Goal: Information Seeking & Learning: Learn about a topic

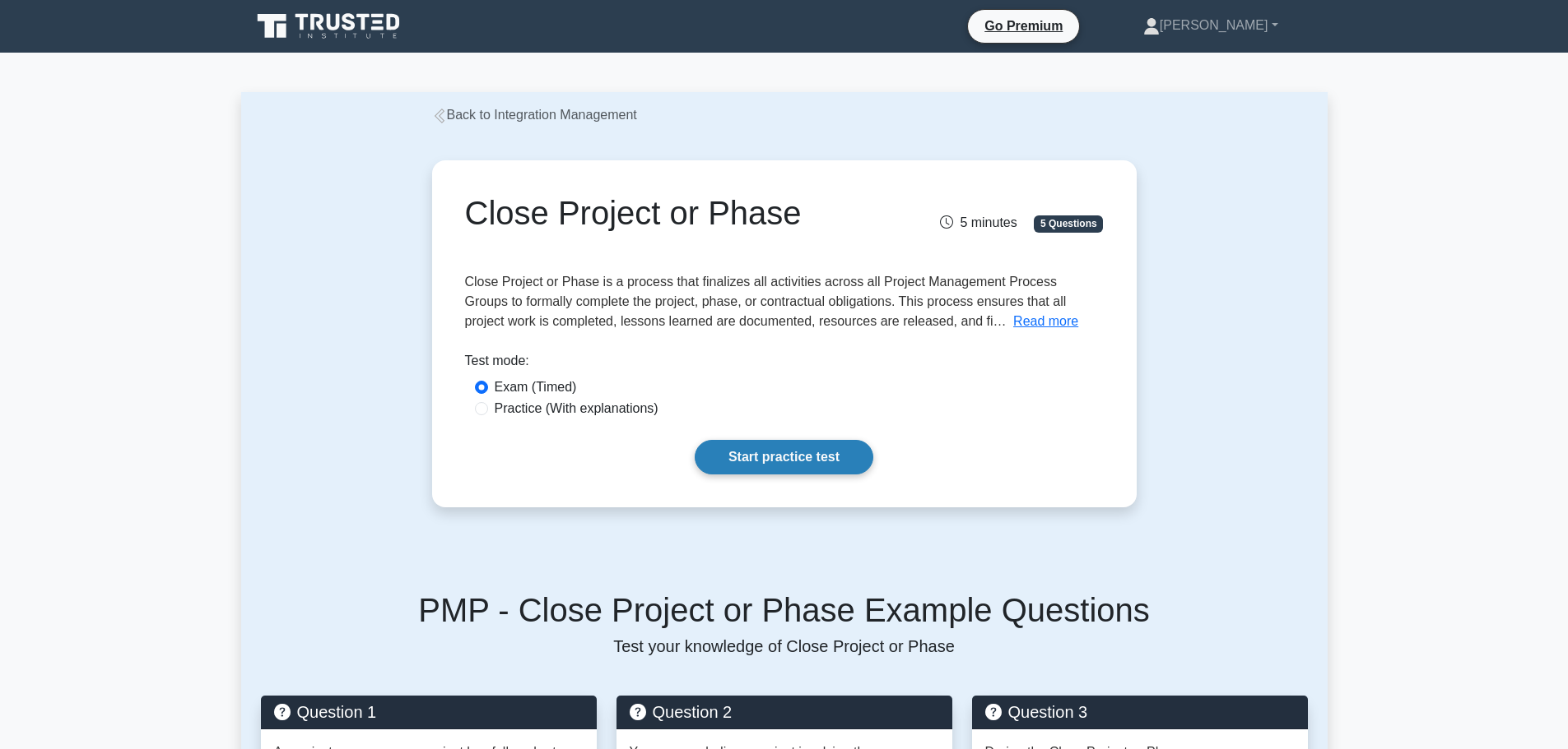
click at [770, 465] on link "Start practice test" at bounding box center [784, 456] width 179 height 34
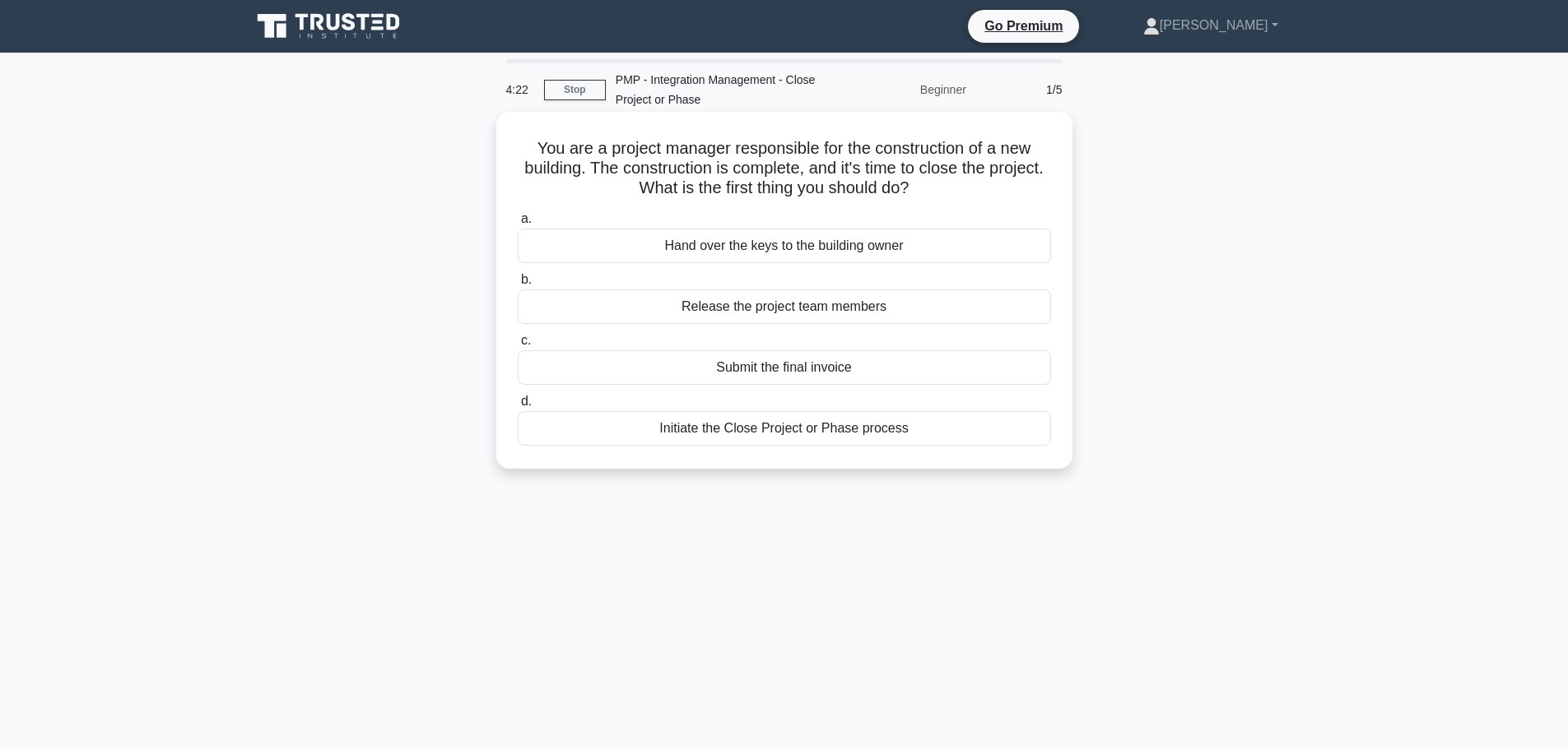
click at [864, 436] on div "Initiate the Close Project or Phase process" at bounding box center [784, 428] width 533 height 34
click at [517, 407] on input "d. Initiate the Close Project or Phase process" at bounding box center [517, 401] width 0 height 11
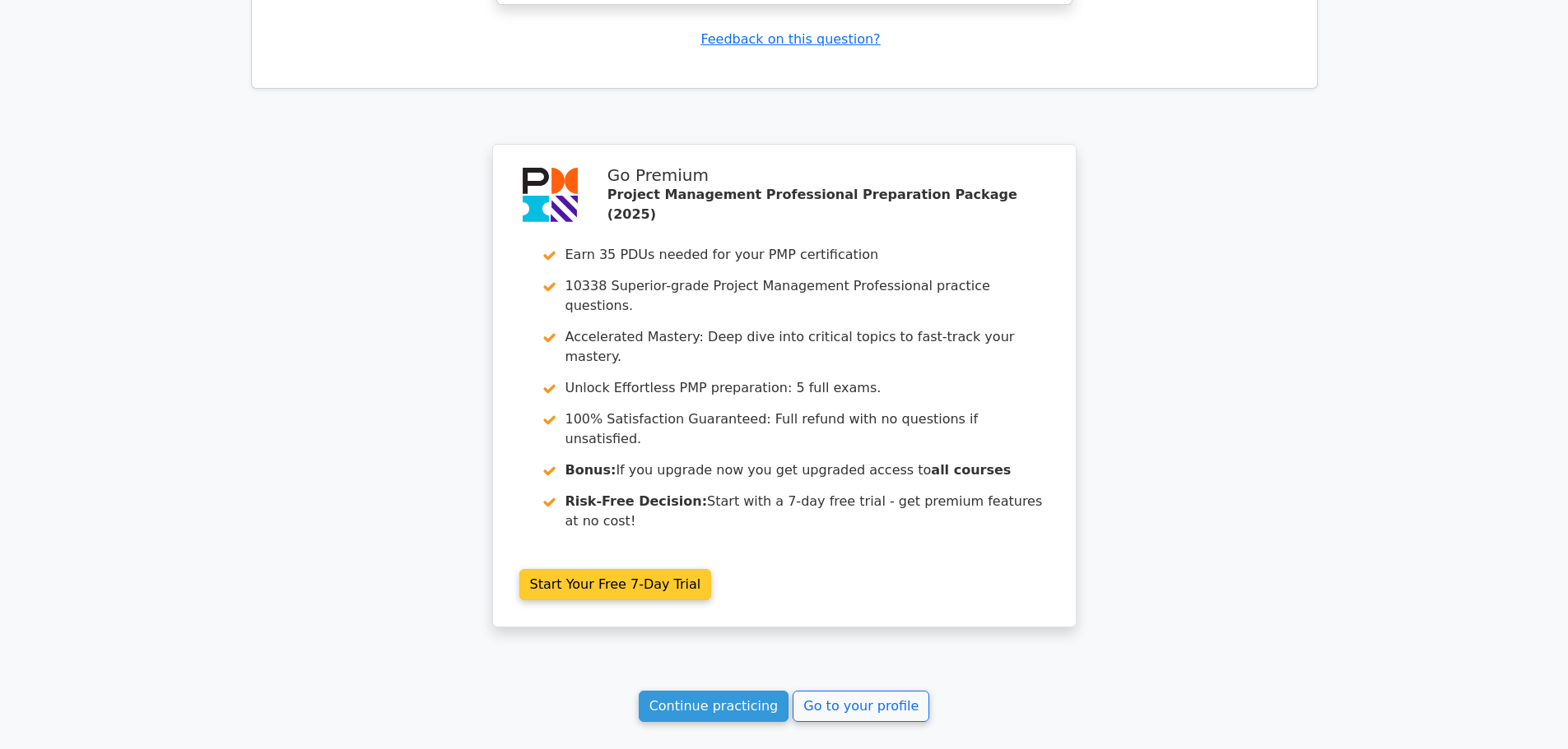
scroll to position [2067, 0]
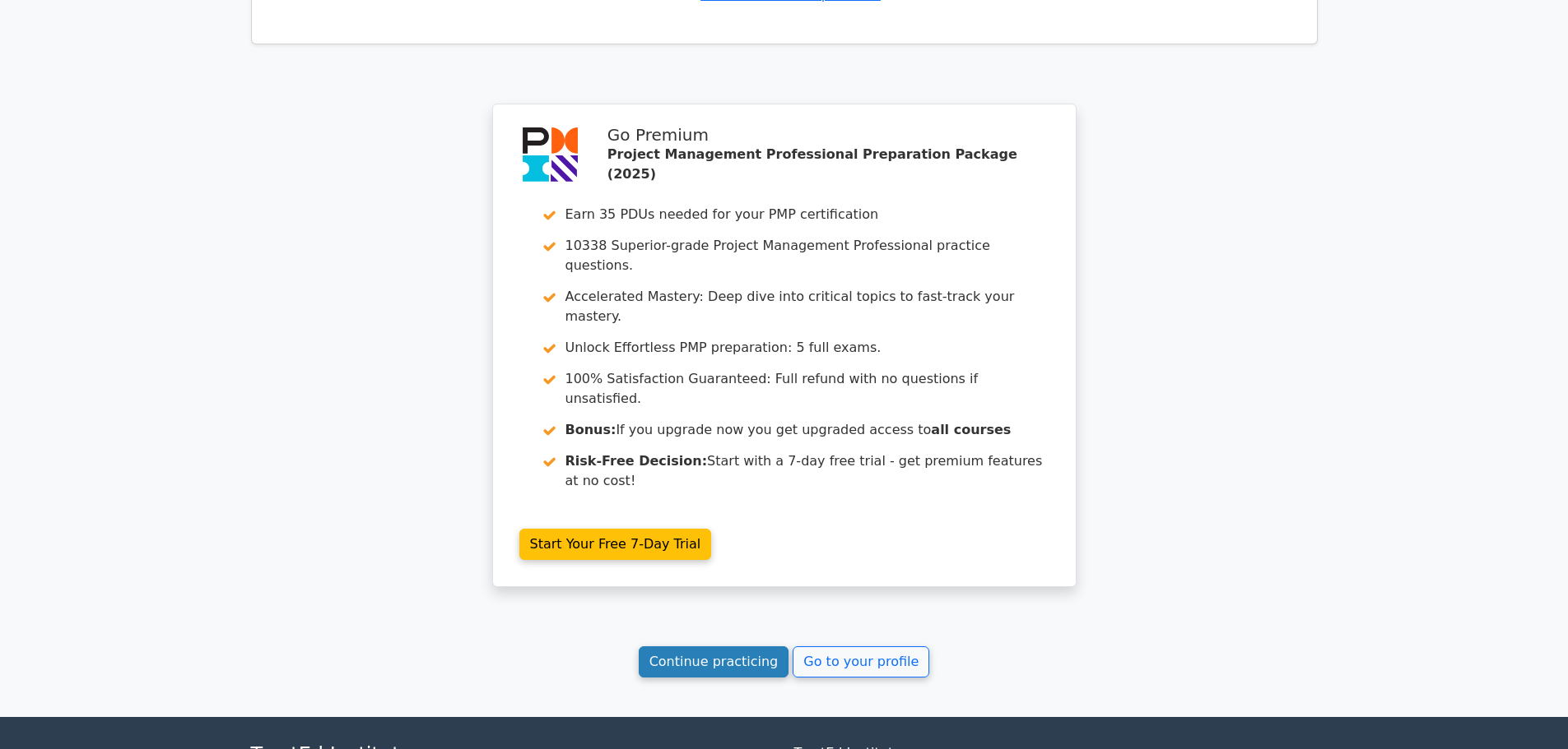
click at [741, 647] on link "Continue practicing" at bounding box center [713, 662] width 150 height 31
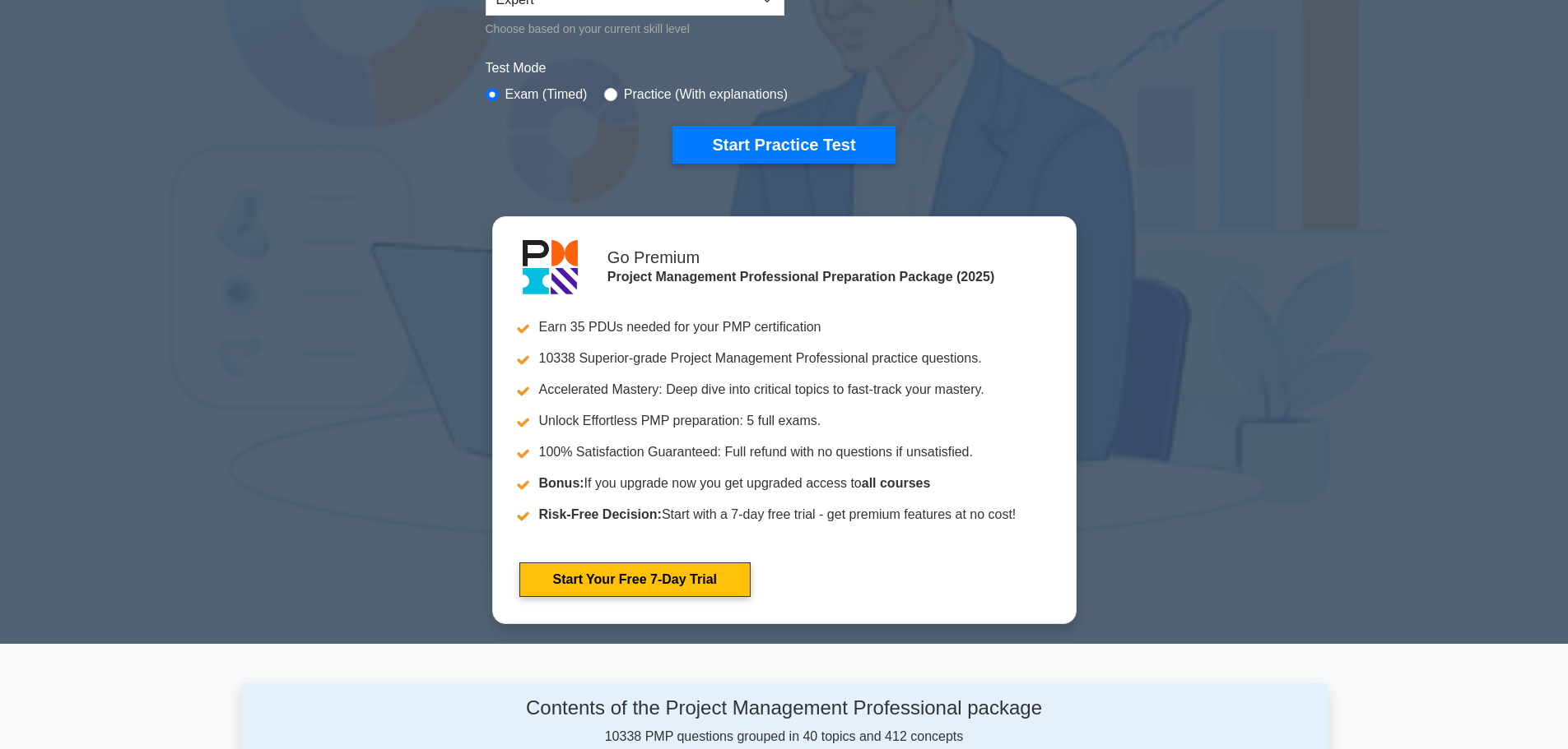
scroll to position [329, 0]
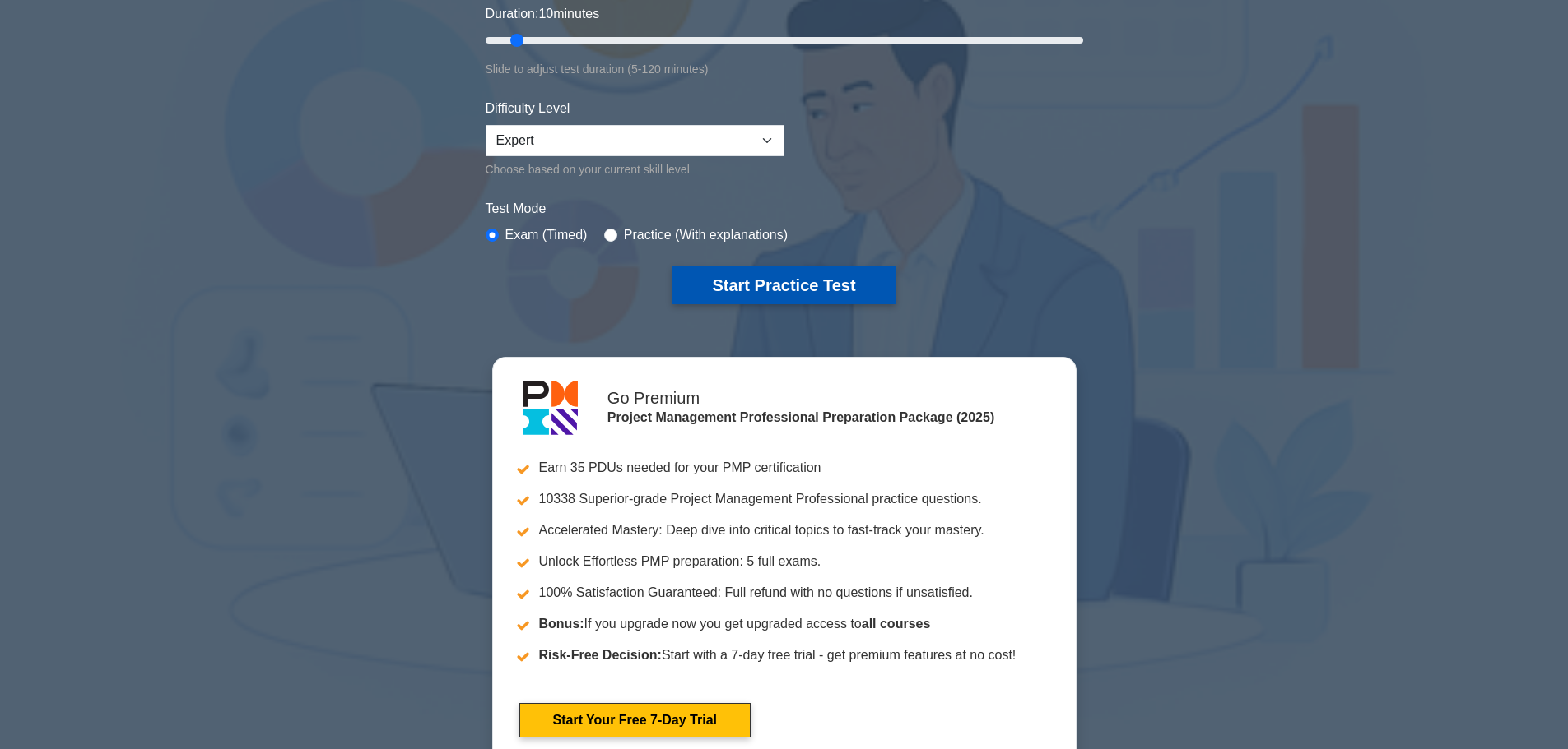
click at [814, 275] on button "Start Practice Test" at bounding box center [784, 285] width 222 height 38
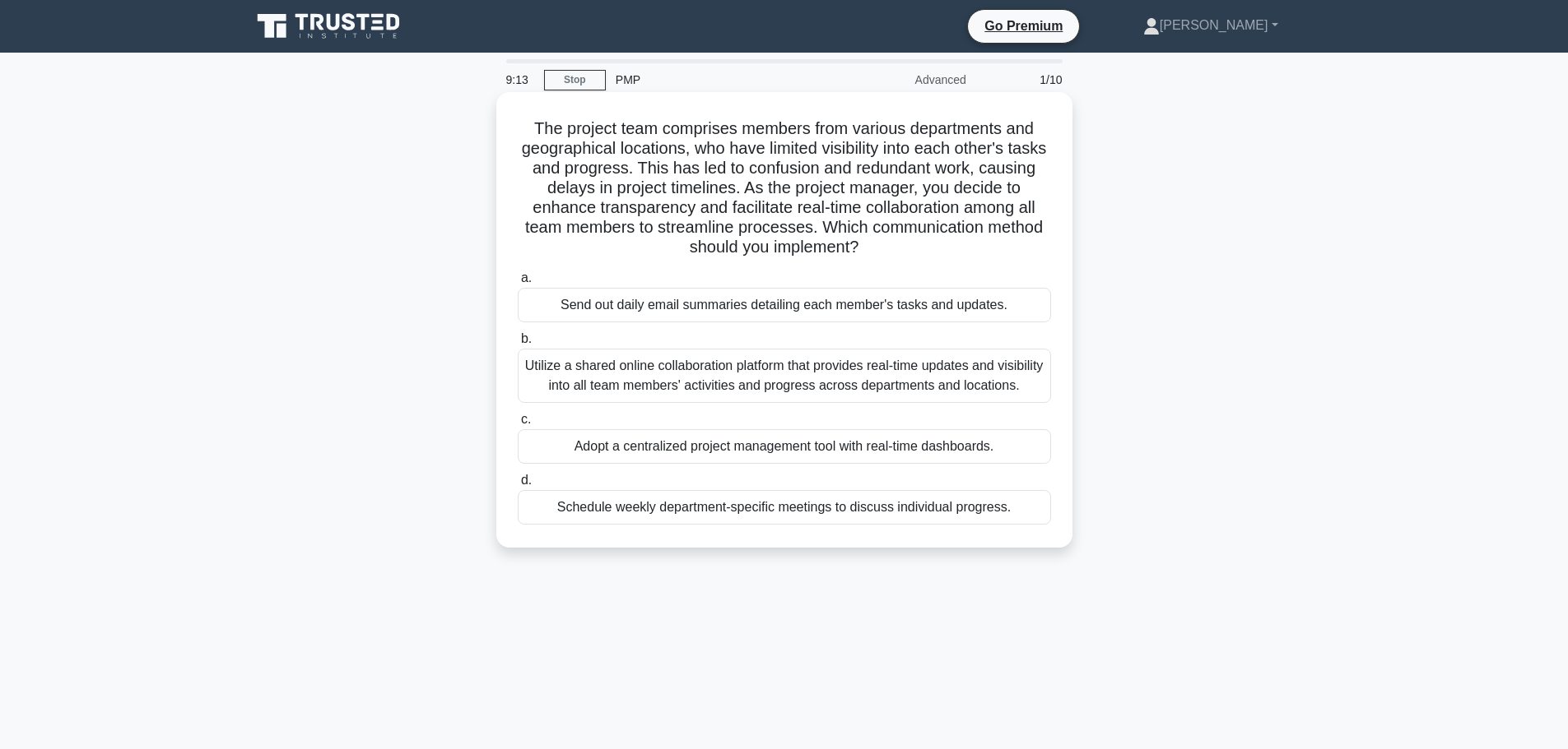
click at [663, 385] on div "Utilize a shared online collaboration platform that provides real-time updates …" at bounding box center [784, 376] width 533 height 55
click at [517, 344] on input "b. Utilize a shared online collaboration platform that provides real-time updat…" at bounding box center [517, 338] width 0 height 11
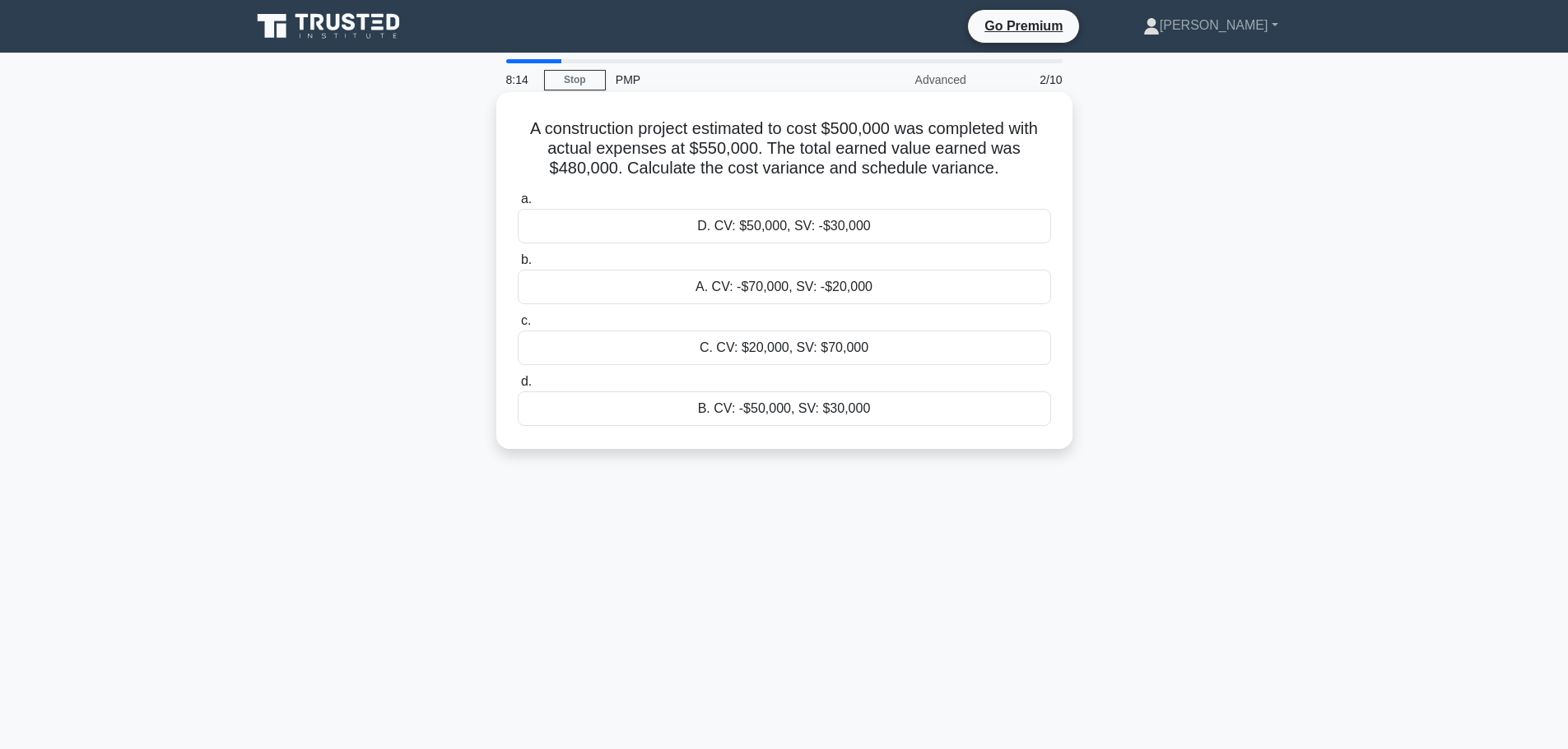
click at [806, 349] on div "C. CV: $20,000, SV: $70,000" at bounding box center [784, 347] width 533 height 34
click at [517, 327] on input "c. C. CV: $20,000, SV: $70,000" at bounding box center [517, 321] width 0 height 11
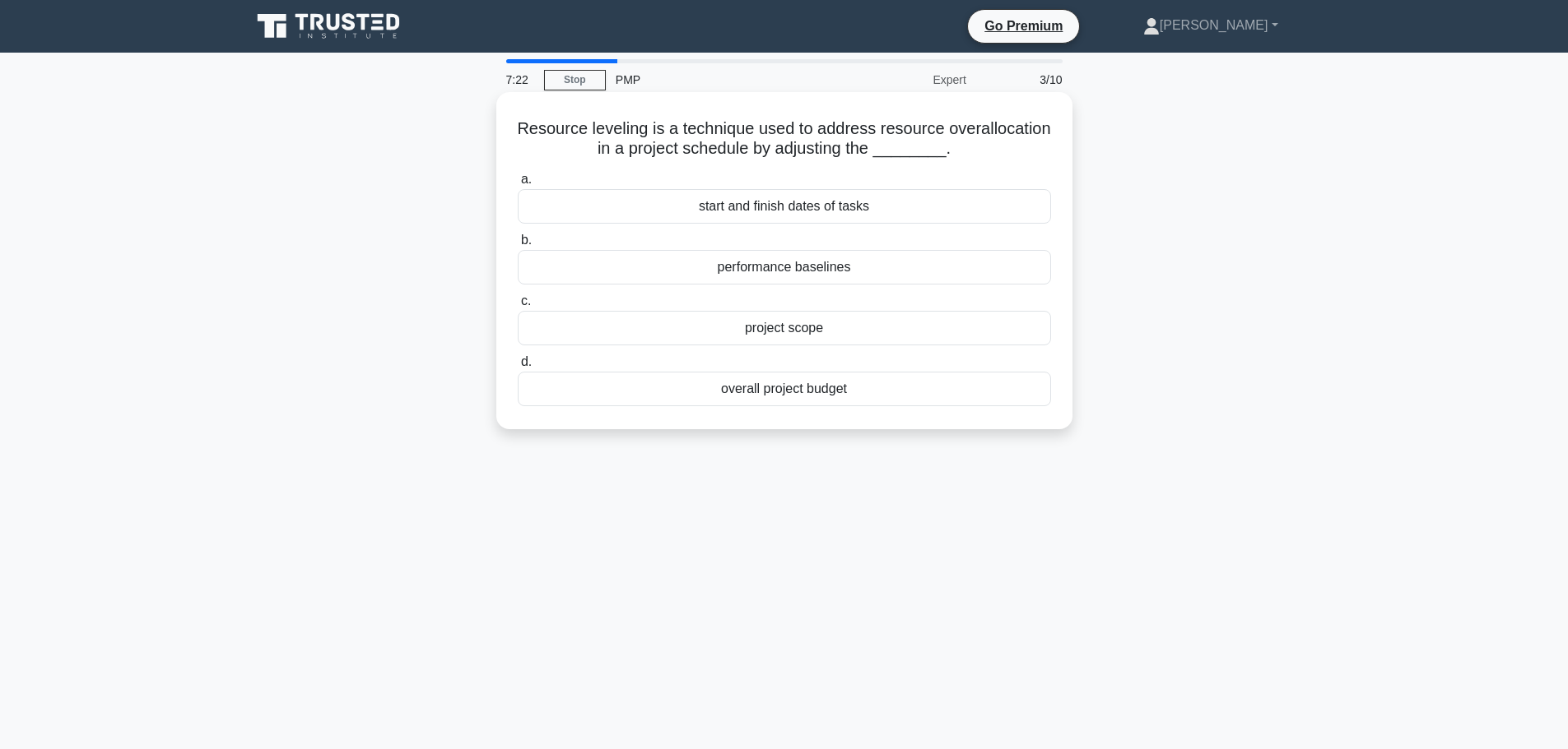
click at [823, 273] on div "performance baselines" at bounding box center [784, 266] width 533 height 34
click at [517, 246] on input "b. performance baselines" at bounding box center [517, 240] width 0 height 11
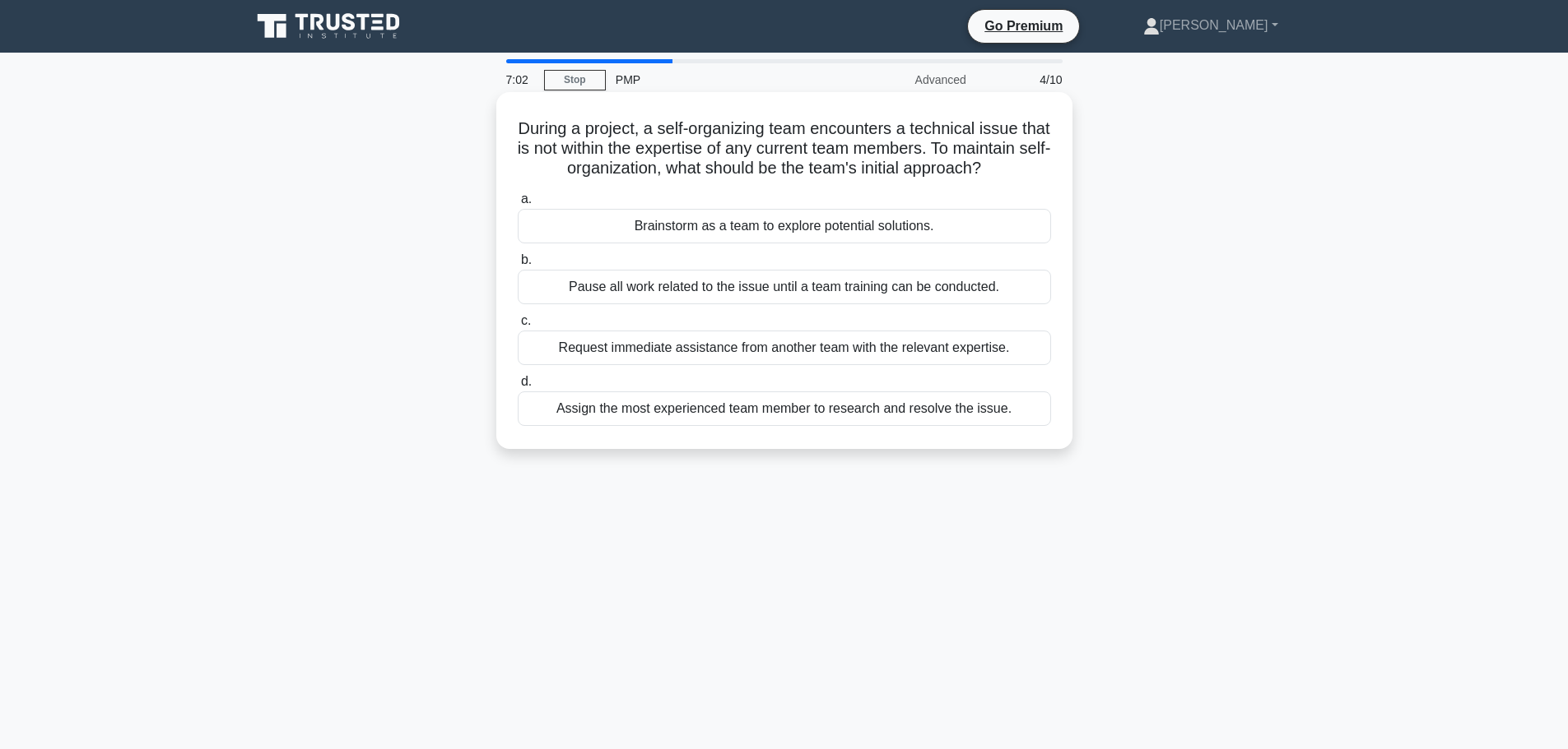
click at [806, 244] on div "Brainstorm as a team to explore potential solutions." at bounding box center [784, 225] width 533 height 34
click at [517, 205] on input "a. Brainstorm as a team to explore potential solutions." at bounding box center [517, 199] width 0 height 11
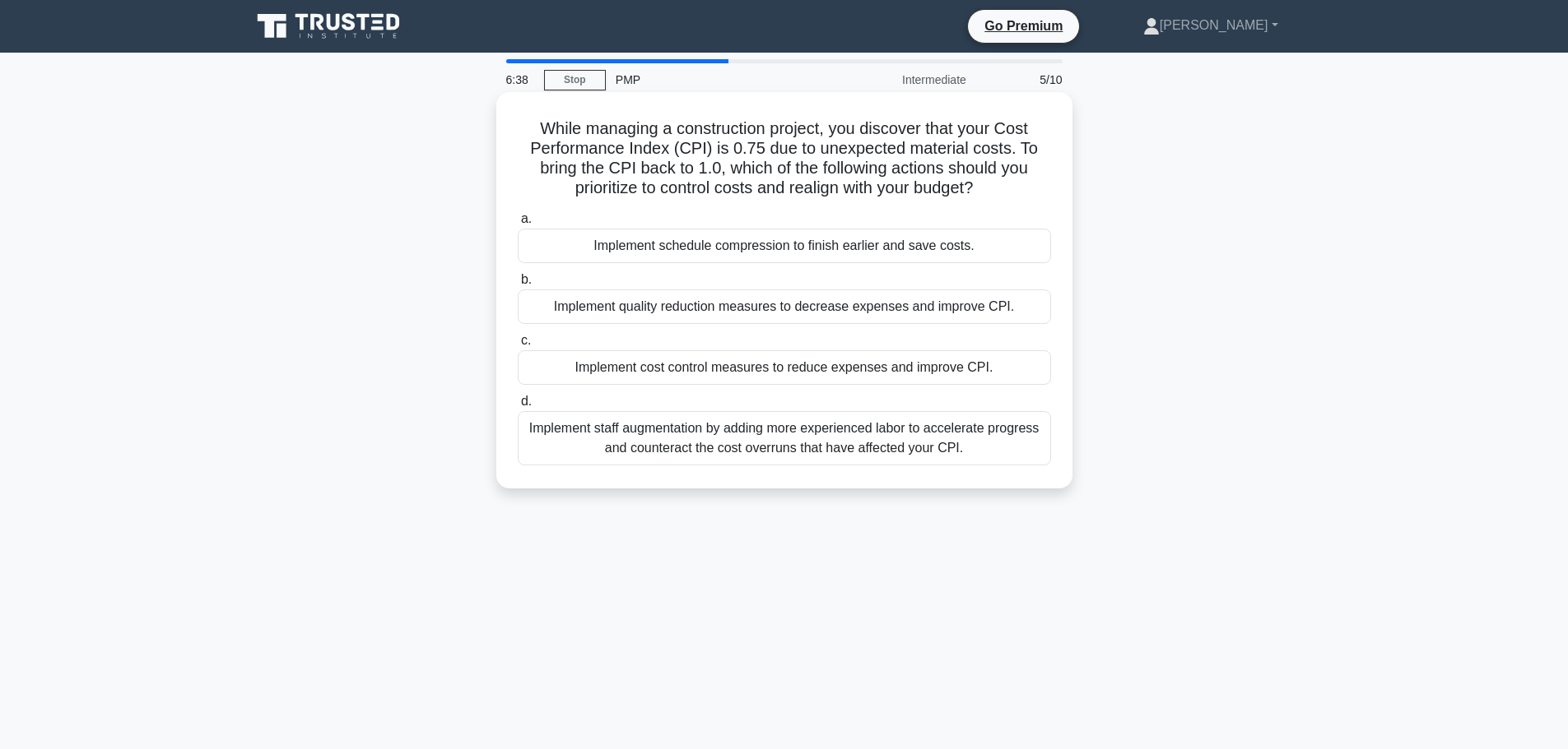
click at [757, 367] on div "Implement cost control measures to reduce expenses and improve CPI." at bounding box center [784, 367] width 533 height 34
click at [517, 346] on input "c. Implement cost control measures to reduce expenses and improve CPI." at bounding box center [517, 340] width 0 height 11
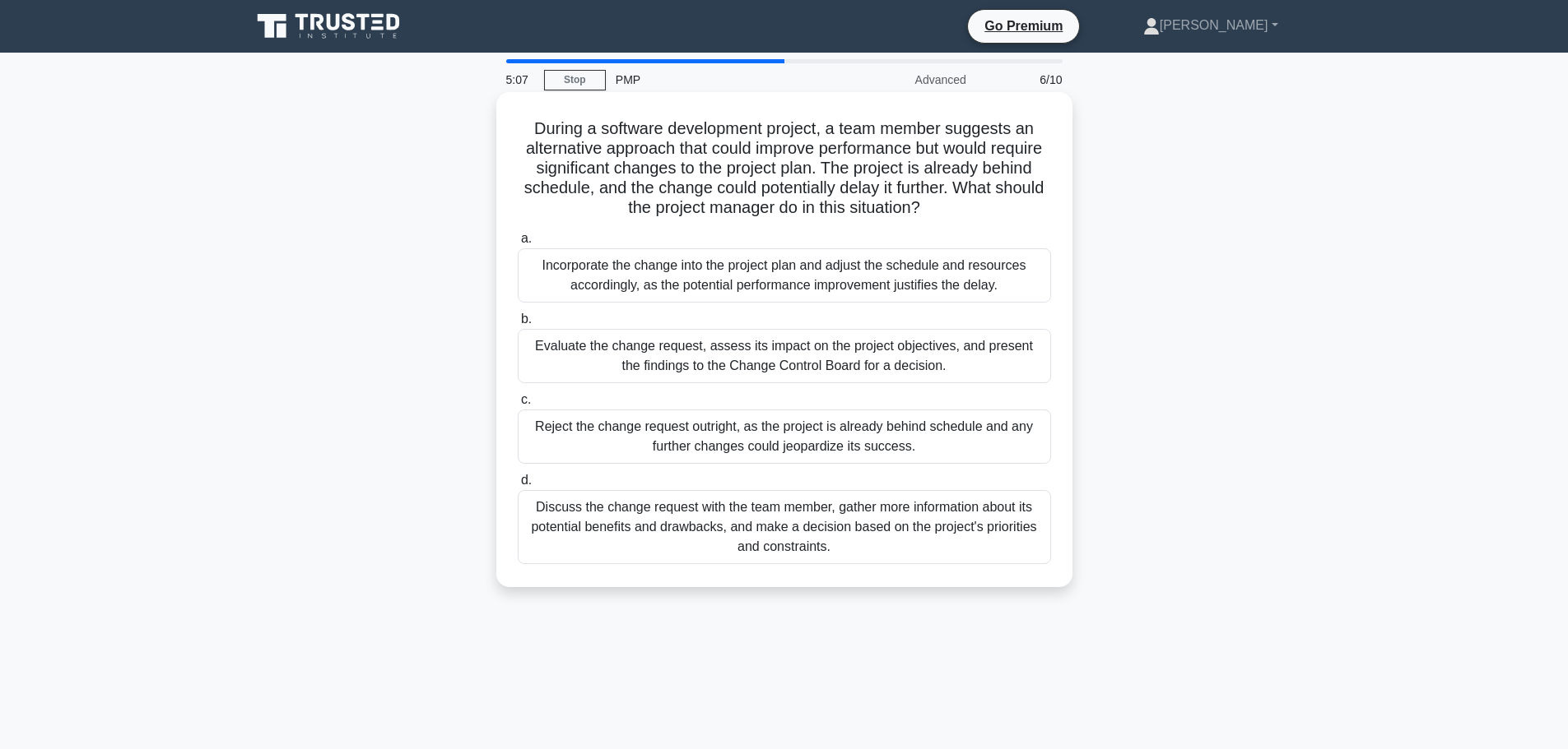
click at [842, 360] on div "Evaluate the change request, assess its impact on the project objectives, and p…" at bounding box center [784, 356] width 533 height 55
click at [517, 325] on input "b. Evaluate the change request, assess its impact on the project objectives, an…" at bounding box center [517, 319] width 0 height 11
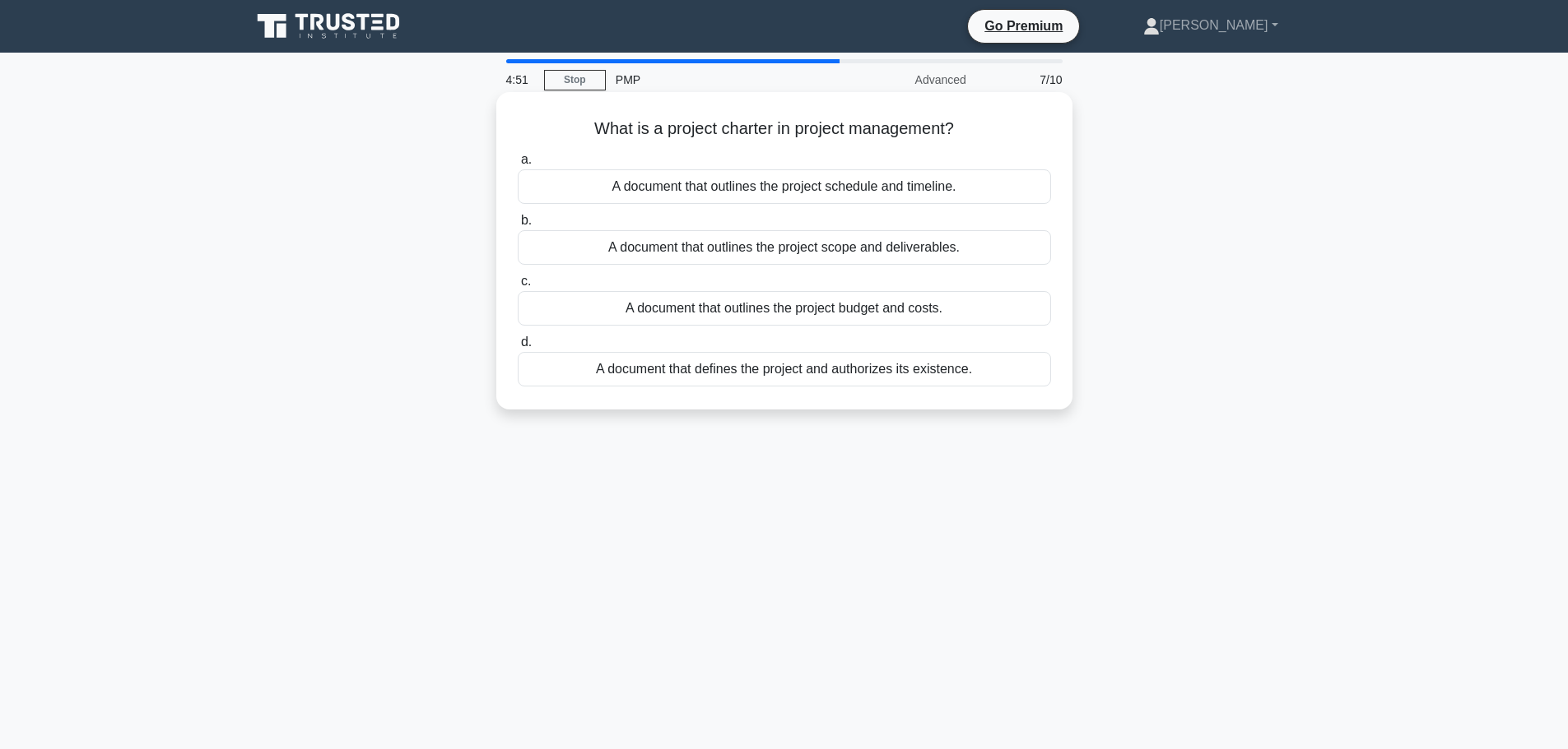
click at [827, 378] on div "A document that defines the project and authorizes its existence." at bounding box center [784, 369] width 533 height 34
click at [517, 348] on input "d. A document that defines the project and authorizes its existence." at bounding box center [517, 342] width 0 height 11
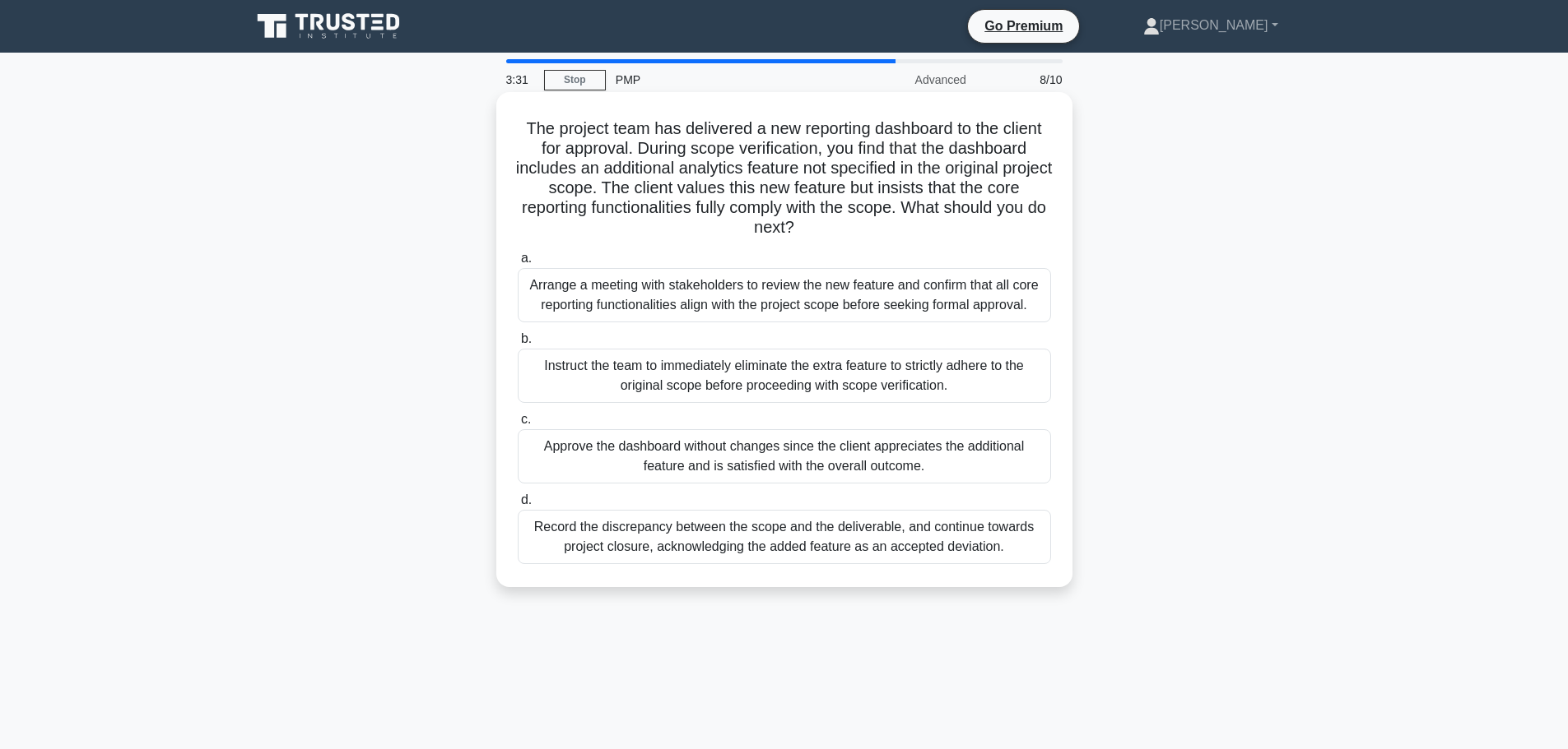
click at [788, 292] on div "Arrange a meeting with stakeholders to review the new feature and confirm that …" at bounding box center [784, 296] width 533 height 55
click at [517, 264] on input "a. Arrange a meeting with stakeholders to review the new feature and confirm th…" at bounding box center [517, 258] width 0 height 11
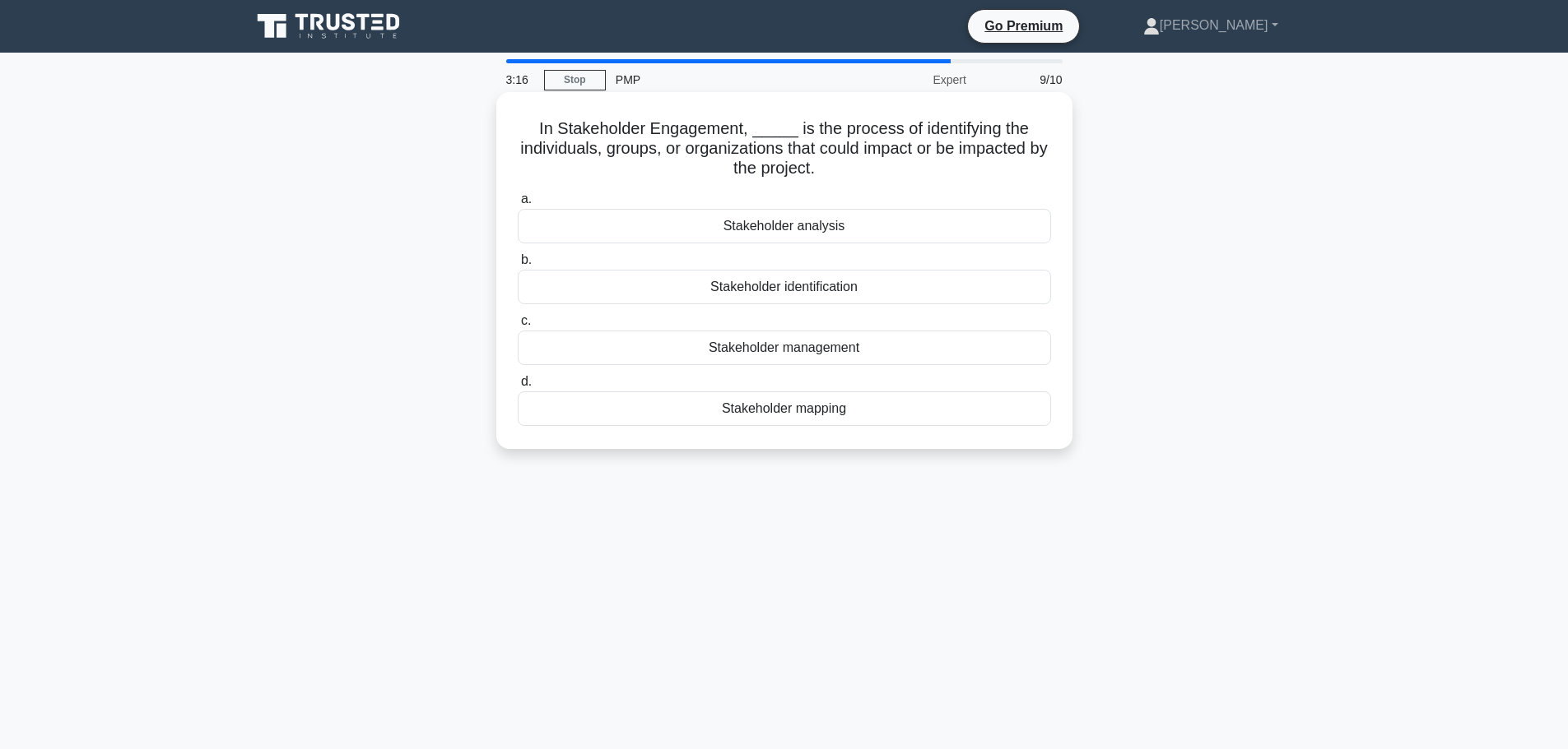
click at [777, 223] on div "Stakeholder analysis" at bounding box center [784, 225] width 533 height 34
click at [517, 205] on input "a. Stakeholder analysis" at bounding box center [517, 199] width 0 height 11
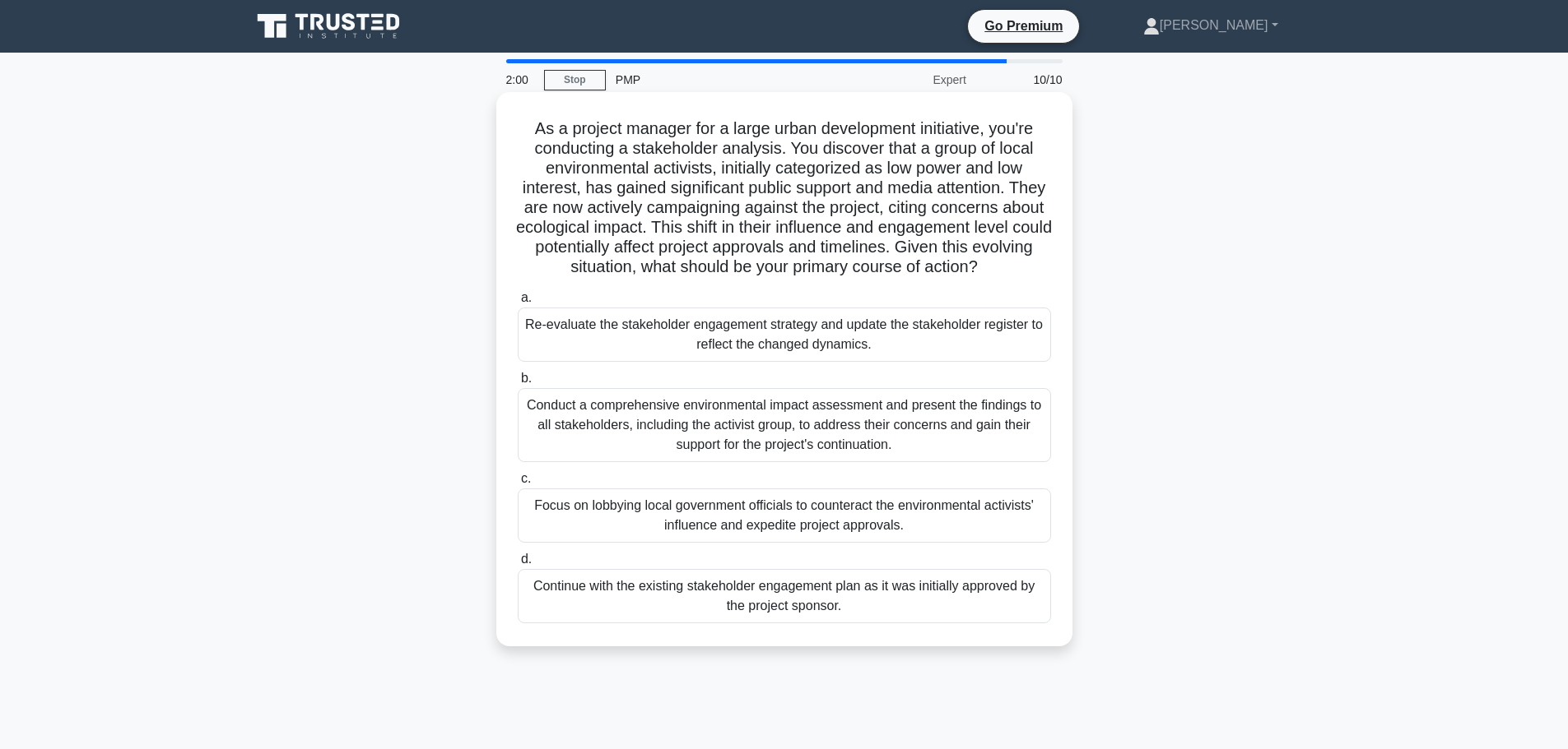
click at [882, 432] on div "Conduct a comprehensive environmental impact assessment and present the finding…" at bounding box center [784, 425] width 533 height 74
click at [517, 384] on input "b. Conduct a comprehensive environmental impact assessment and present the find…" at bounding box center [517, 378] width 0 height 11
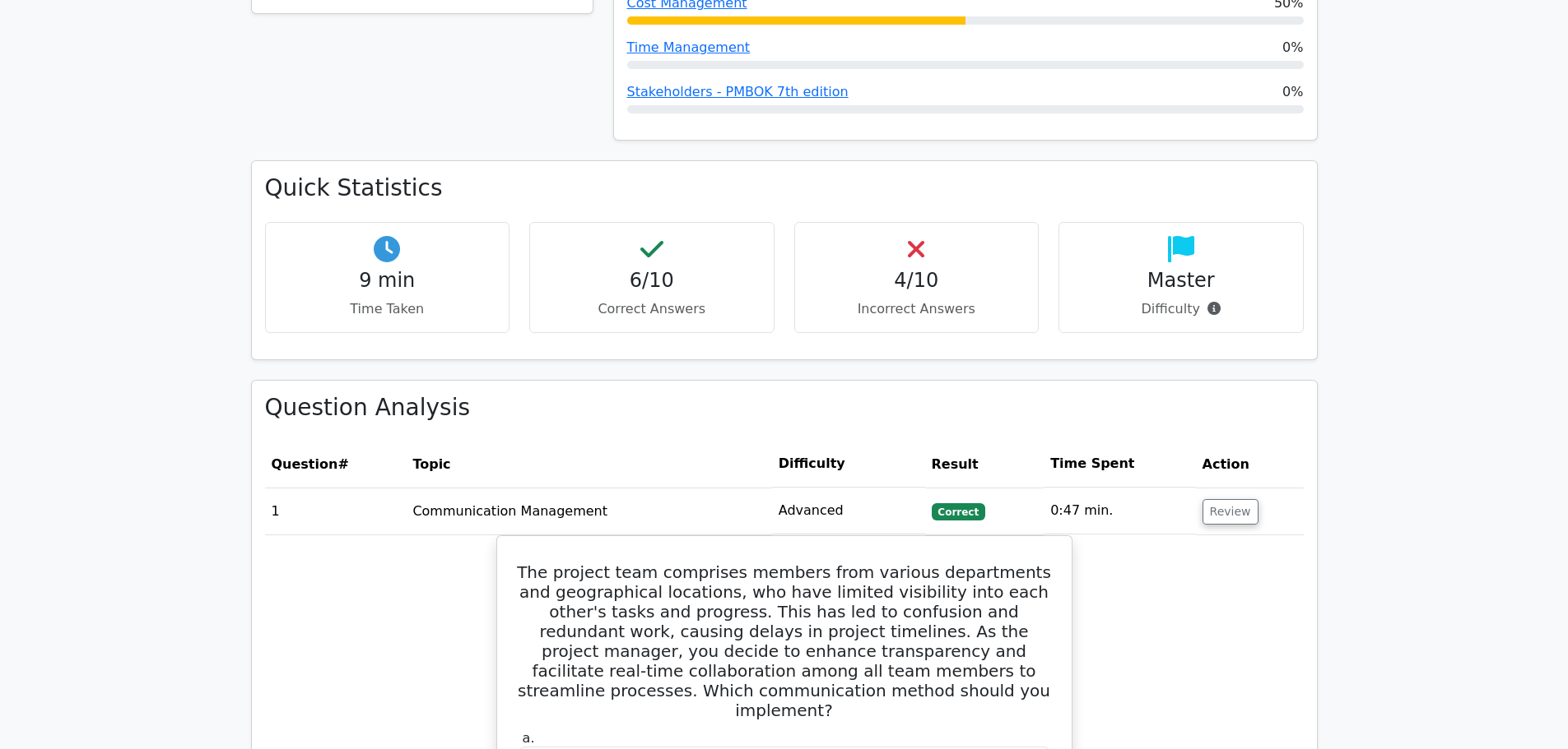
scroll to position [1069, 0]
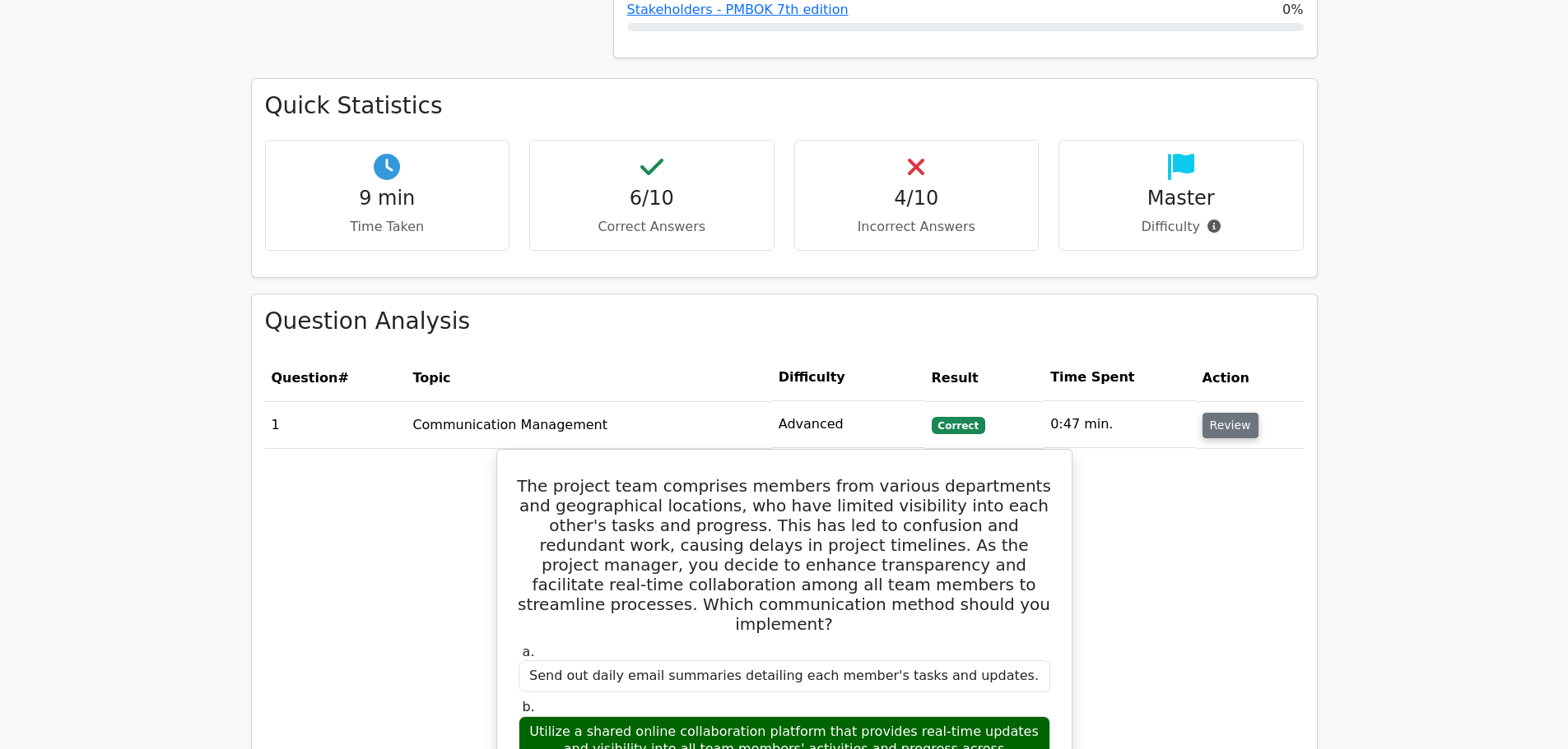
click at [1237, 413] on button "Review" at bounding box center [1229, 425] width 56 height 25
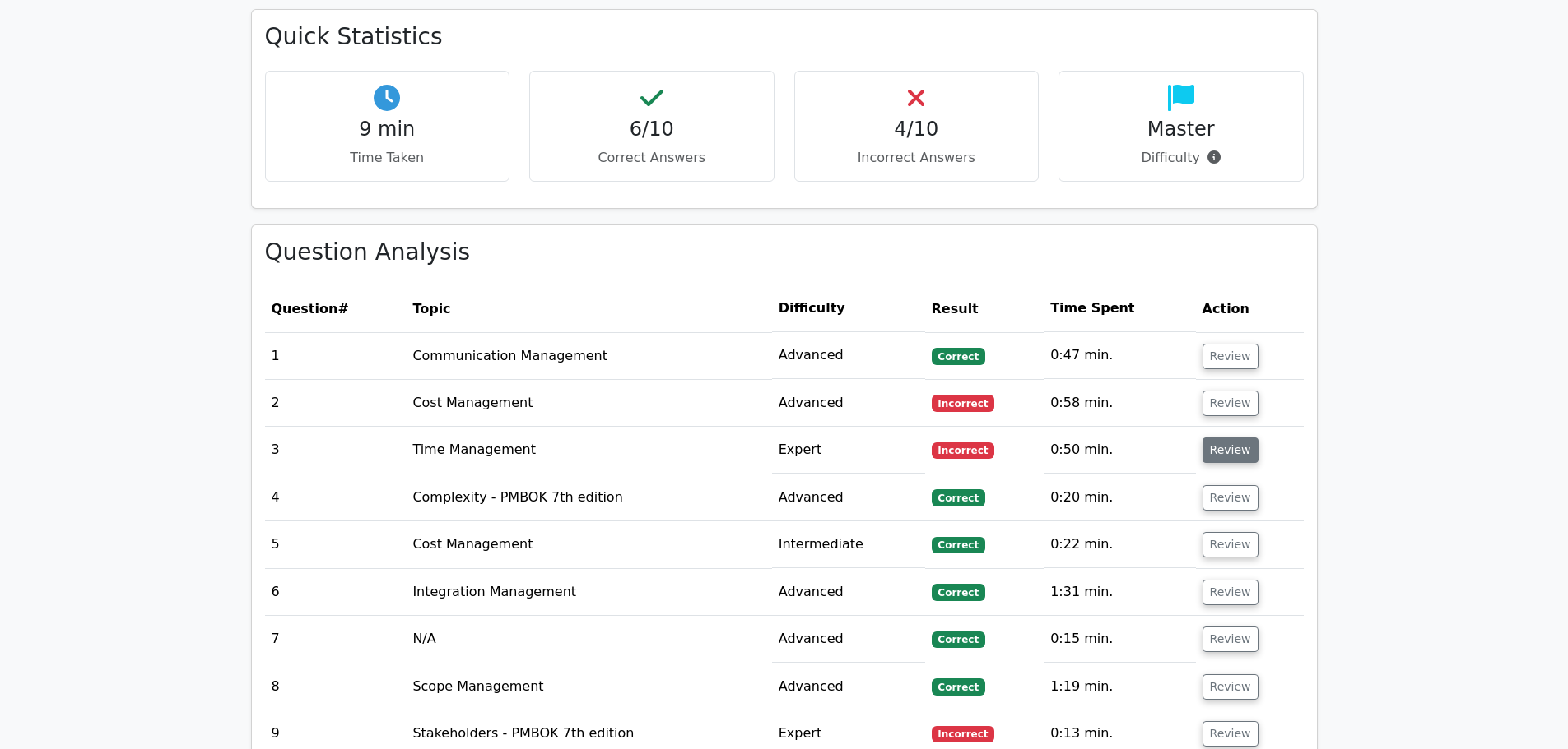
scroll to position [1316, 0]
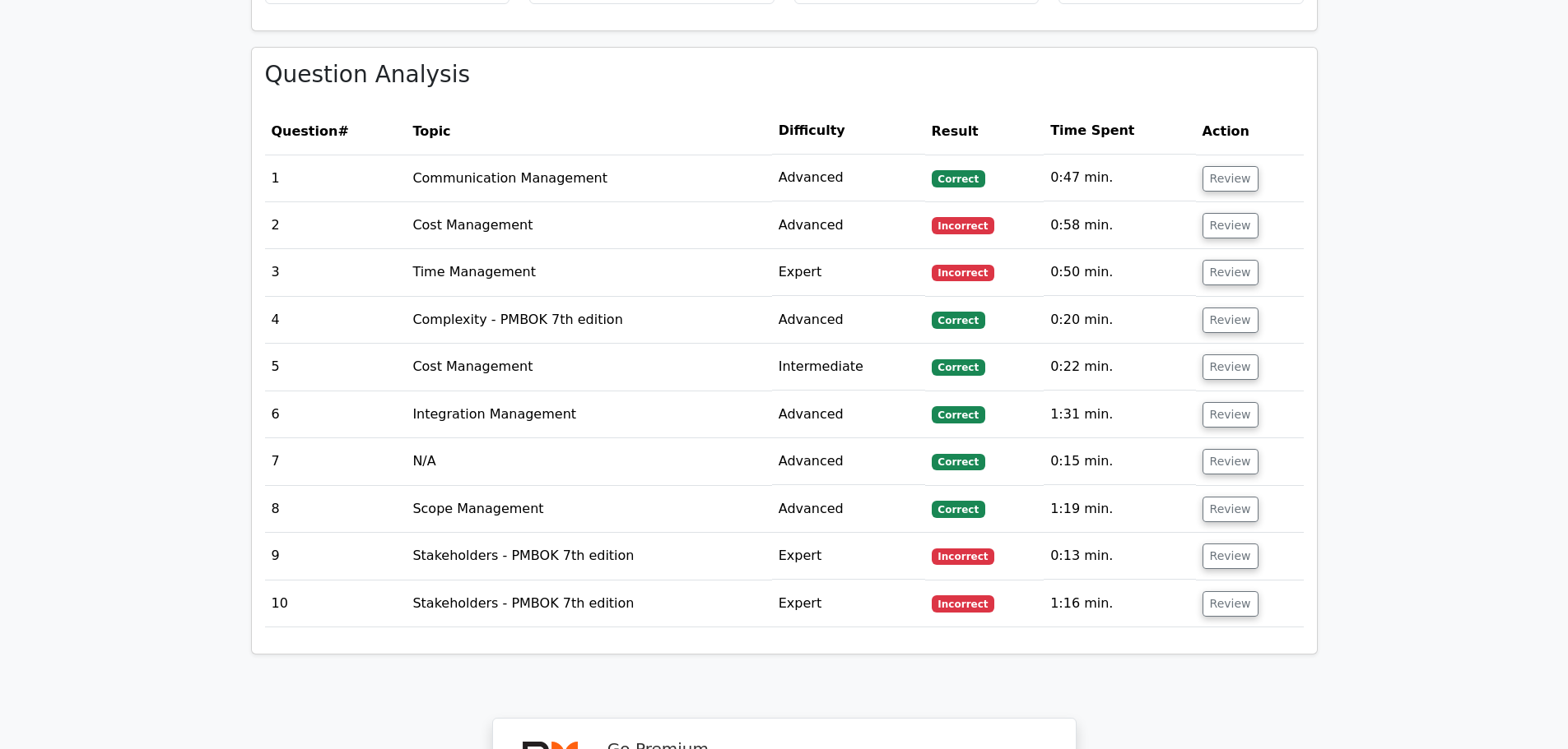
click at [610, 580] on td "Stakeholders - PMBOK 7th edition" at bounding box center [588, 604] width 365 height 47
click at [1236, 591] on button "Review" at bounding box center [1229, 604] width 56 height 25
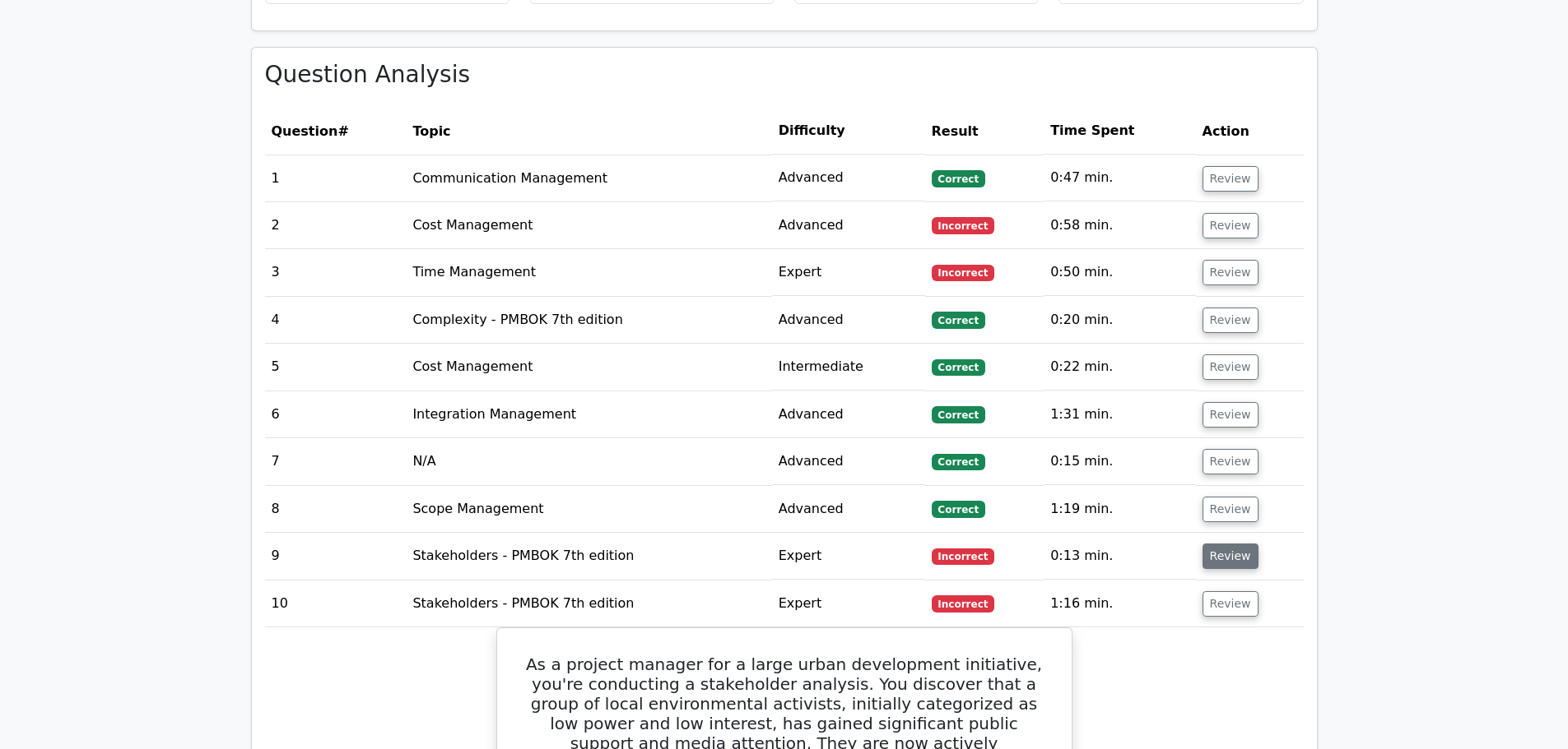
click at [1237, 543] on button "Review" at bounding box center [1229, 556] width 56 height 25
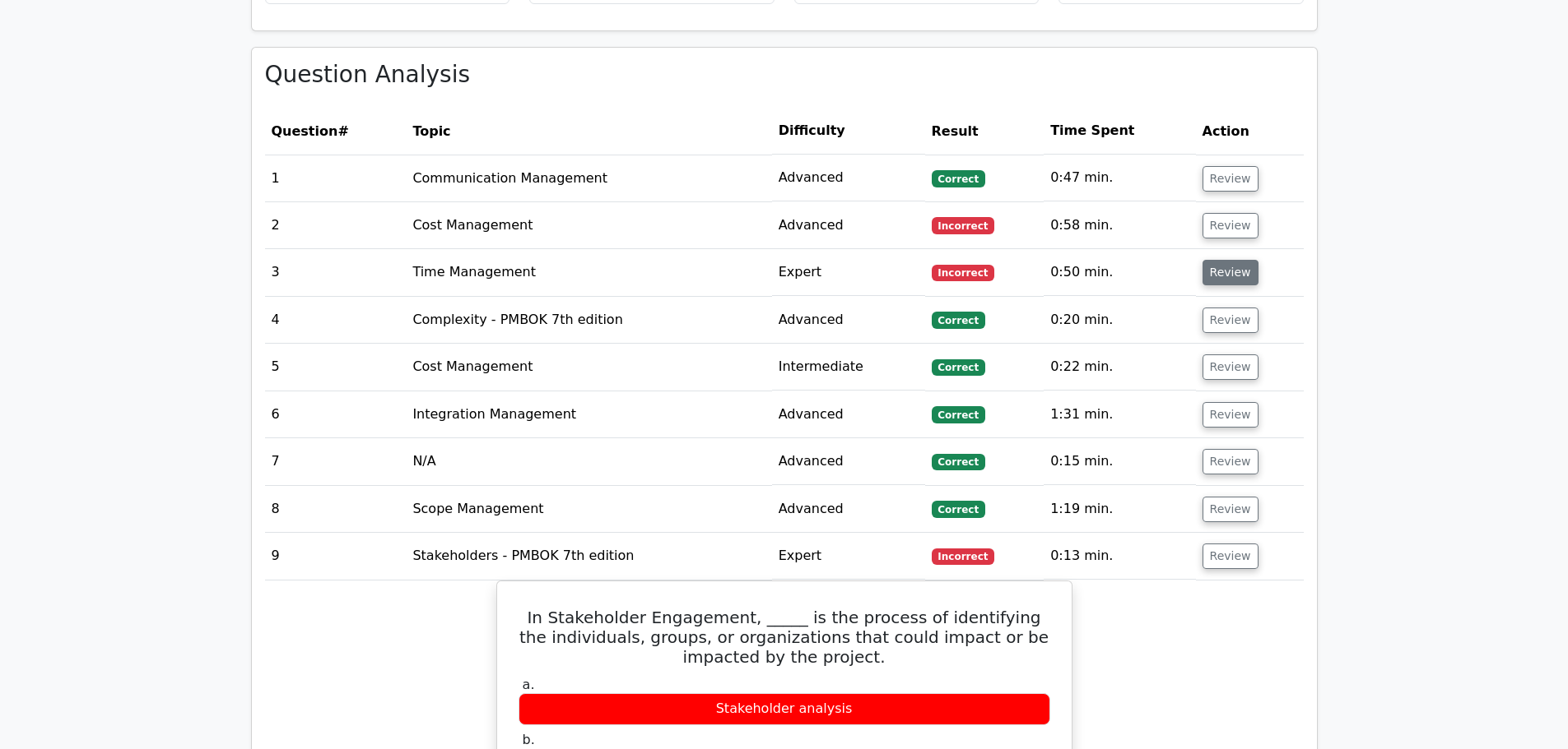
click at [1214, 259] on button "Review" at bounding box center [1229, 272] width 56 height 25
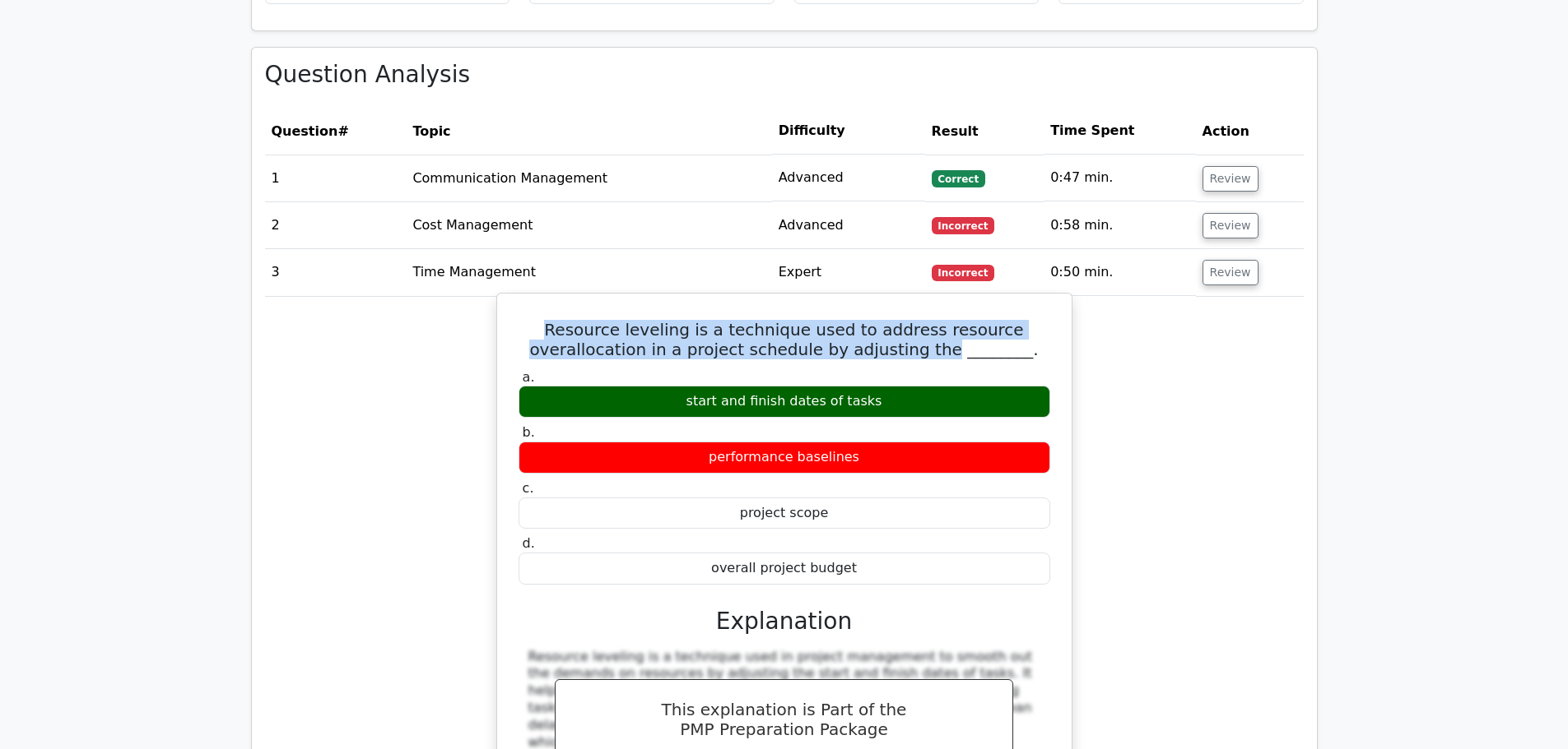
drag, startPoint x: 571, startPoint y: 252, endPoint x: 943, endPoint y: 278, distance: 372.9
click at [943, 320] on h5 "Resource leveling is a technique used to address resource overallocation in a p…" at bounding box center [784, 339] width 535 height 39
copy h5 "Resource leveling is a technique used to address resource overallocation in a p…"
drag, startPoint x: 877, startPoint y: 327, endPoint x: 691, endPoint y: 318, distance: 186.2
click at [691, 386] on div "start and finish dates of tasks" at bounding box center [784, 402] width 532 height 32
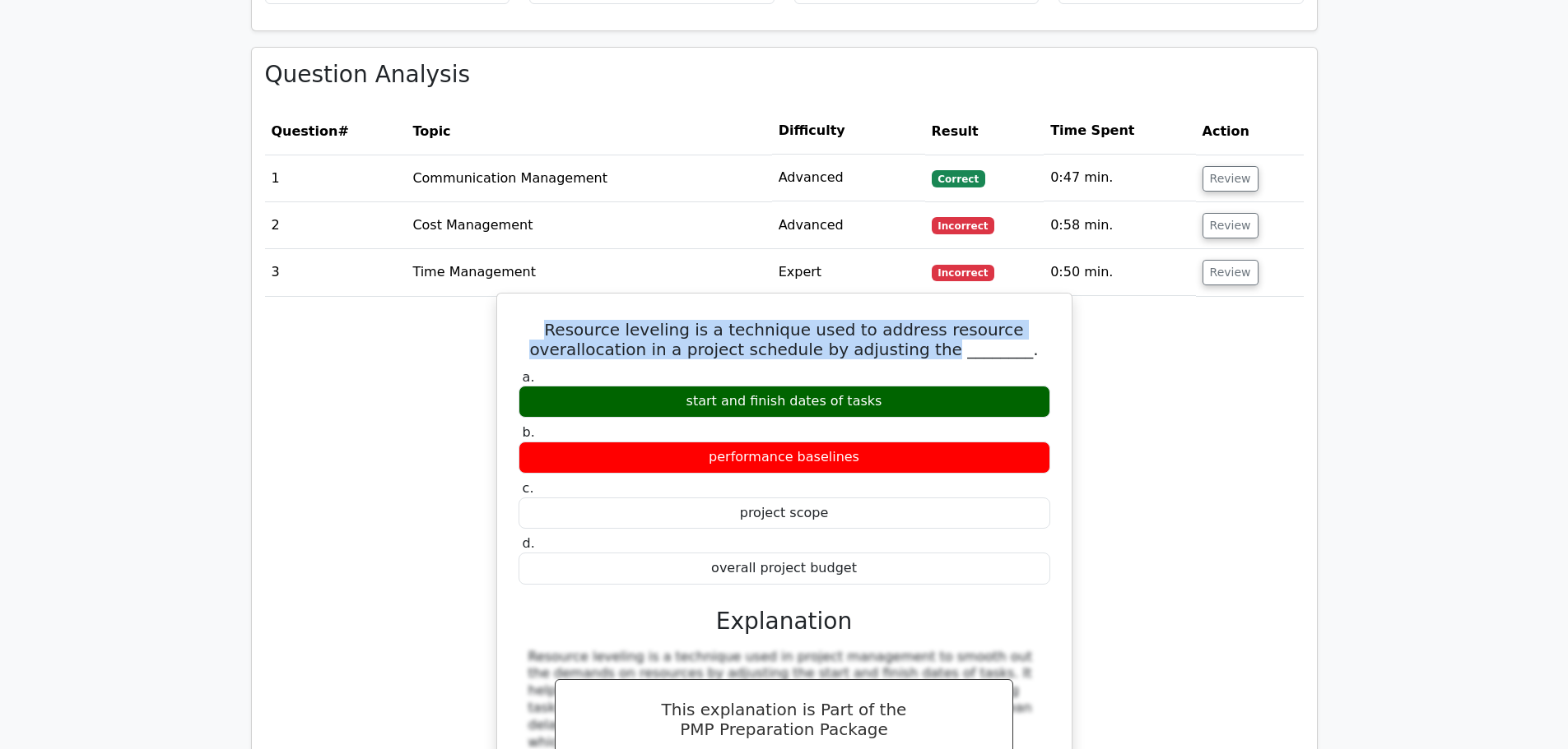
copy div "start and finish dates of tasks"
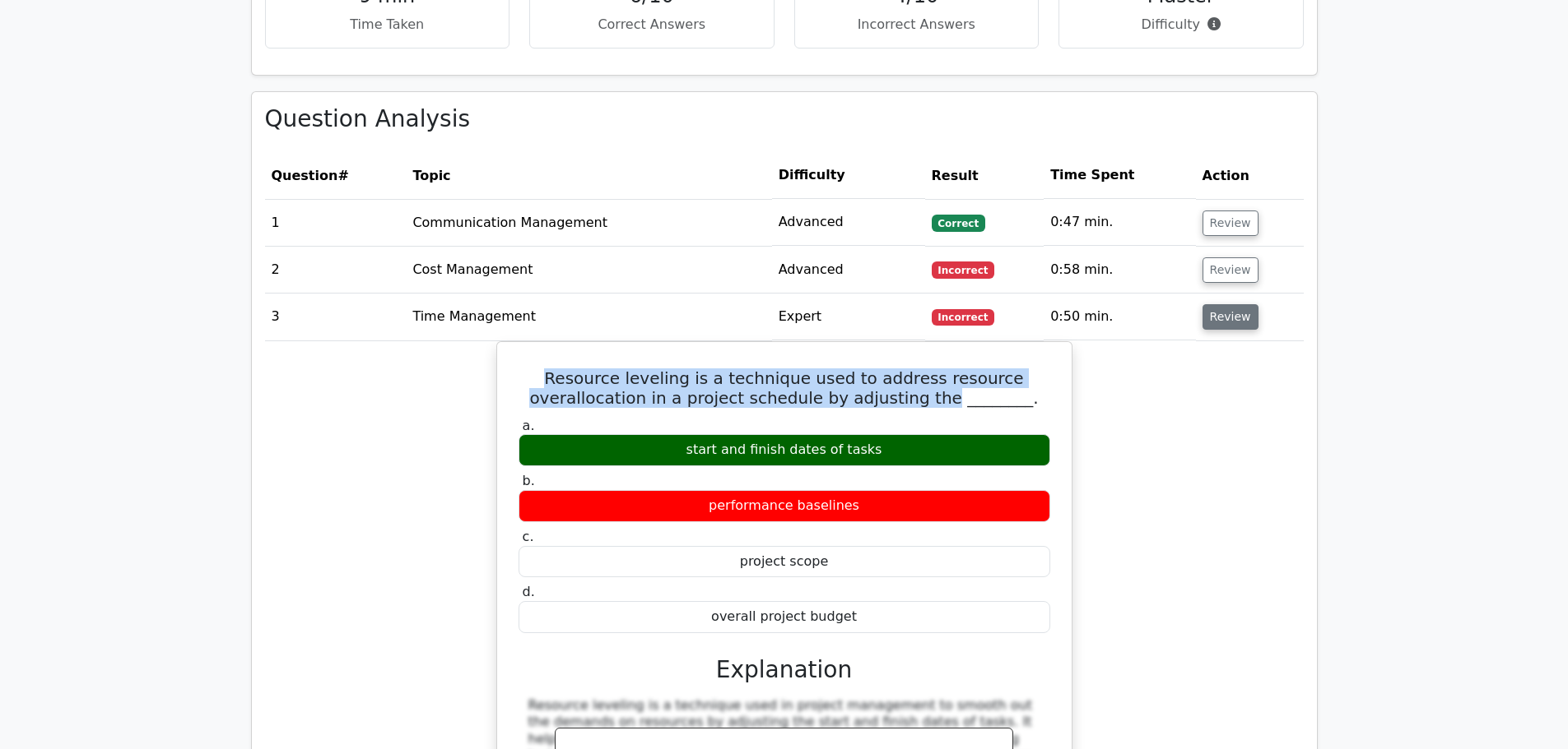
scroll to position [1234, 0]
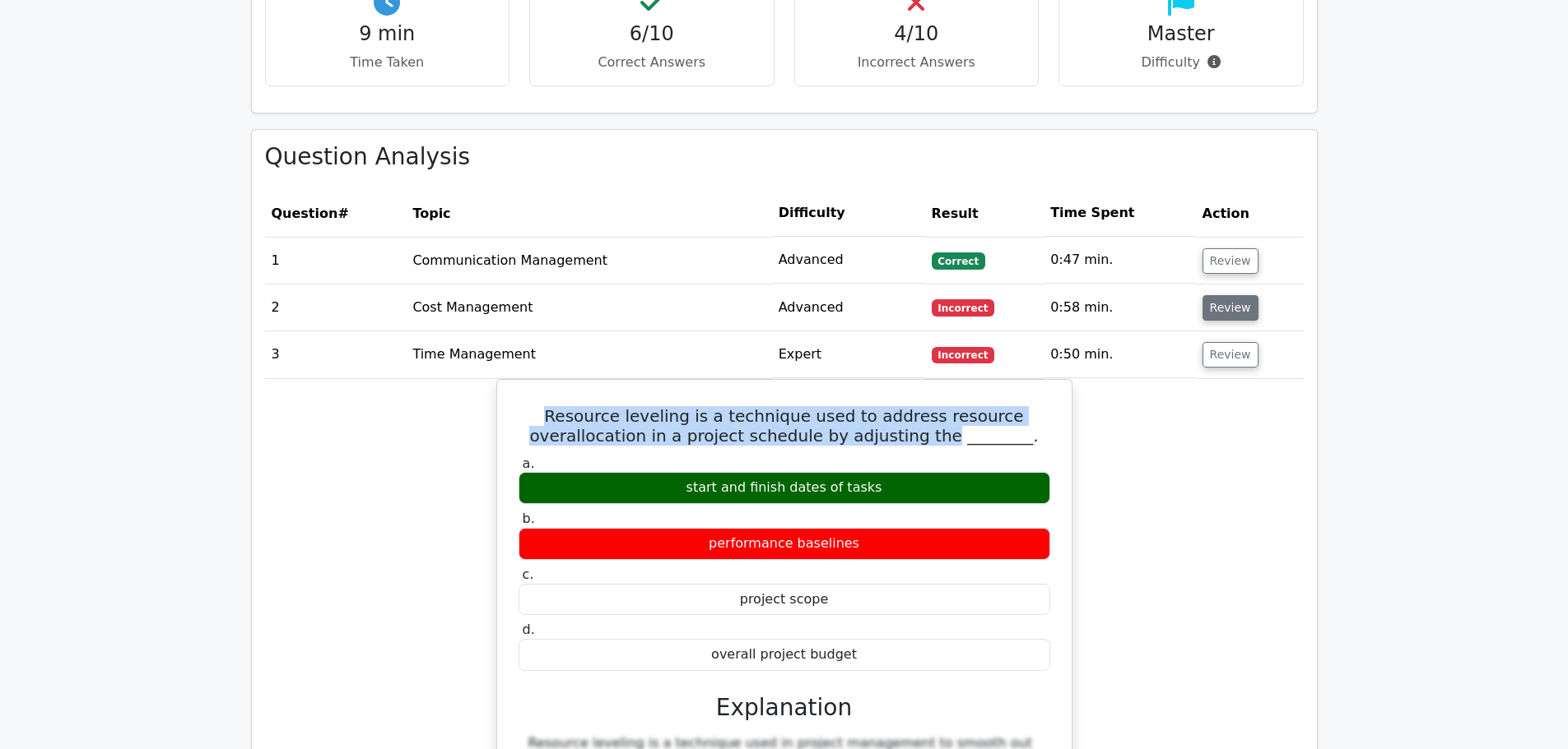
click at [1224, 296] on button "Review" at bounding box center [1229, 308] width 56 height 25
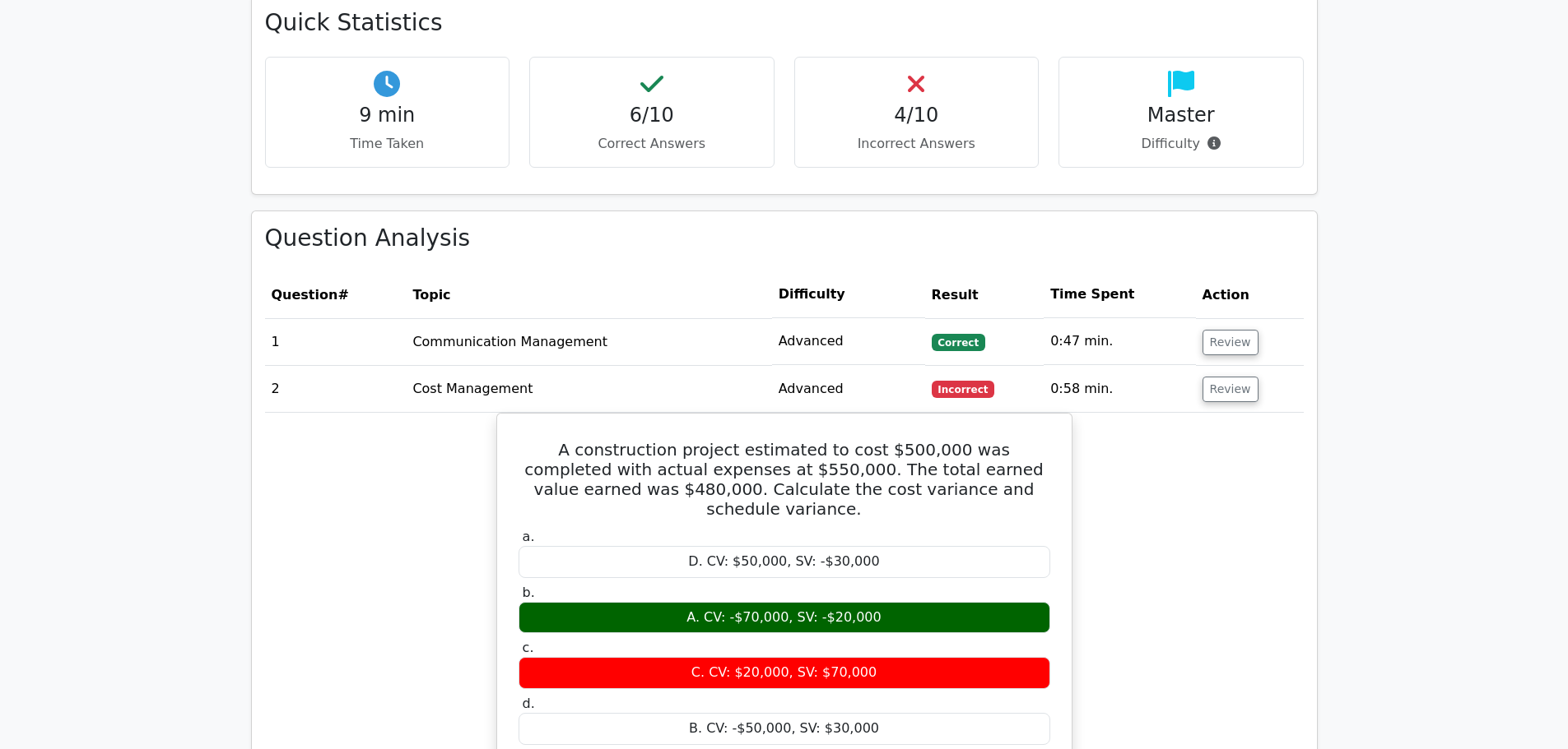
scroll to position [1152, 0]
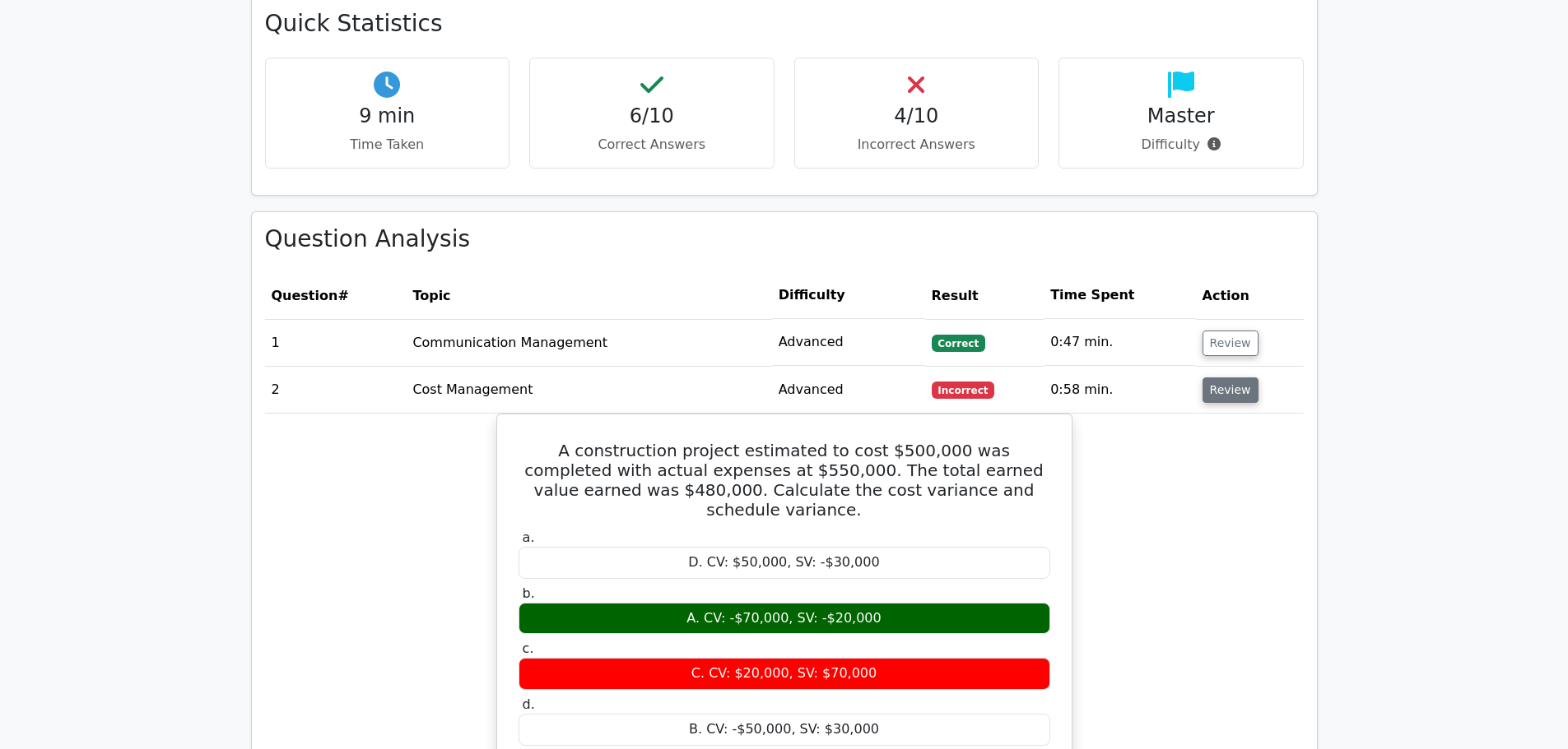
click at [1215, 377] on button "Review" at bounding box center [1229, 390] width 56 height 25
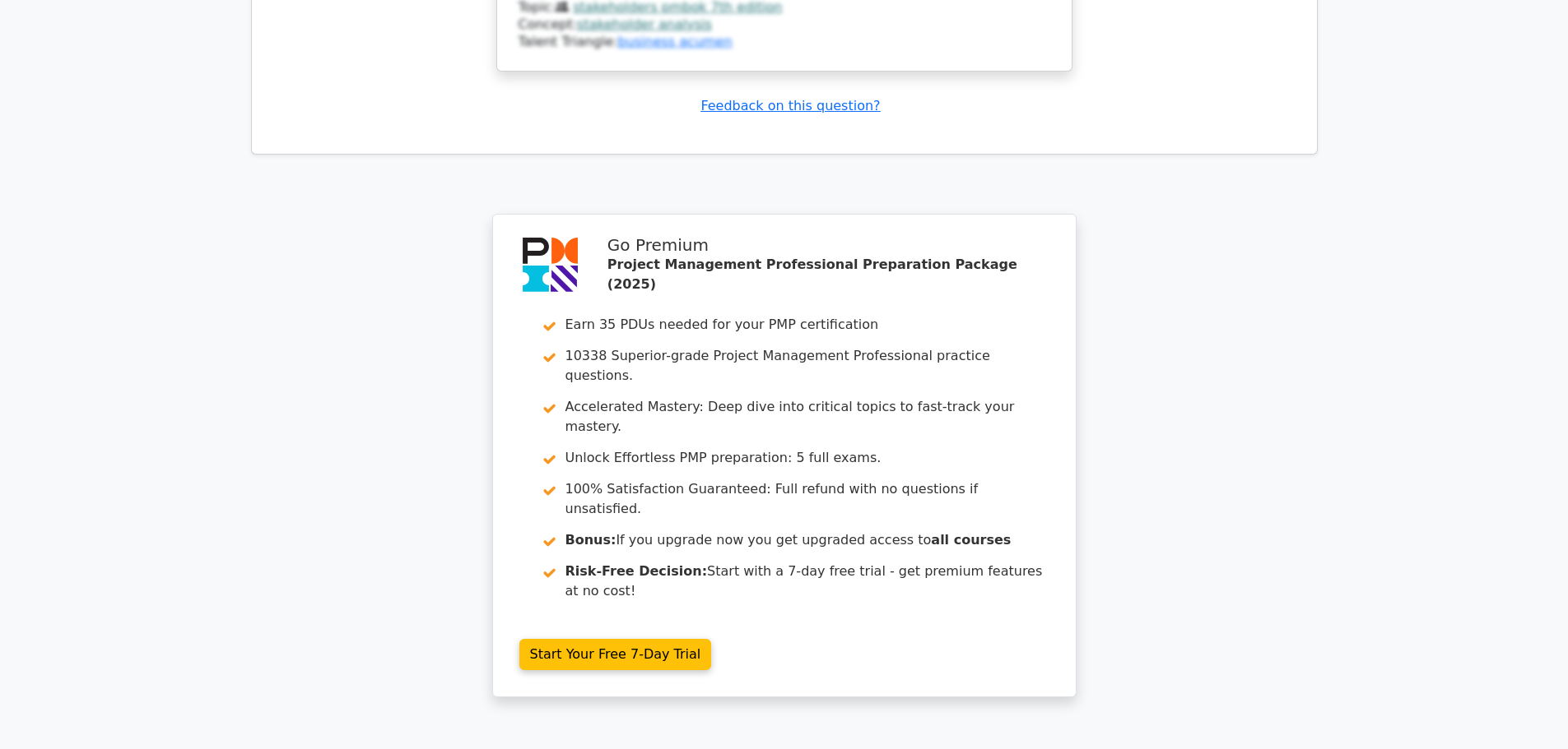
scroll to position [4691, 0]
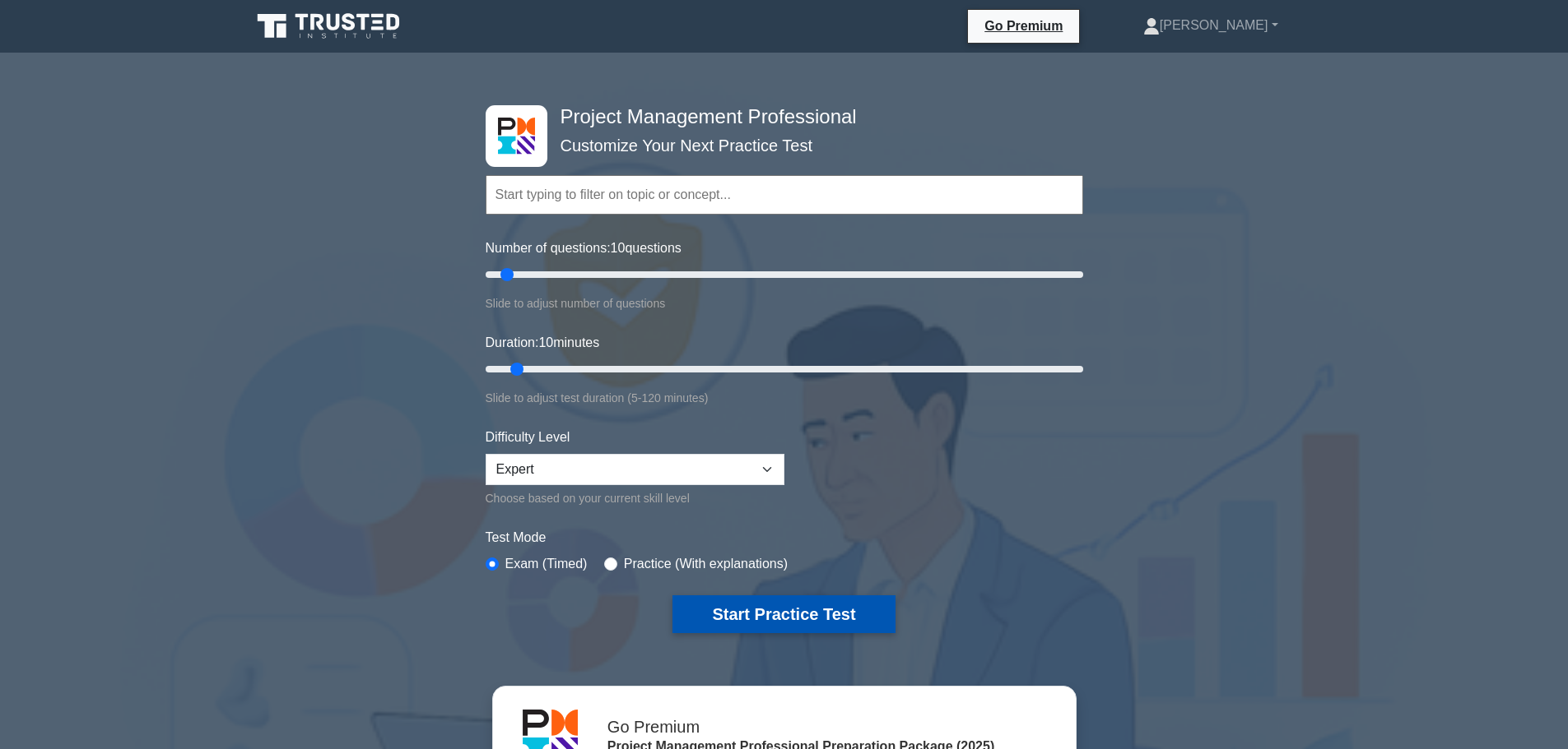
click at [784, 611] on button "Start Practice Test" at bounding box center [784, 614] width 222 height 38
click at [769, 621] on button "Start Practice Test" at bounding box center [784, 614] width 222 height 38
click at [798, 617] on button "Start Practice Test" at bounding box center [784, 614] width 222 height 38
click at [780, 617] on button "Start Practice Test" at bounding box center [784, 614] width 222 height 38
click at [799, 620] on button "Start Practice Test" at bounding box center [784, 614] width 222 height 38
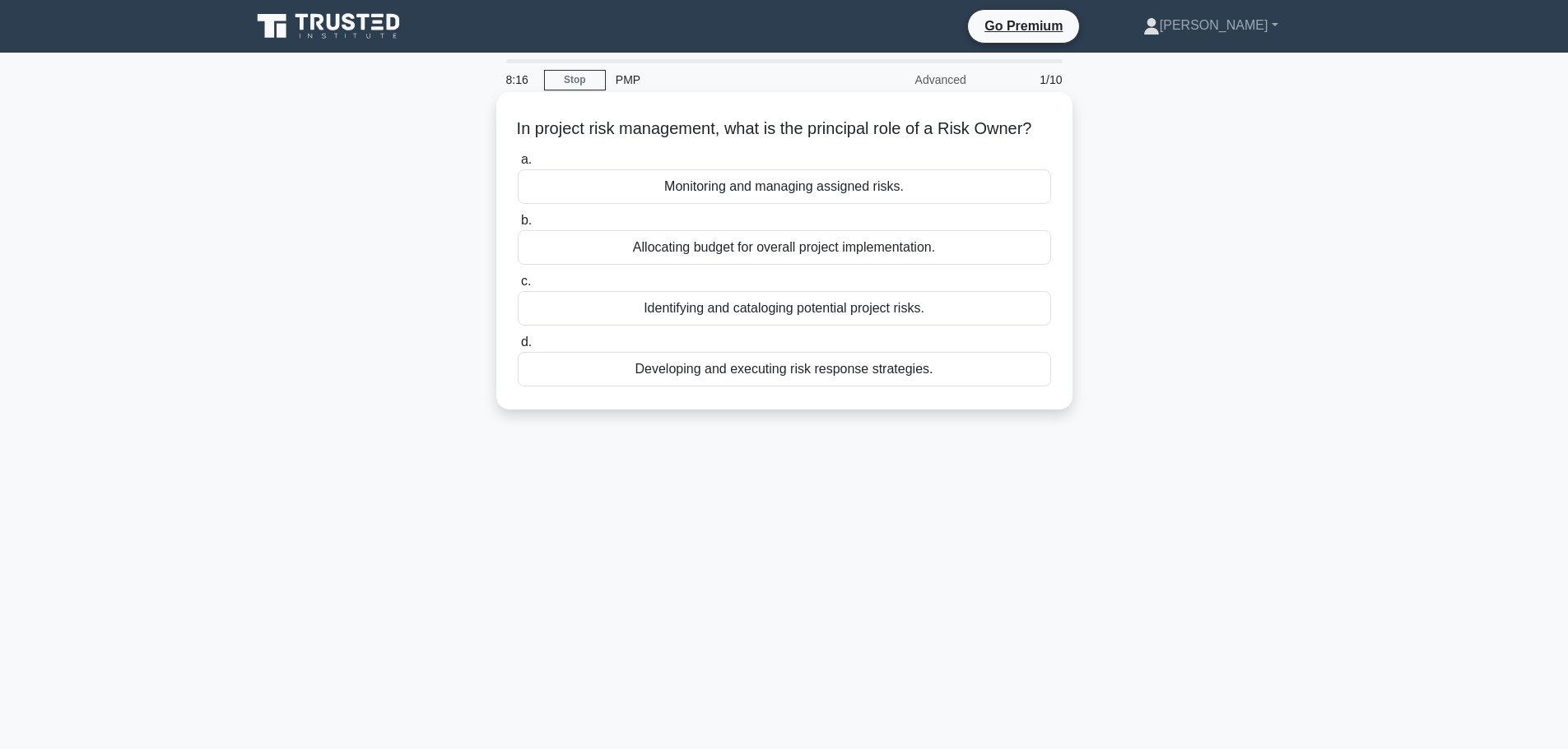
click at [899, 322] on div "Identifying and cataloging potential project risks." at bounding box center [784, 308] width 533 height 34
click at [517, 287] on input "c. Identifying and cataloging potential project risks." at bounding box center [517, 281] width 0 height 11
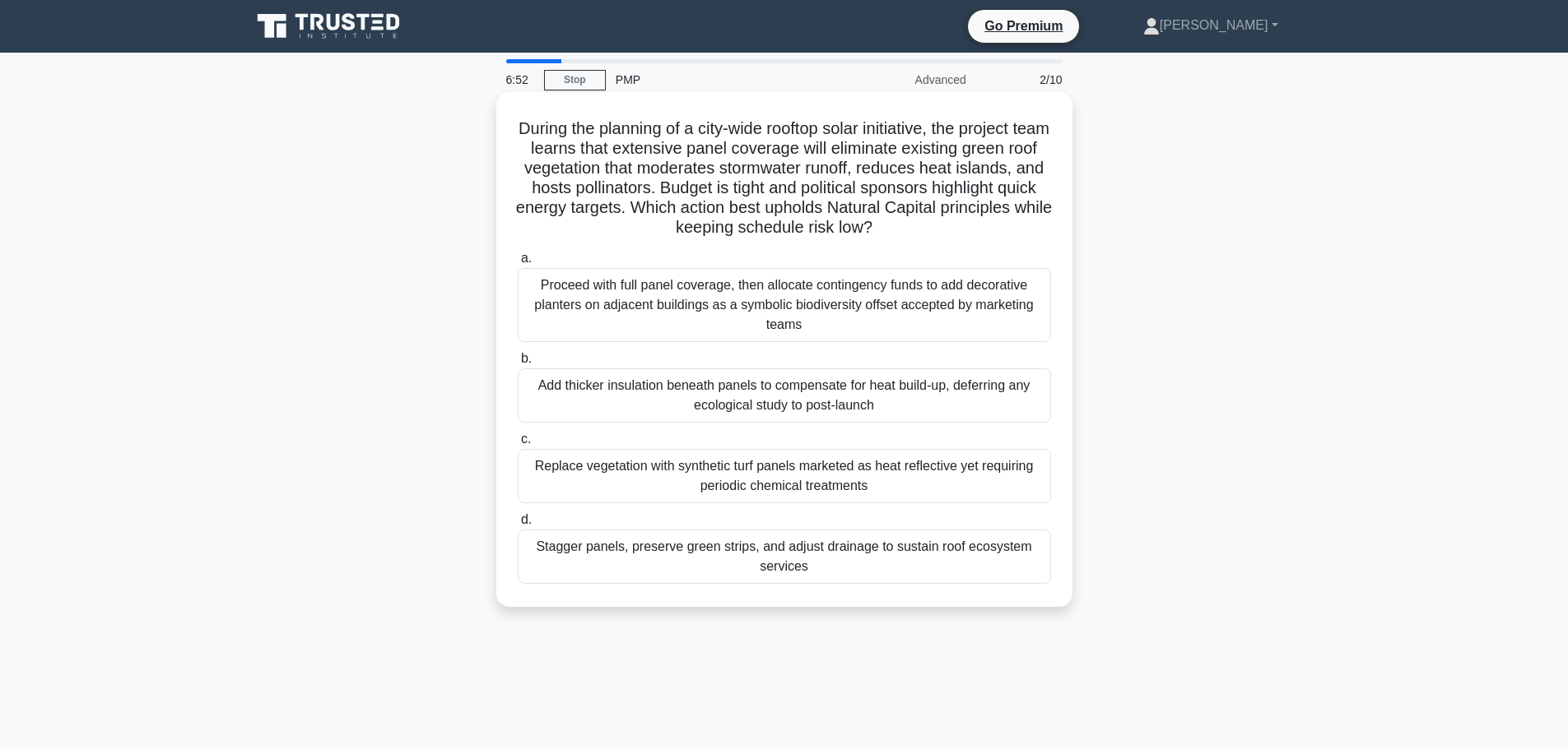
click at [635, 554] on div "Stagger panels, preserve green strips, and adjust drainage to sustain roof ecos…" at bounding box center [784, 557] width 533 height 55
click at [517, 526] on input "d. Stagger panels, preserve green strips, and adjust drainage to sustain roof e…" at bounding box center [517, 520] width 0 height 11
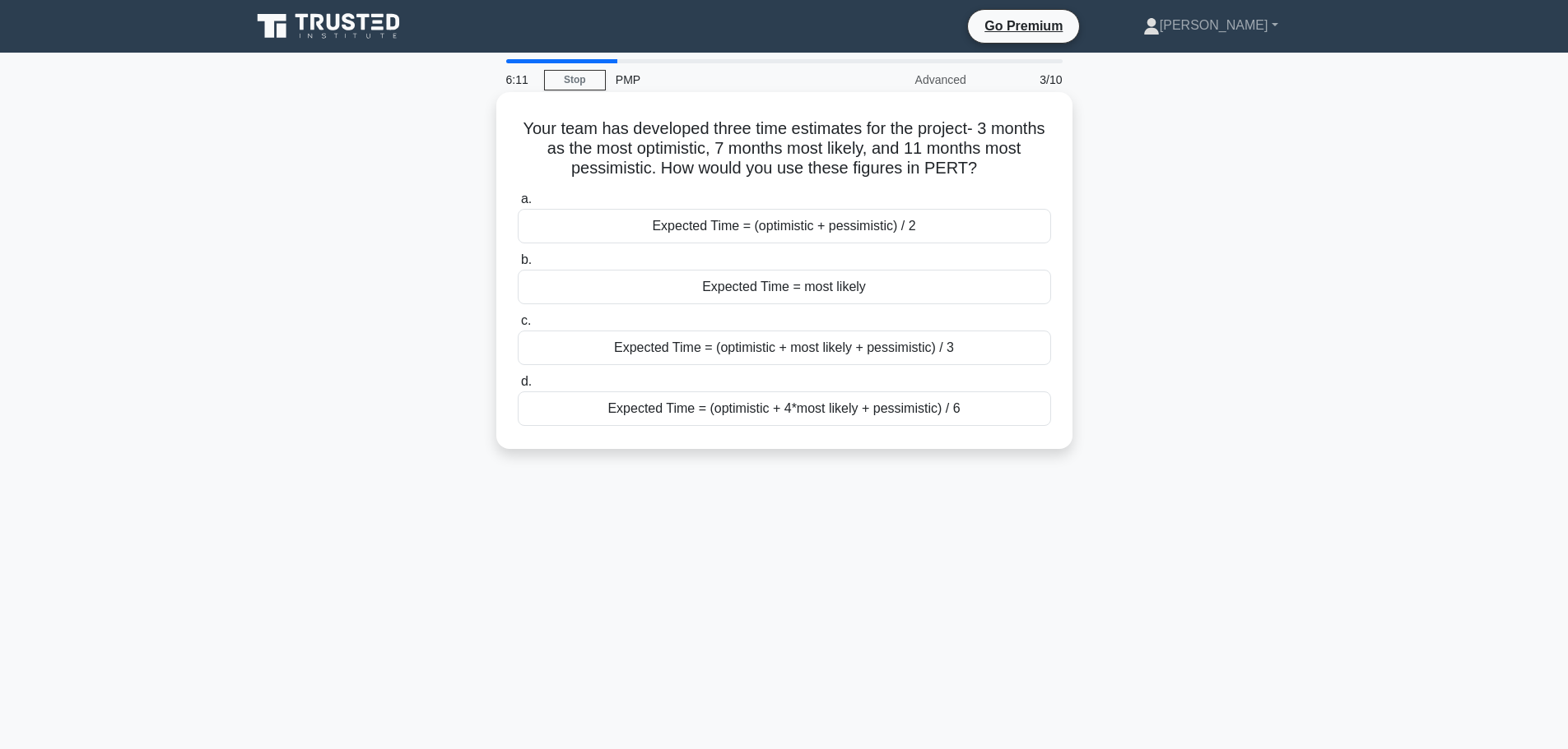
click at [760, 416] on div "Expected Time = (optimistic + 4*most likely + pessimistic) / 6" at bounding box center [784, 408] width 533 height 34
click at [517, 387] on input "d. Expected Time = (optimistic + 4*most likely + pessimistic) / 6" at bounding box center [517, 381] width 0 height 11
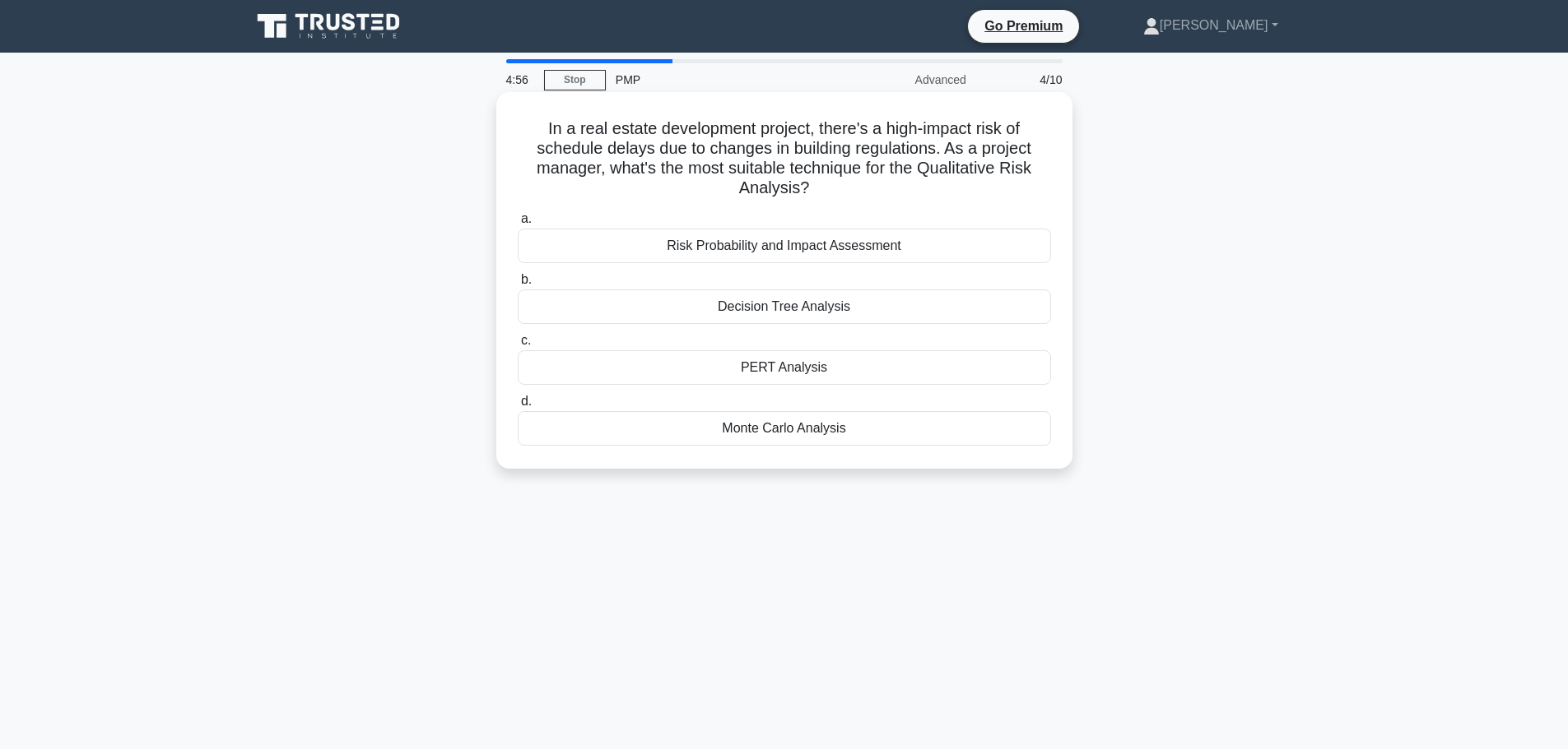
click at [759, 246] on div "Risk Probability and Impact Assessment" at bounding box center [784, 245] width 533 height 34
click at [517, 224] on input "a. Risk Probability and Impact Assessment" at bounding box center [517, 218] width 0 height 11
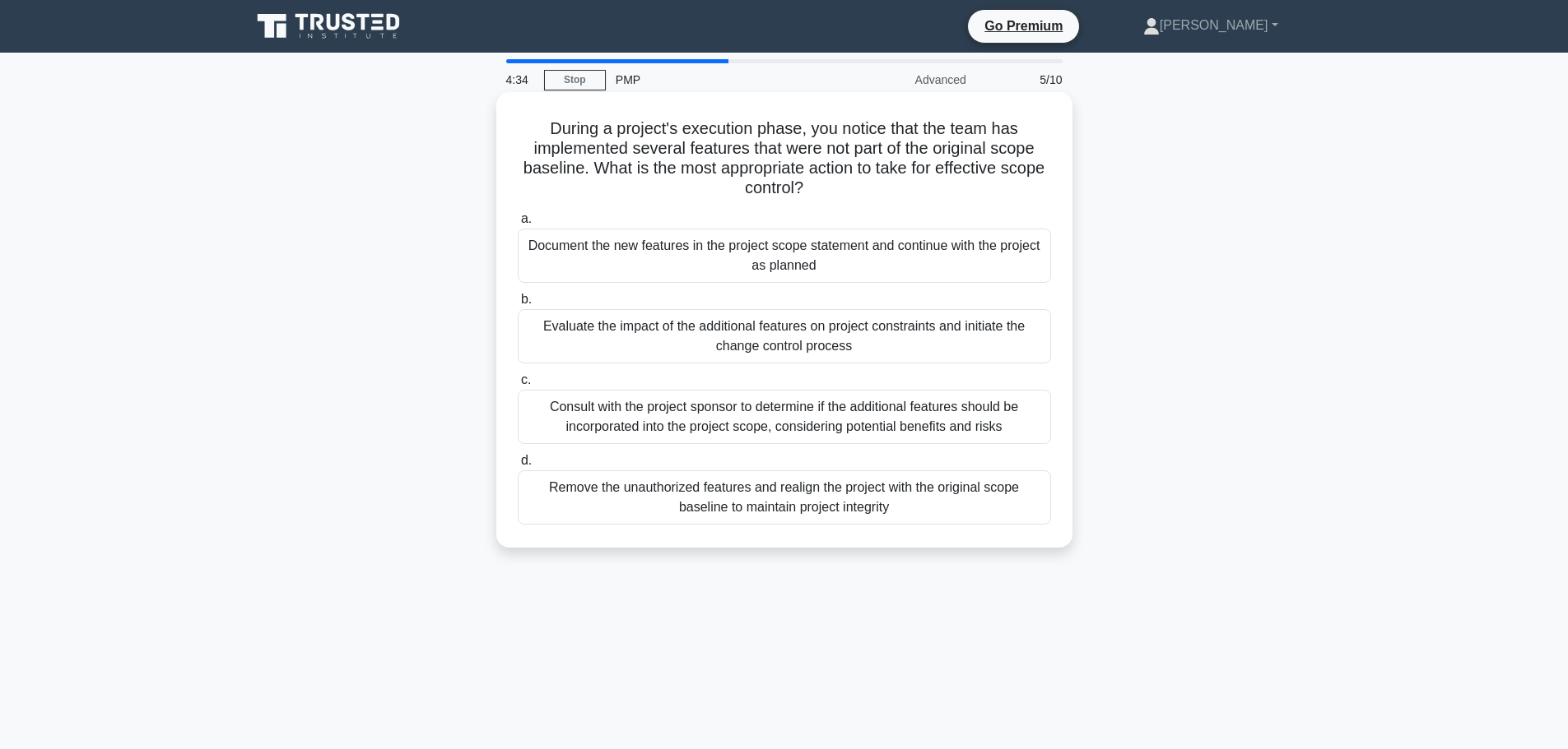
click at [881, 333] on div "Evaluate the impact of the additional features on project constraints and initi…" at bounding box center [784, 336] width 533 height 55
click at [517, 305] on input "b. Evaluate the impact of the additional features on project constraints and in…" at bounding box center [517, 299] width 0 height 11
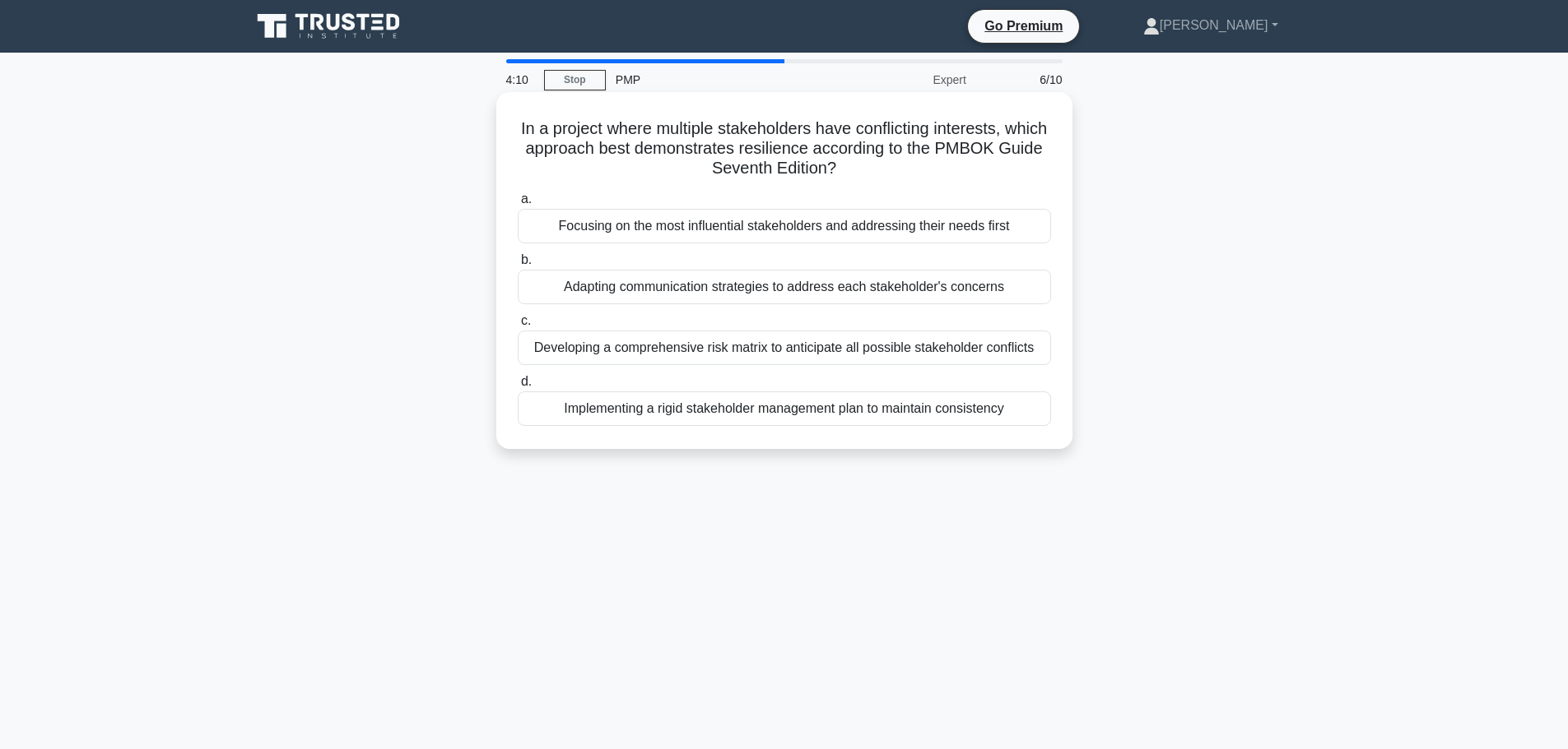
click at [853, 408] on div "Implementing a rigid stakeholder management plan to maintain consistency" at bounding box center [784, 408] width 533 height 34
click at [517, 387] on input "d. Implementing a rigid stakeholder management plan to maintain consistency" at bounding box center [517, 381] width 0 height 11
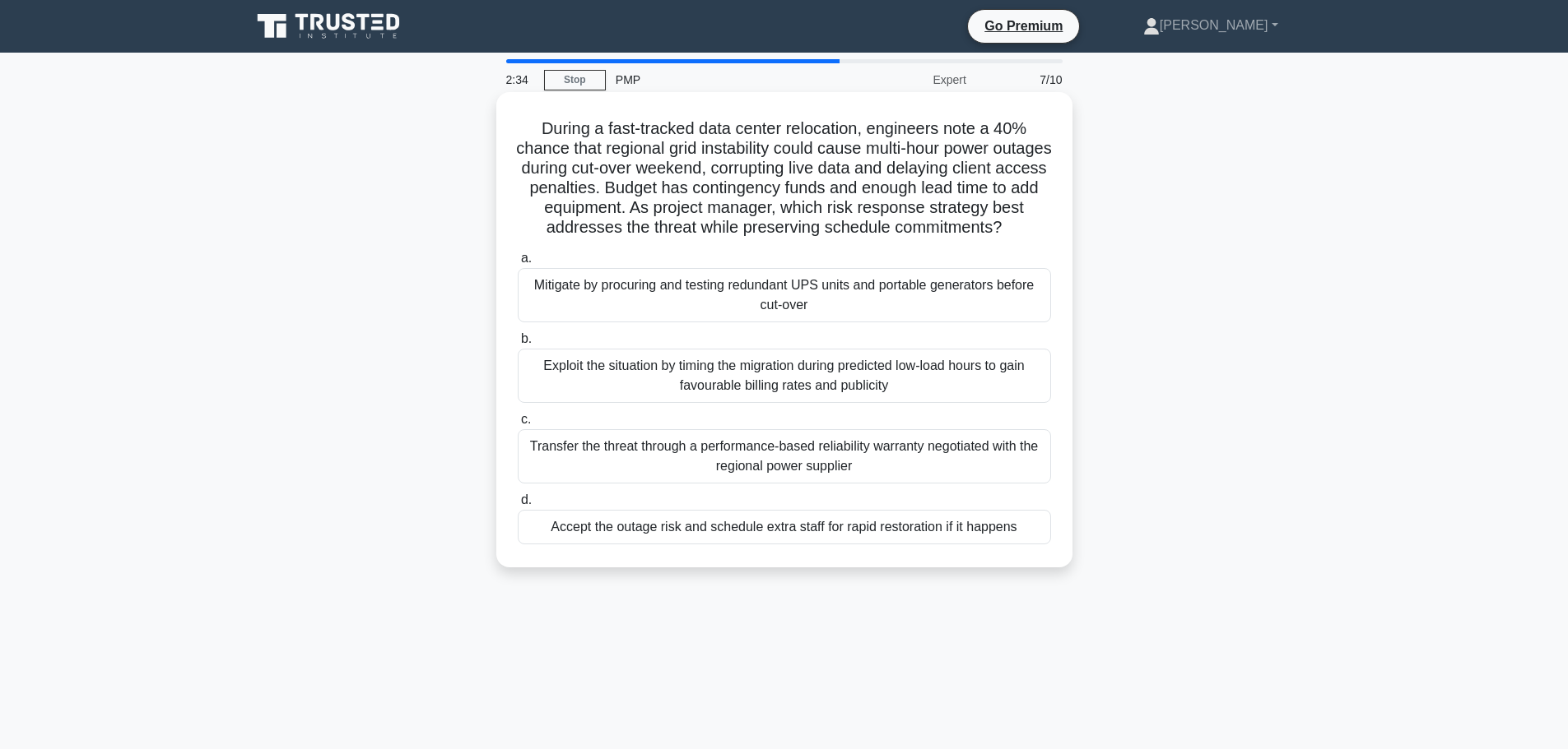
click at [701, 323] on div "Mitigate by procuring and testing redundant UPS units and portable generators b…" at bounding box center [784, 296] width 533 height 55
click at [517, 264] on input "a. Mitigate by procuring and testing redundant UPS units and portable generator…" at bounding box center [517, 258] width 0 height 11
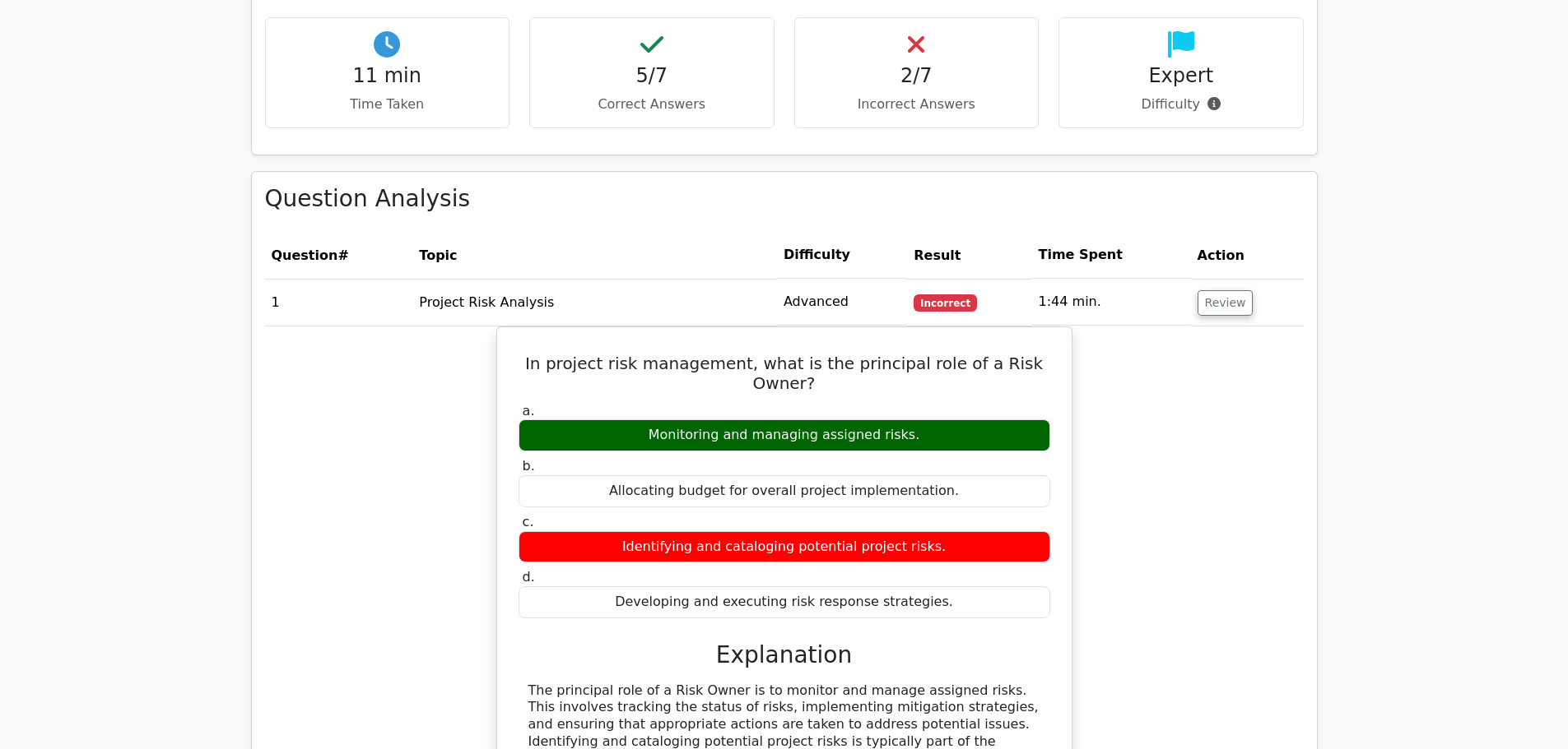
scroll to position [1152, 0]
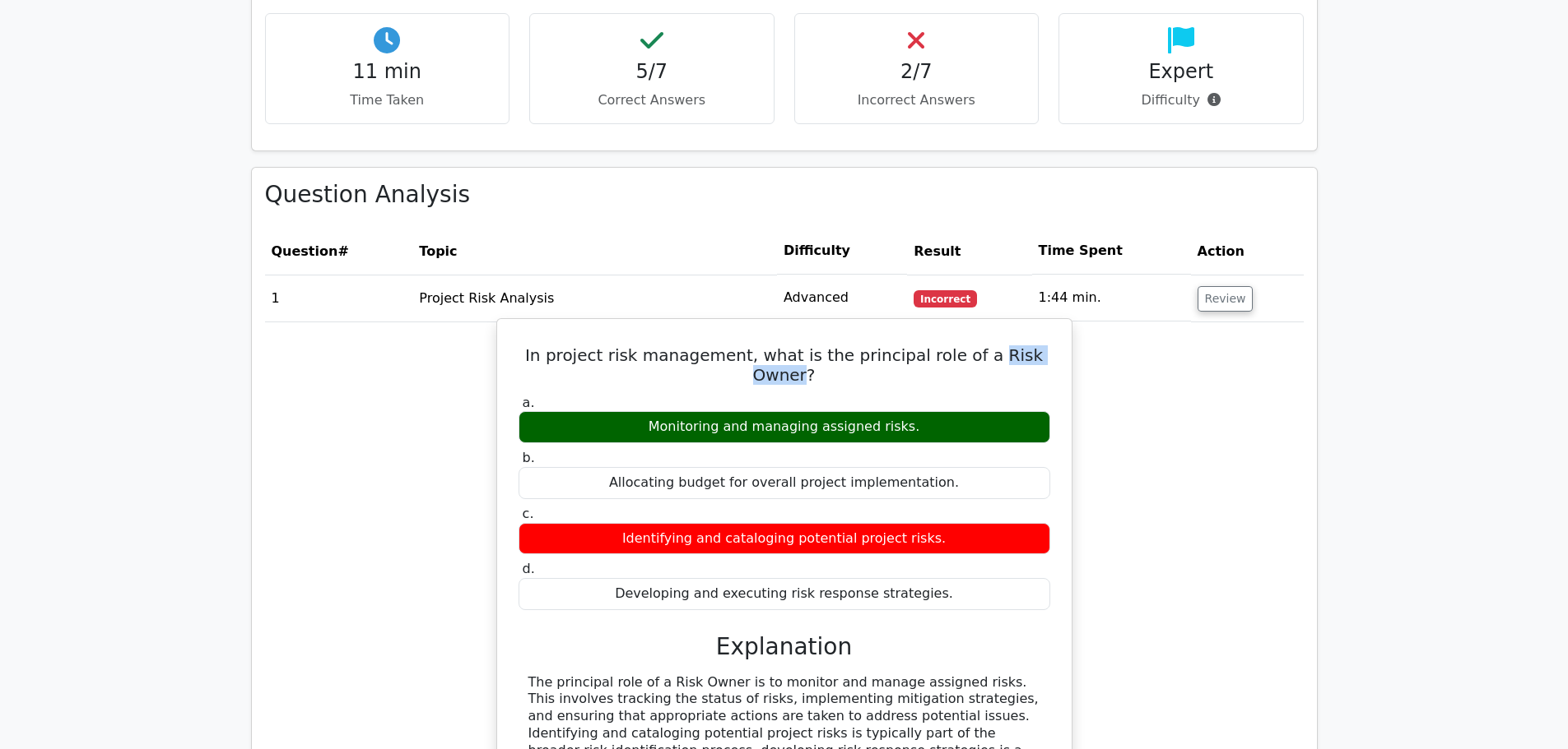
drag, startPoint x: 957, startPoint y: 278, endPoint x: 1040, endPoint y: 276, distance: 83.0
click at [1040, 345] on h5 "In project risk management, what is the principal role of a Risk Owner?" at bounding box center [784, 365] width 535 height 39
copy h5 "Risk Owner"
drag, startPoint x: 665, startPoint y: 337, endPoint x: 906, endPoint y: 331, distance: 241.1
click at [906, 412] on div "Monitoring and managing assigned risks." at bounding box center [784, 427] width 532 height 32
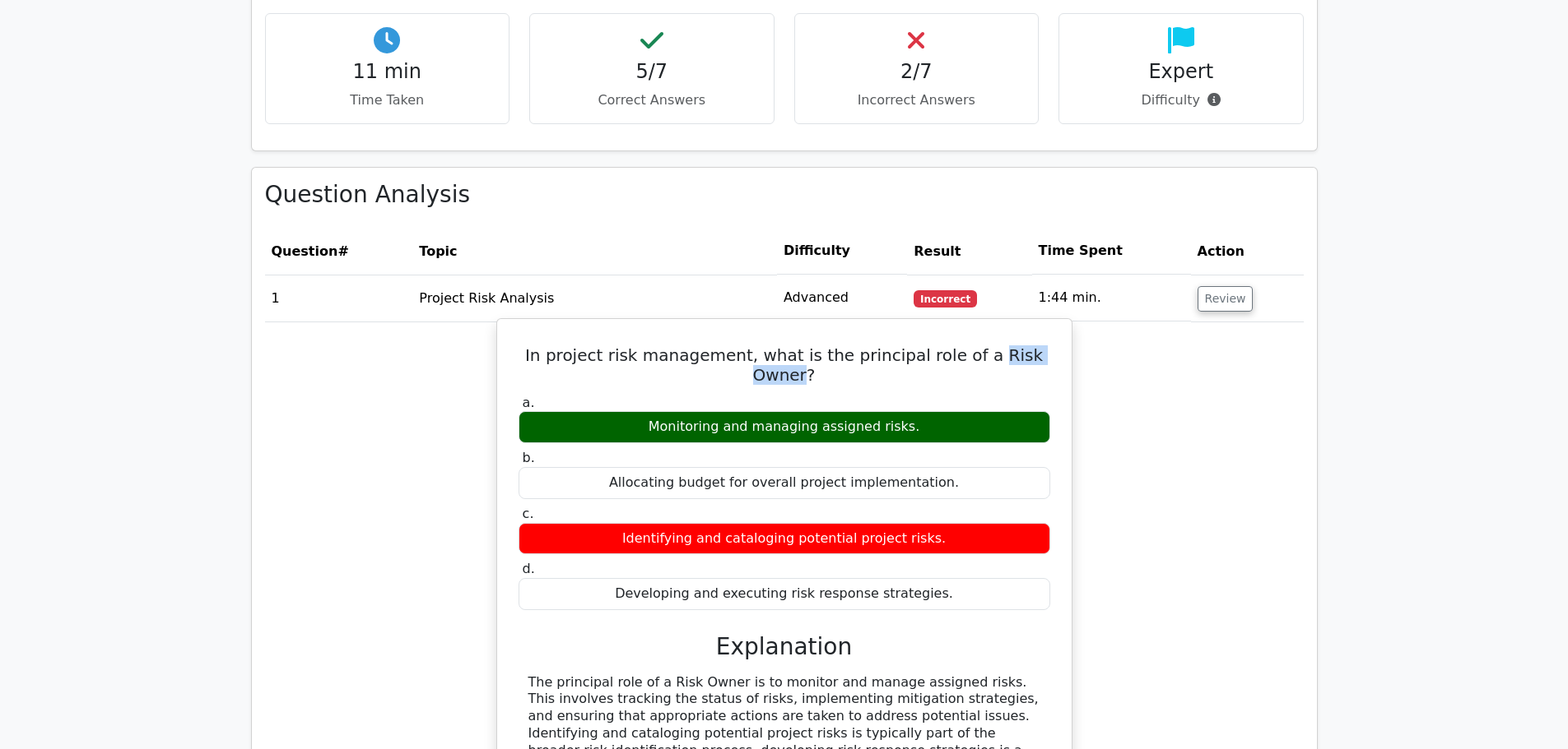
copy div "Monitoring and managing assigned risks."
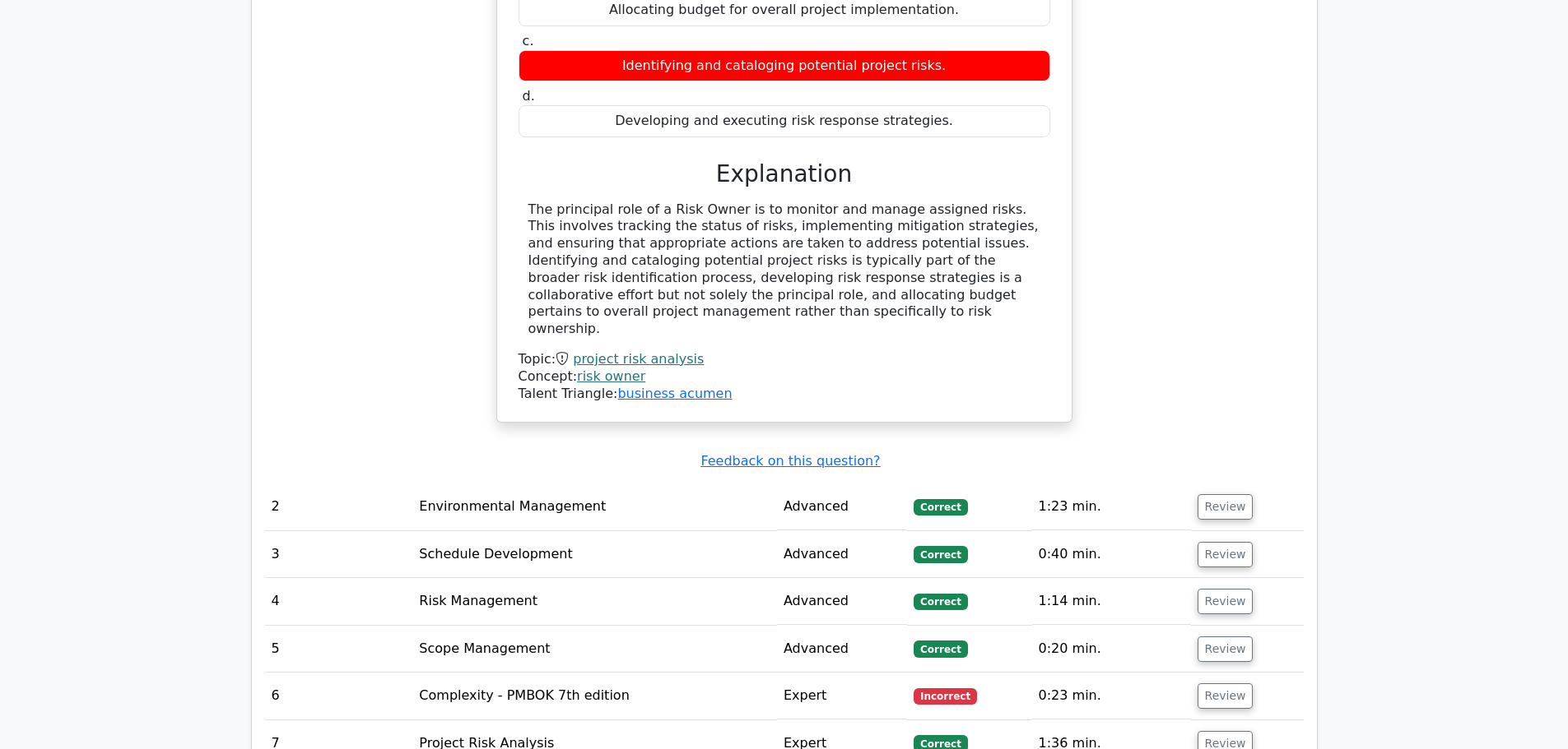
scroll to position [1645, 0]
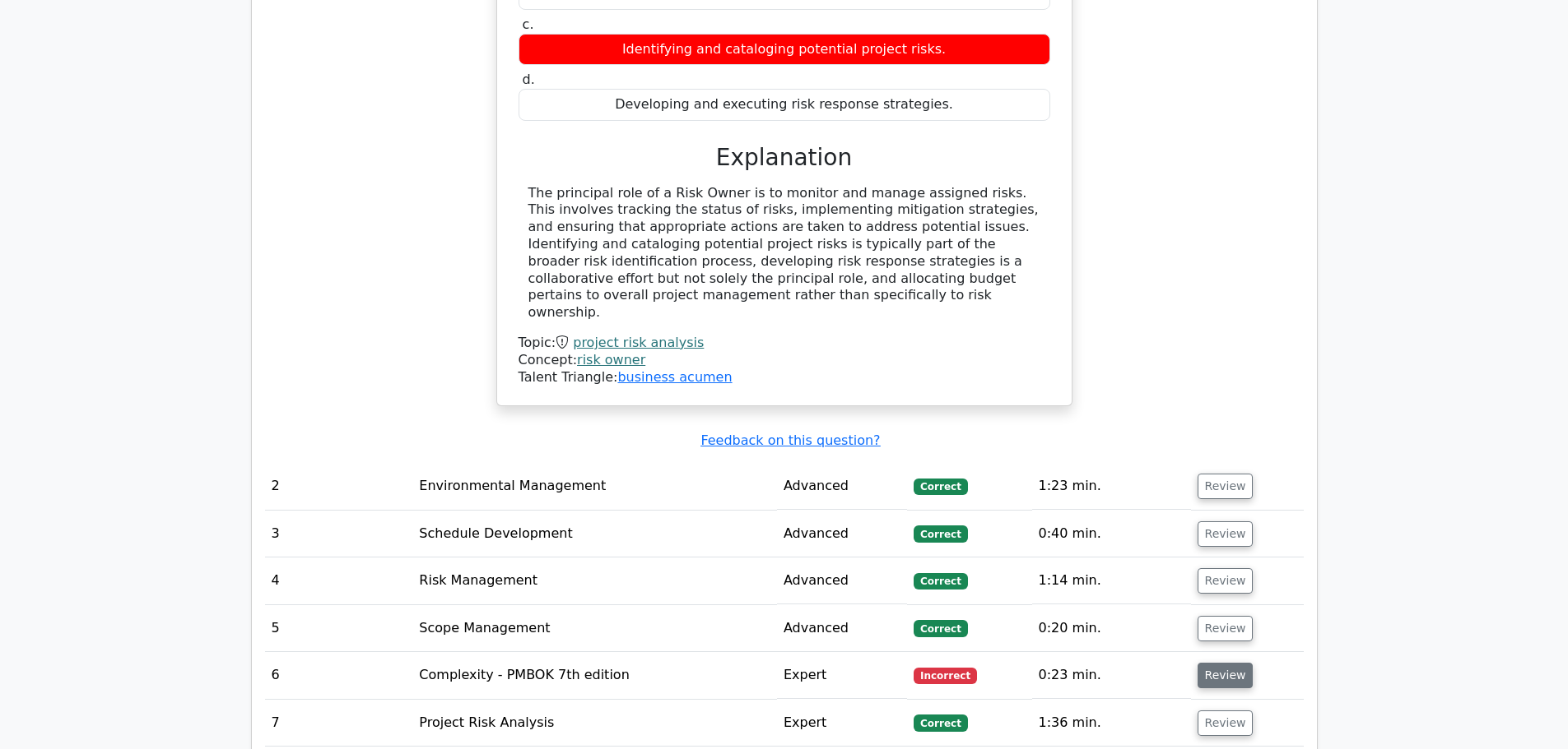
click at [1207, 663] on button "Review" at bounding box center [1225, 676] width 56 height 25
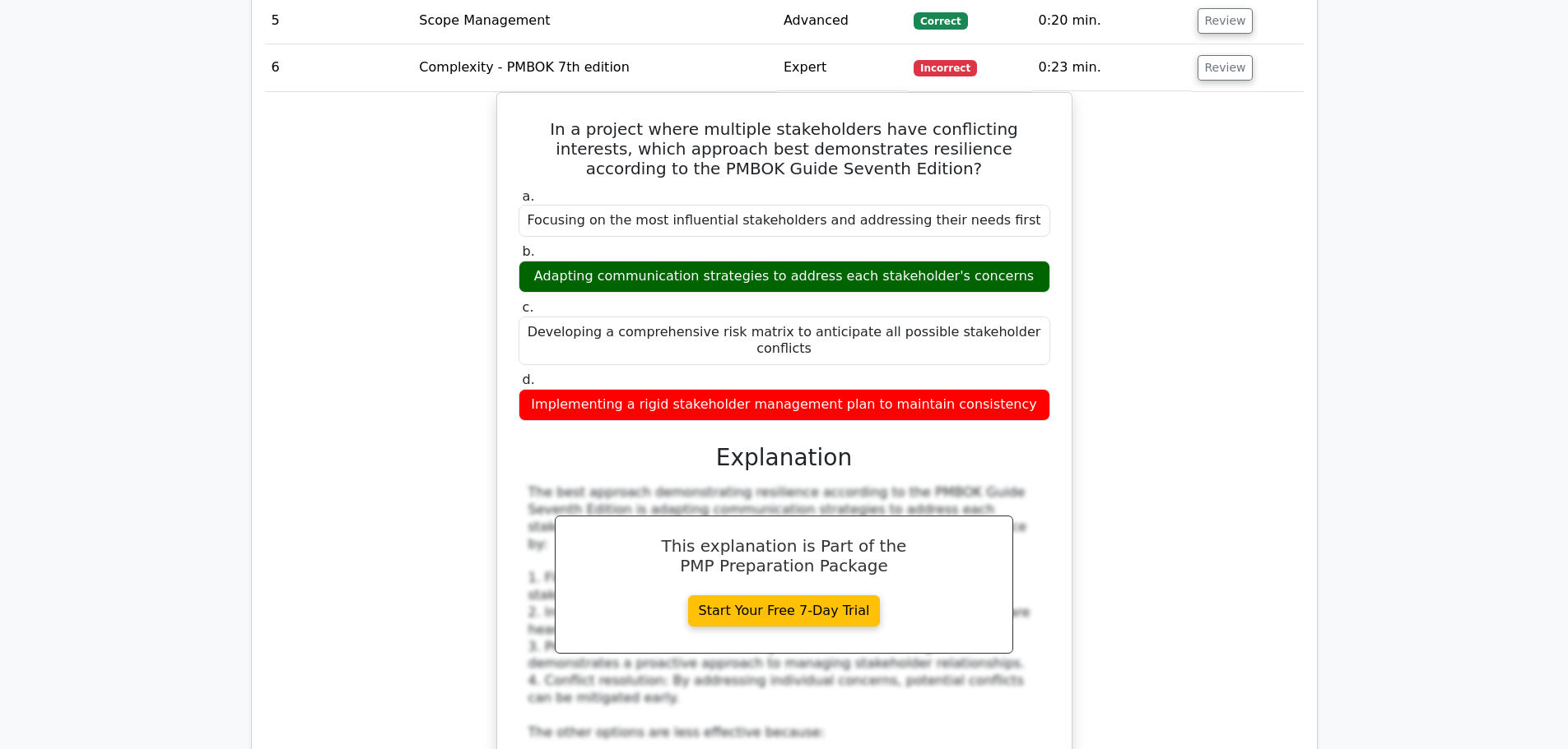
scroll to position [2056, 0]
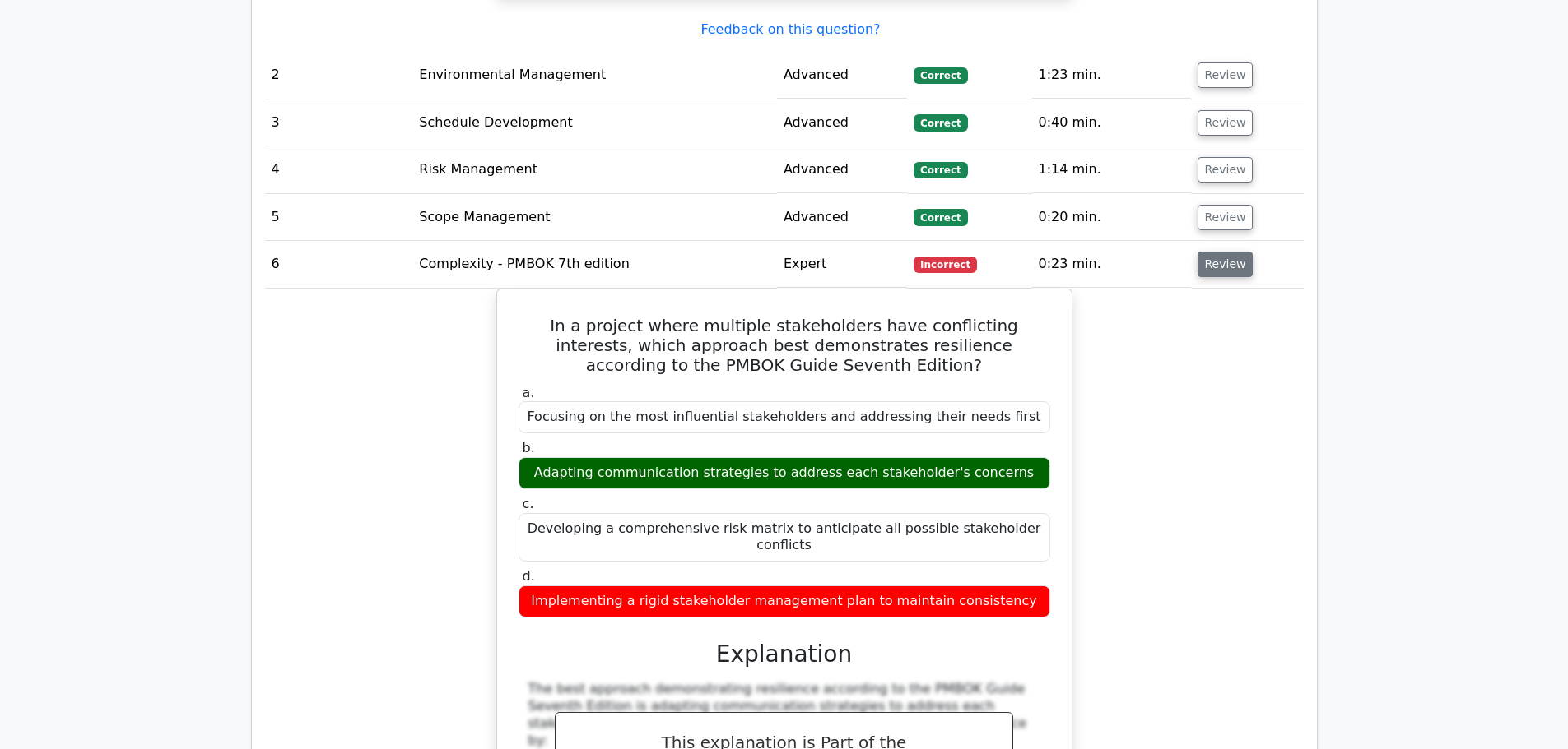
click at [1234, 252] on button "Review" at bounding box center [1225, 264] width 56 height 25
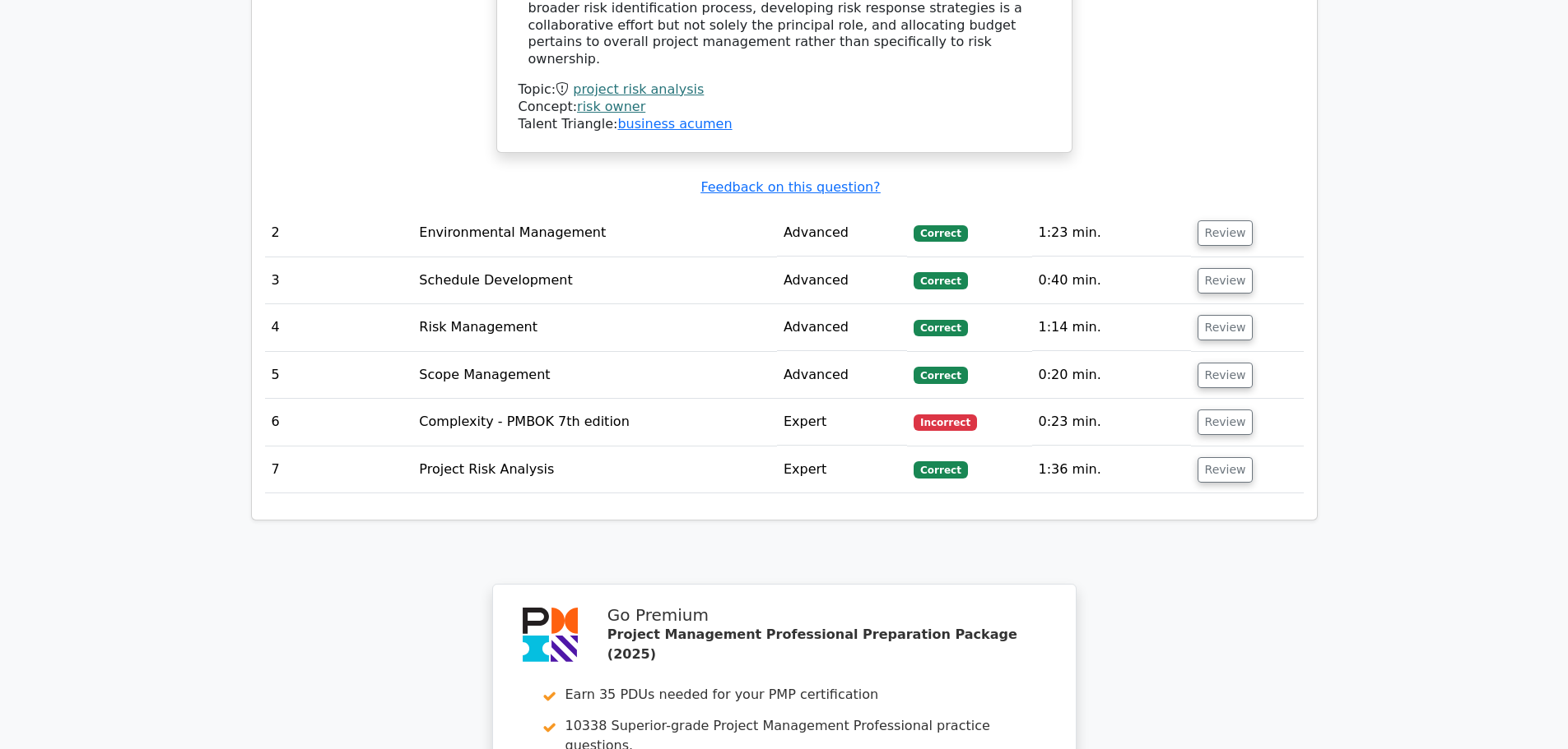
scroll to position [1892, 0]
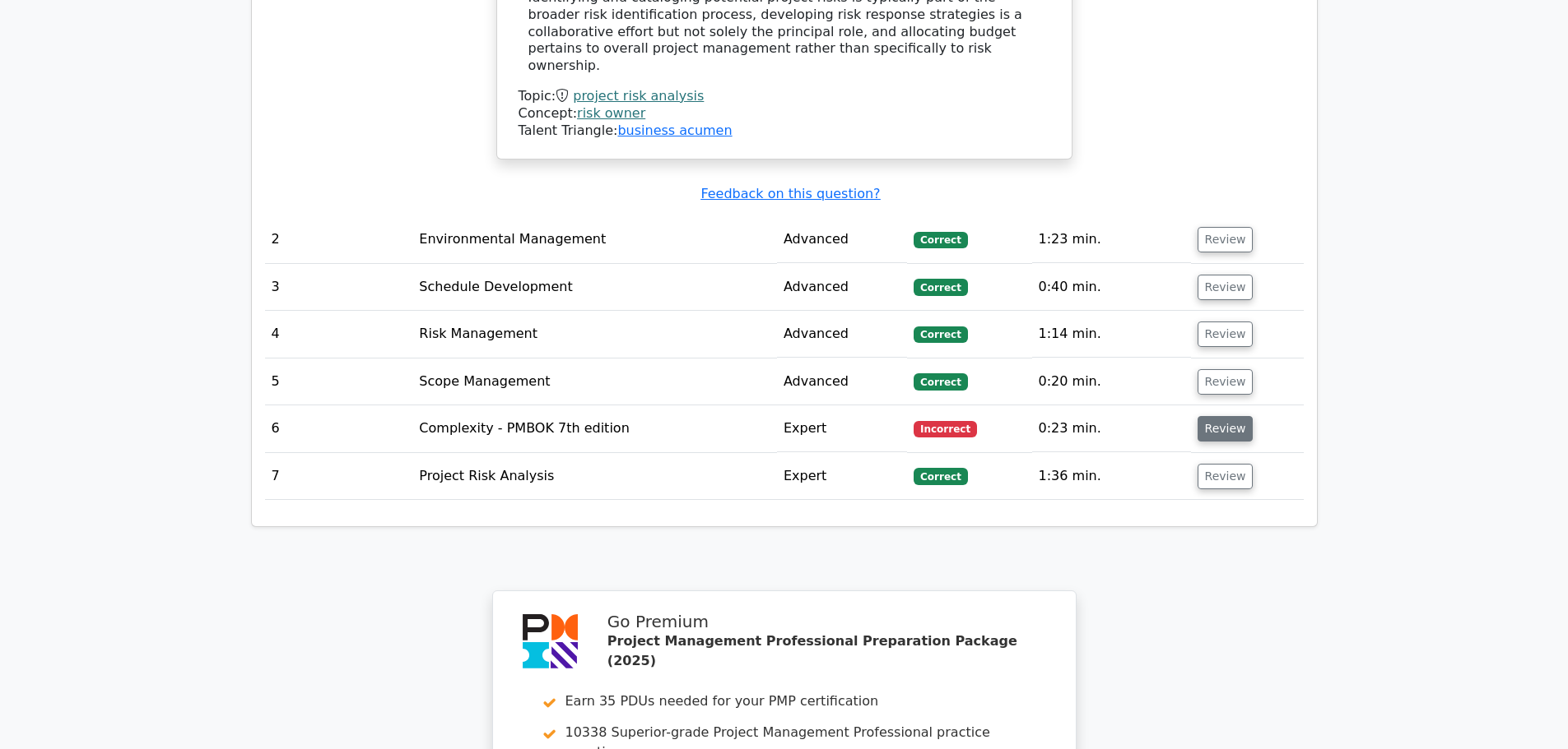
click at [1220, 416] on button "Review" at bounding box center [1225, 429] width 56 height 25
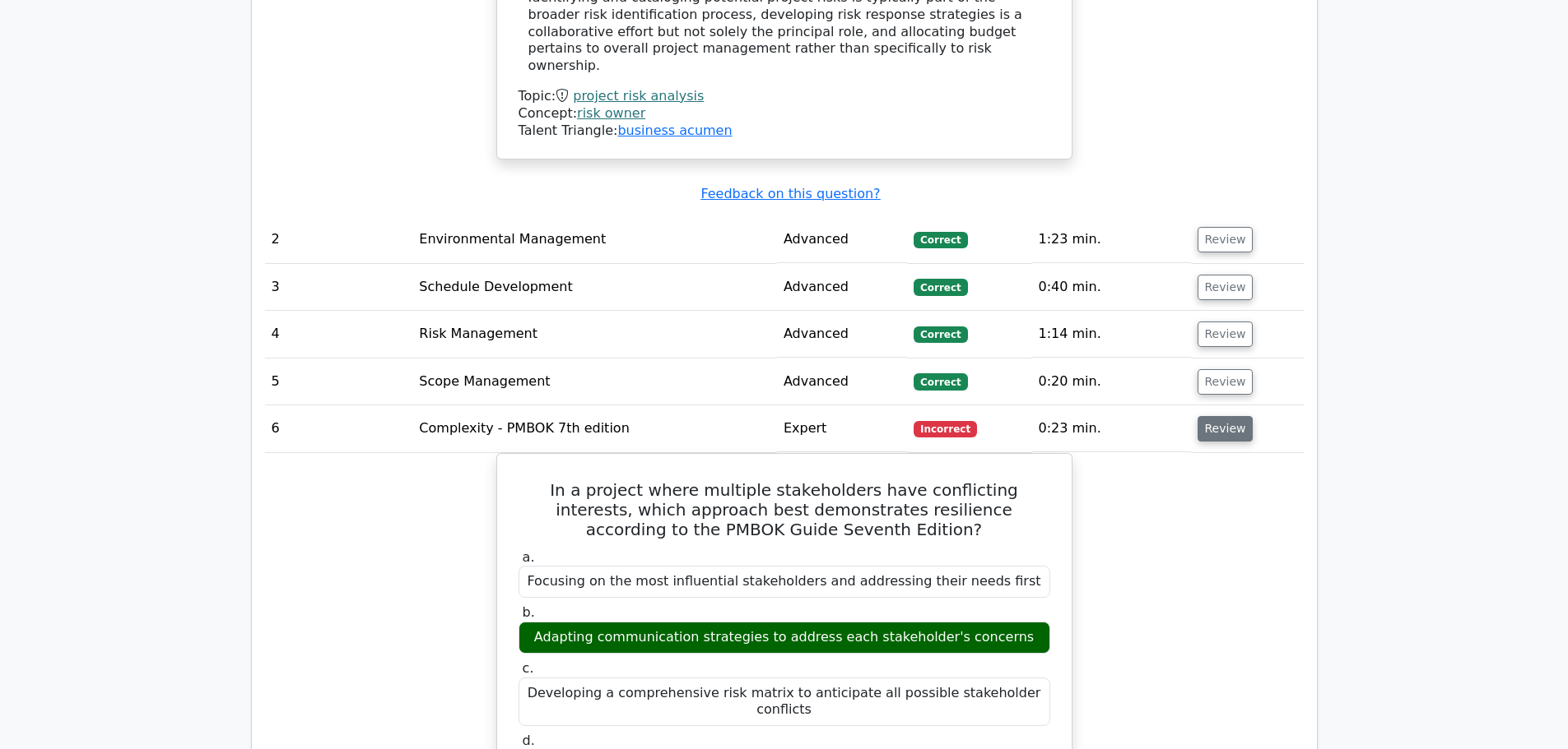
click at [1220, 416] on button "Review" at bounding box center [1225, 429] width 56 height 25
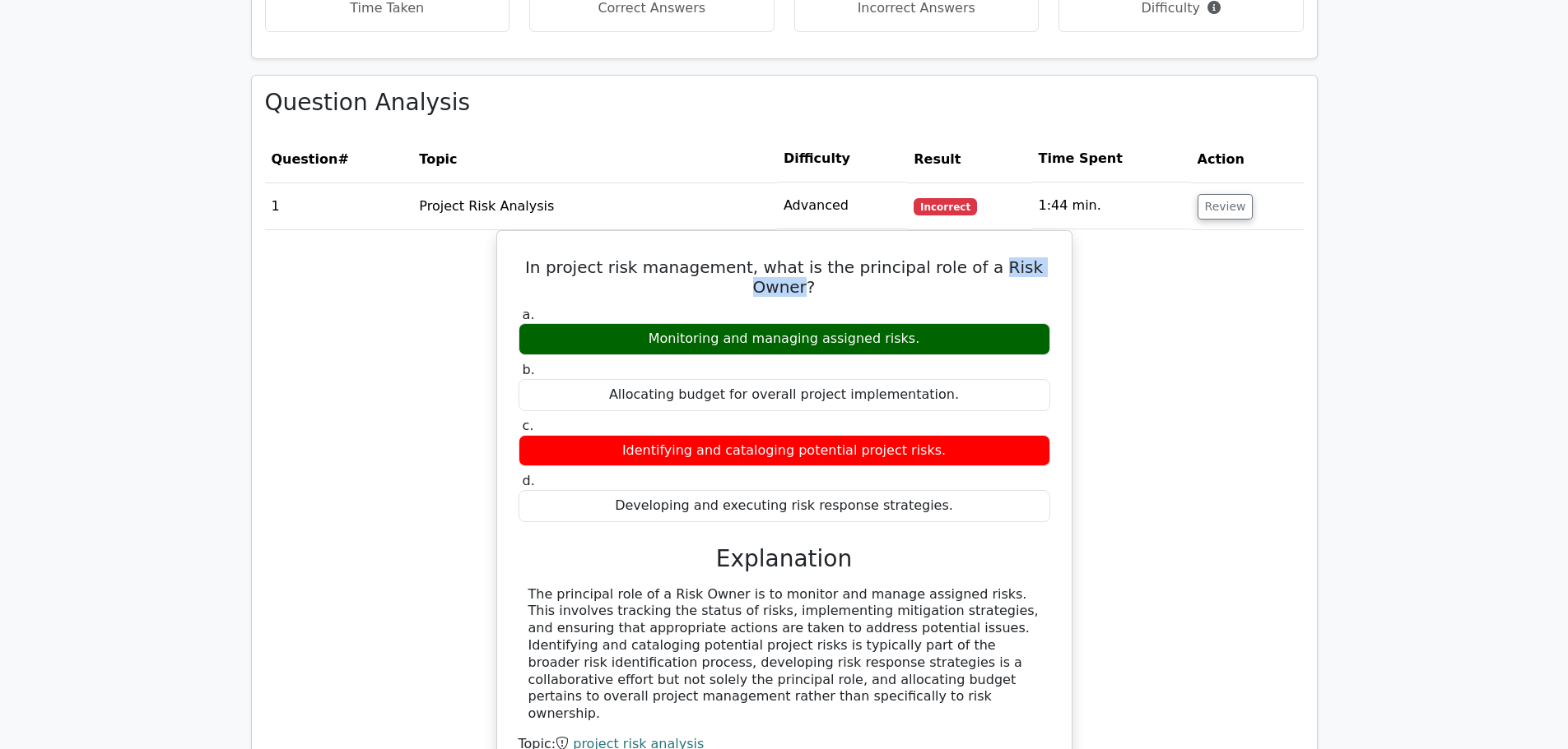
scroll to position [1234, 0]
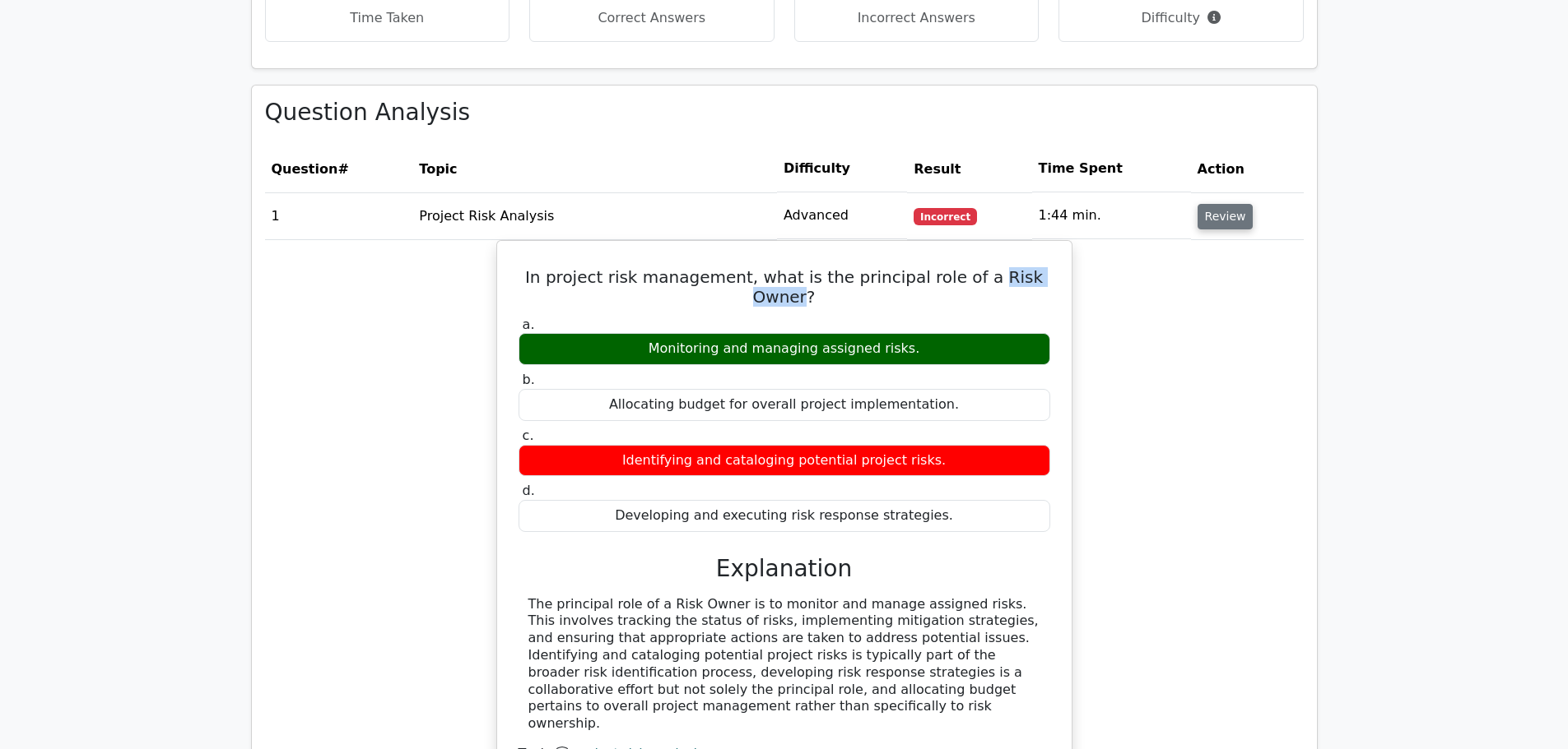
click at [1217, 204] on button "Review" at bounding box center [1225, 217] width 56 height 25
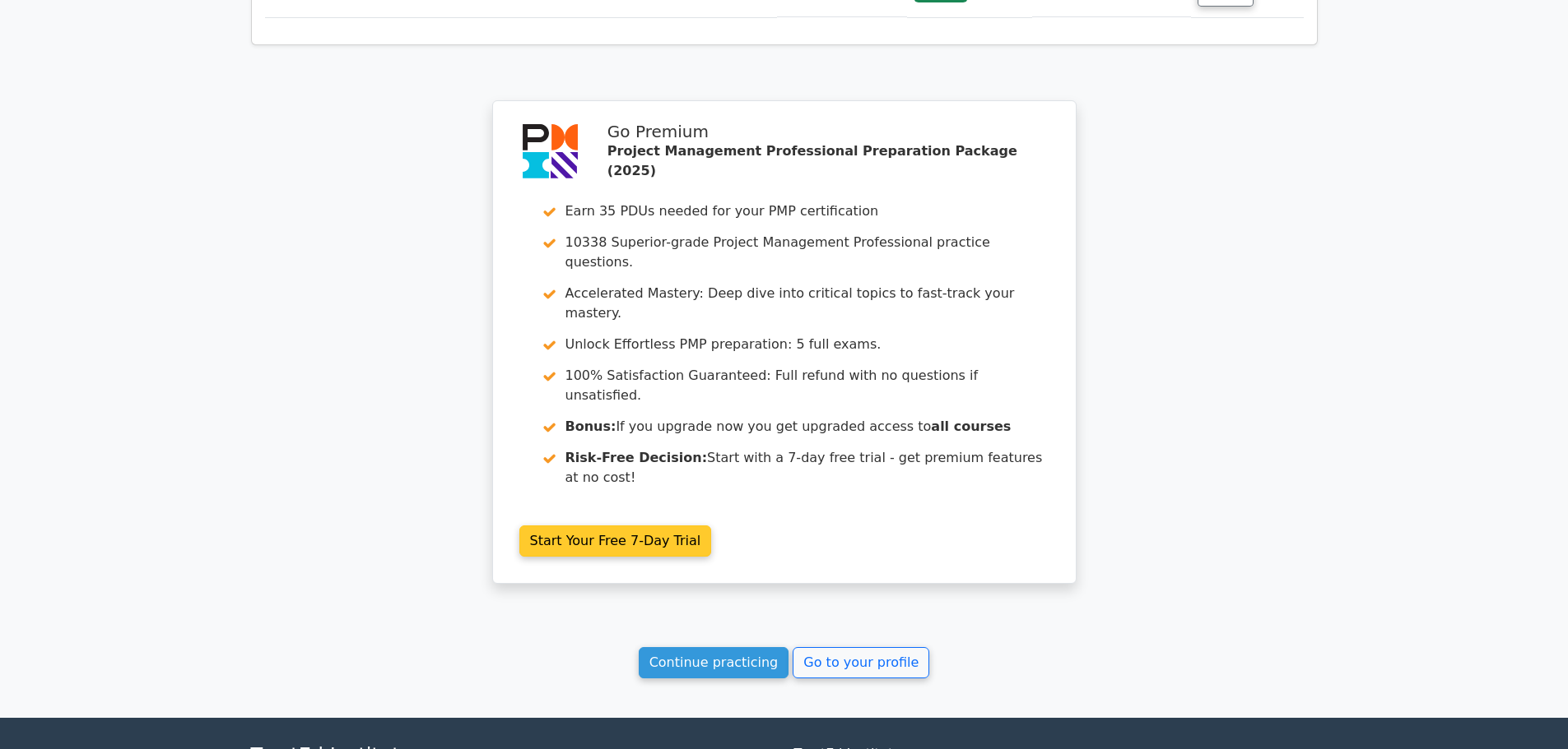
scroll to position [1749, 0]
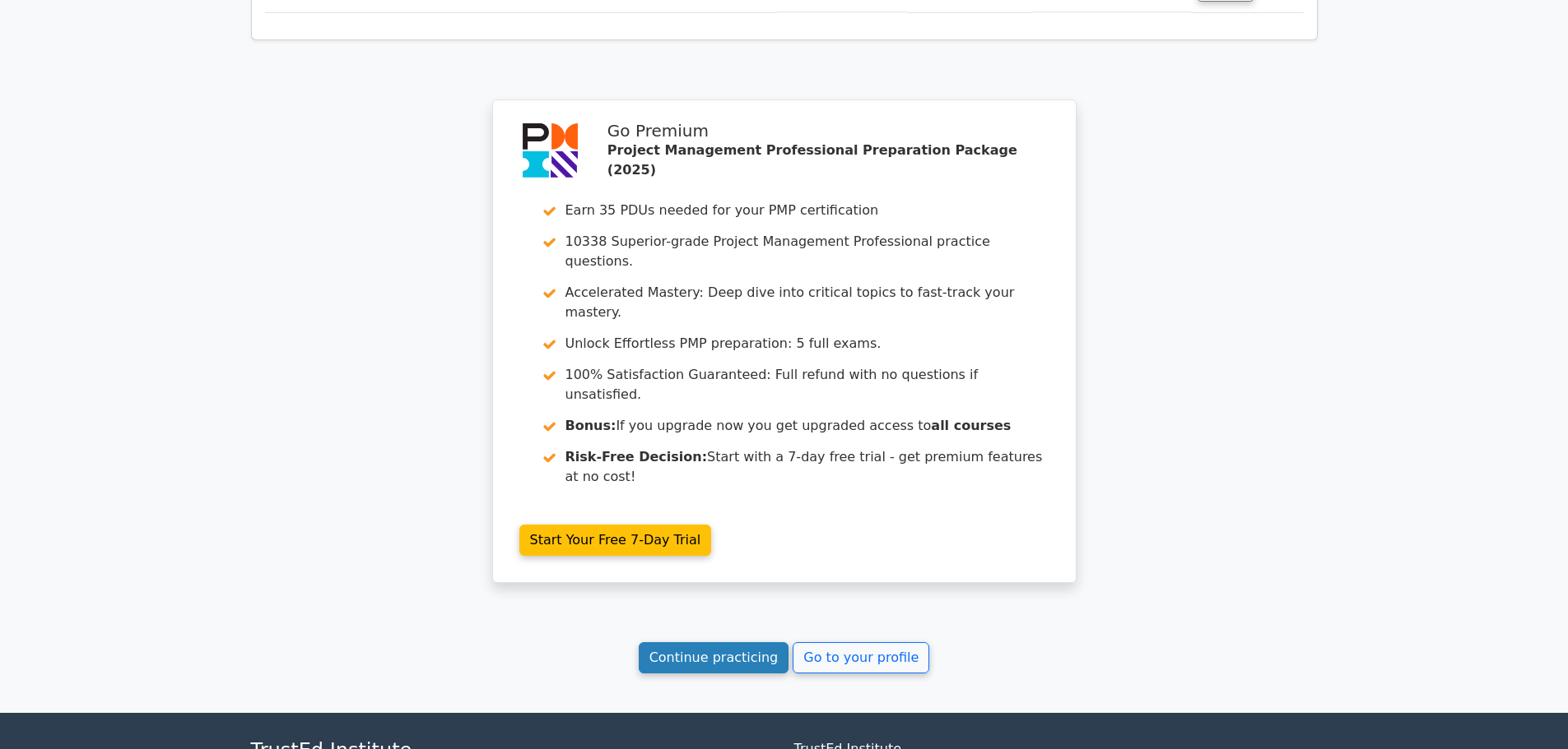
click at [733, 643] on link "Continue practicing" at bounding box center [713, 658] width 150 height 31
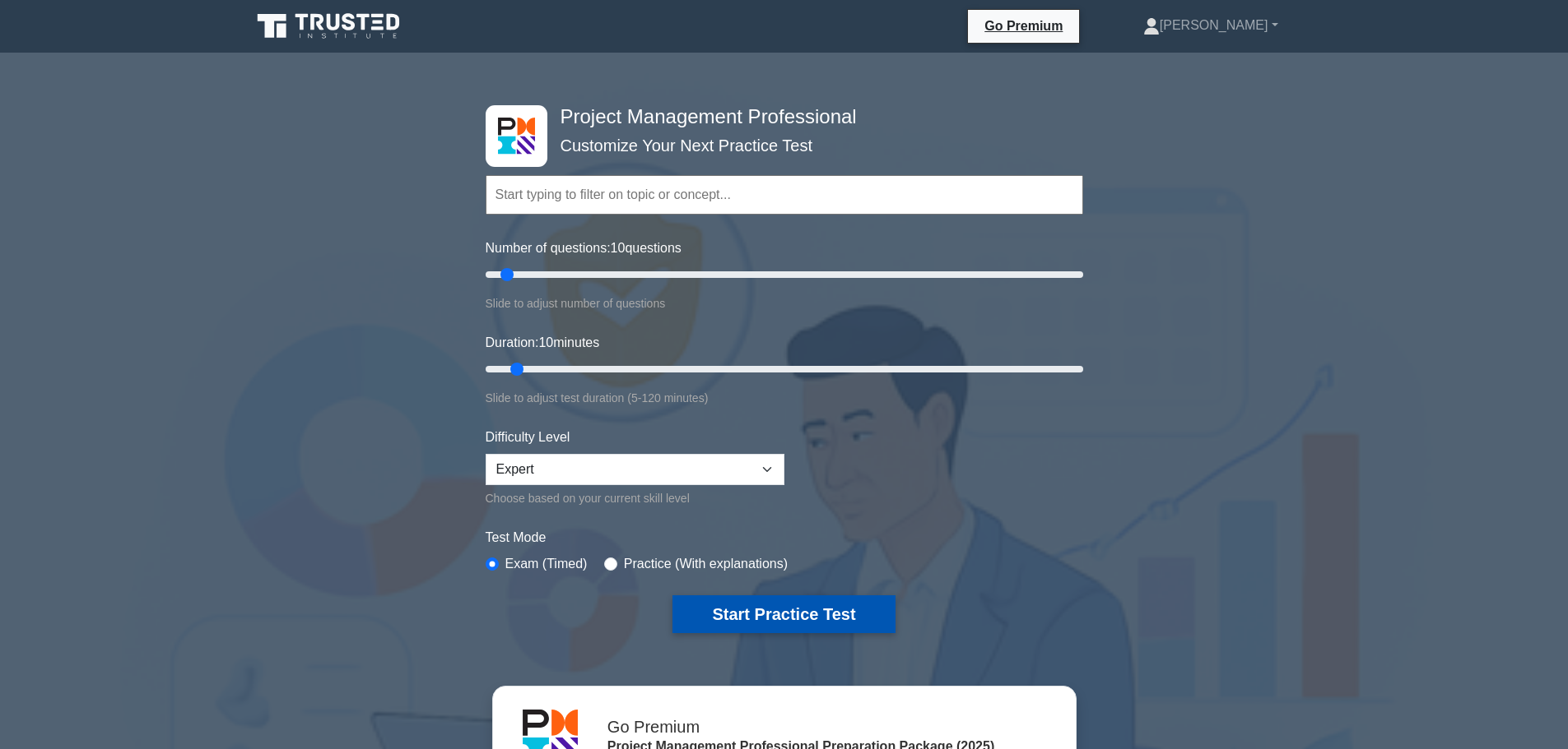
click at [778, 603] on button "Start Practice Test" at bounding box center [784, 614] width 222 height 38
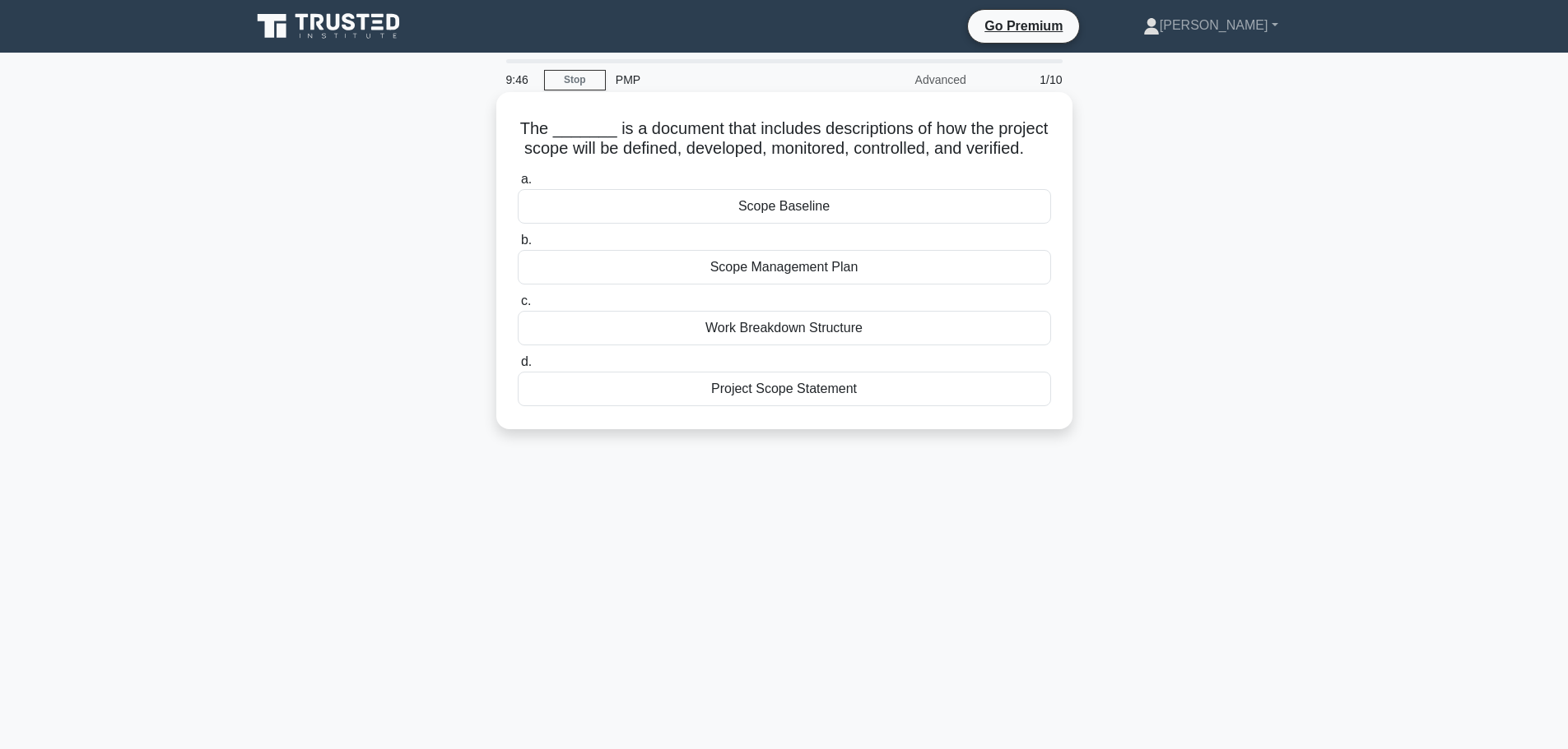
click at [864, 280] on div "Scope Management Plan" at bounding box center [784, 266] width 533 height 34
click at [517, 246] on input "b. Scope Management Plan" at bounding box center [517, 240] width 0 height 11
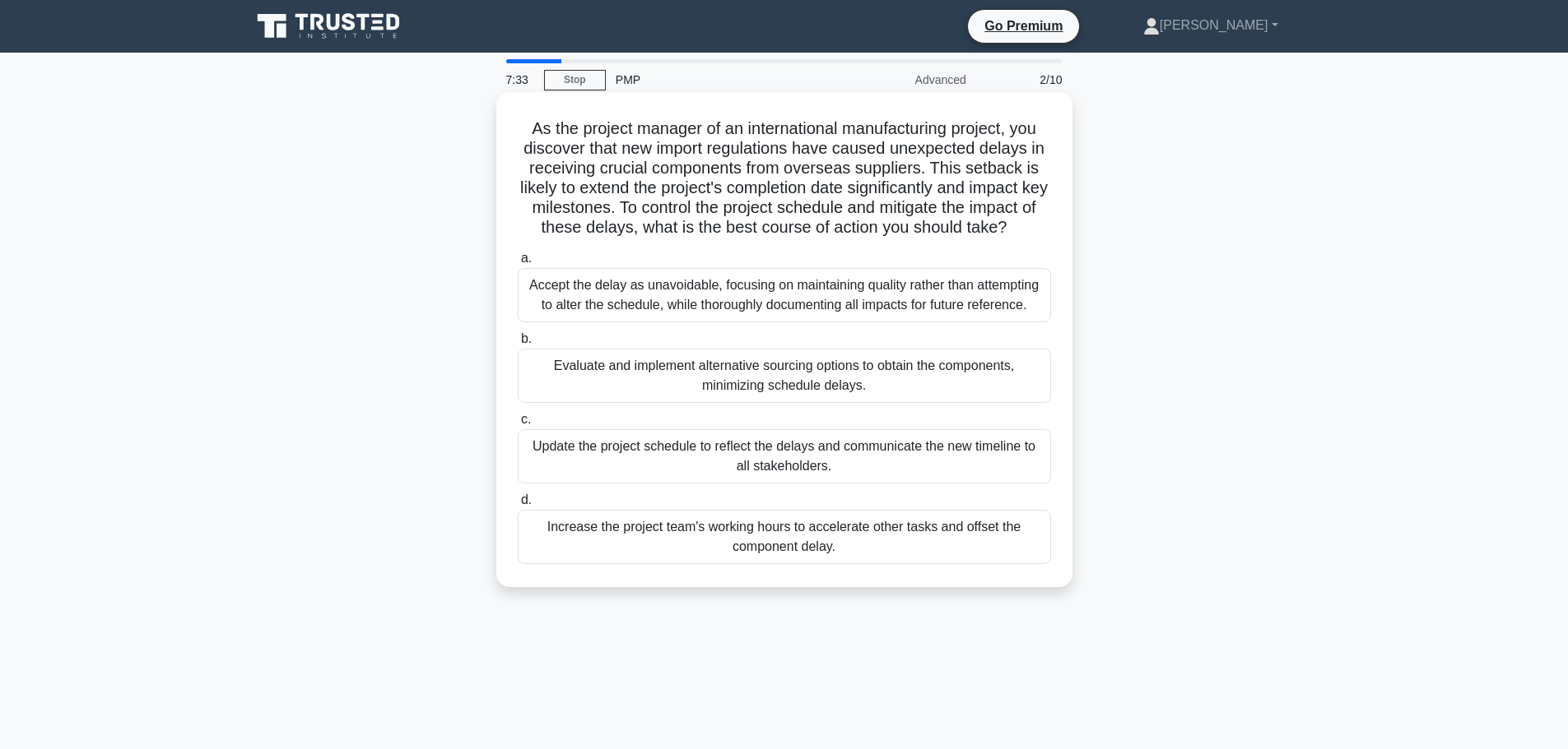
click at [722, 299] on div "Accept the delay as unavoidable, focusing on maintaining quality rather than at…" at bounding box center [784, 296] width 533 height 55
click at [517, 264] on input "a. Accept the delay as unavoidable, focusing on maintaining quality rather than…" at bounding box center [517, 258] width 0 height 11
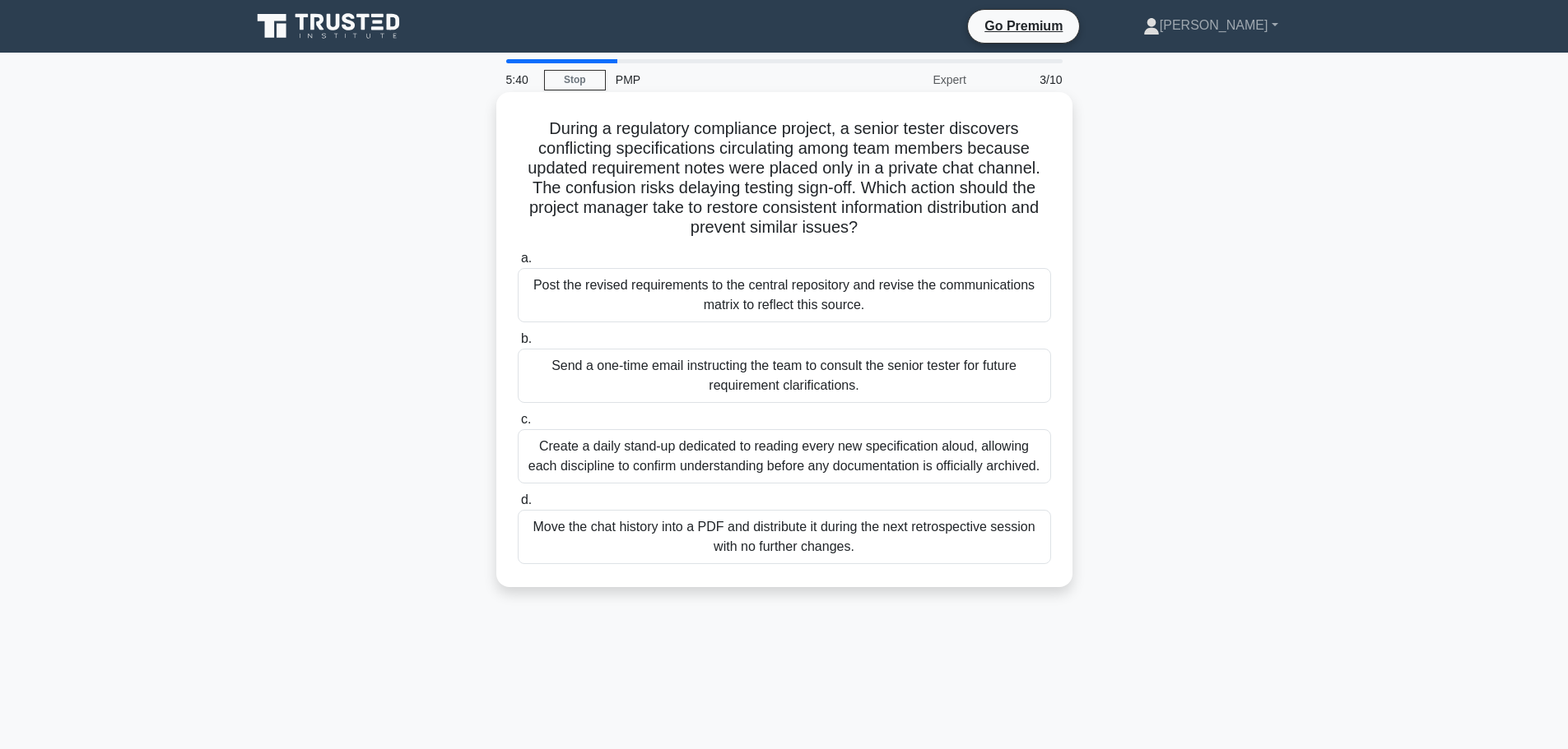
click at [874, 300] on div "Post the revised requirements to the central repository and revise the communic…" at bounding box center [784, 296] width 533 height 55
click at [517, 264] on input "a. Post the revised requirements to the central repository and revise the commu…" at bounding box center [517, 258] width 0 height 11
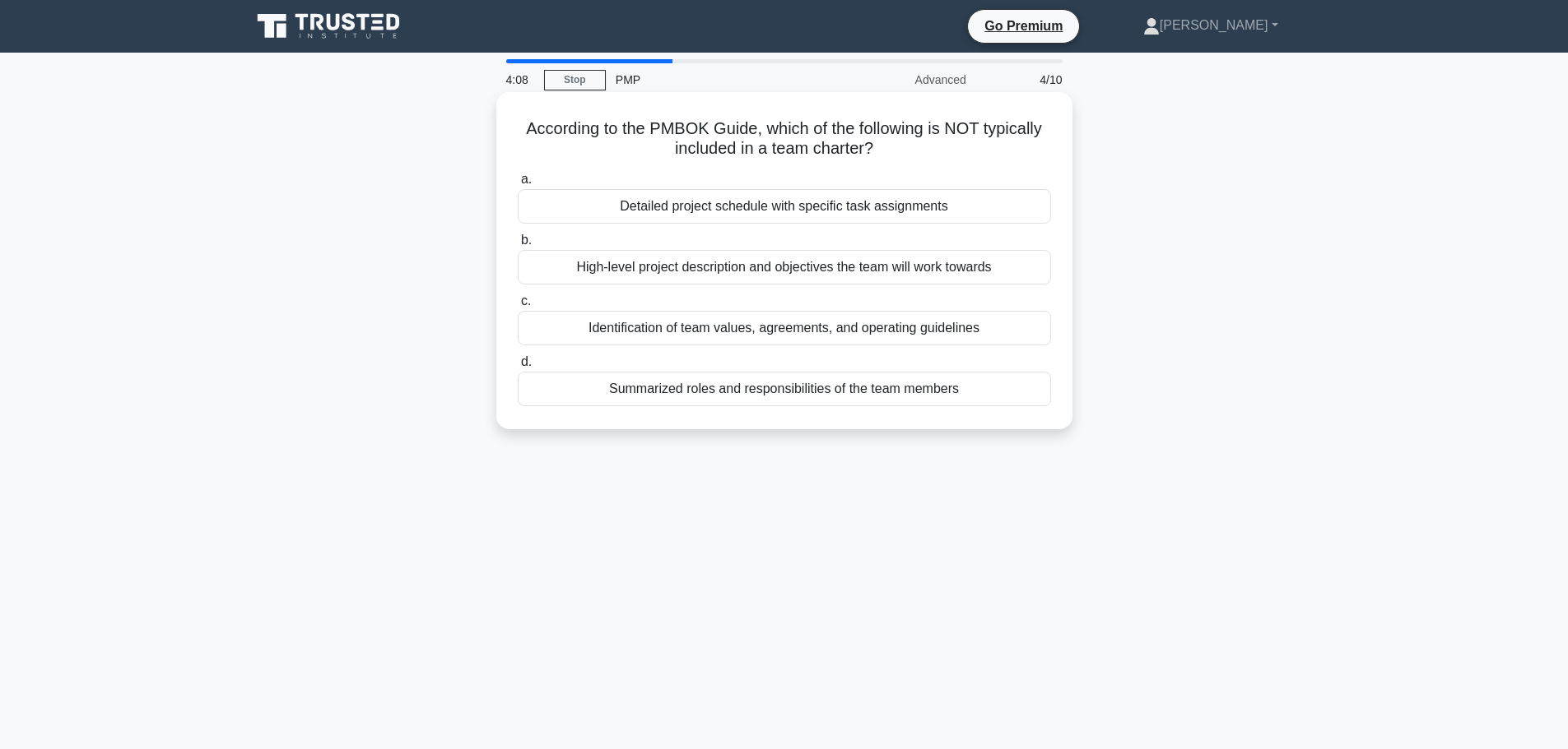
click at [880, 276] on div "High-level project description and objectives the team will work towards" at bounding box center [784, 266] width 533 height 34
click at [517, 246] on input "b. High-level project description and objectives the team will work towards" at bounding box center [517, 240] width 0 height 11
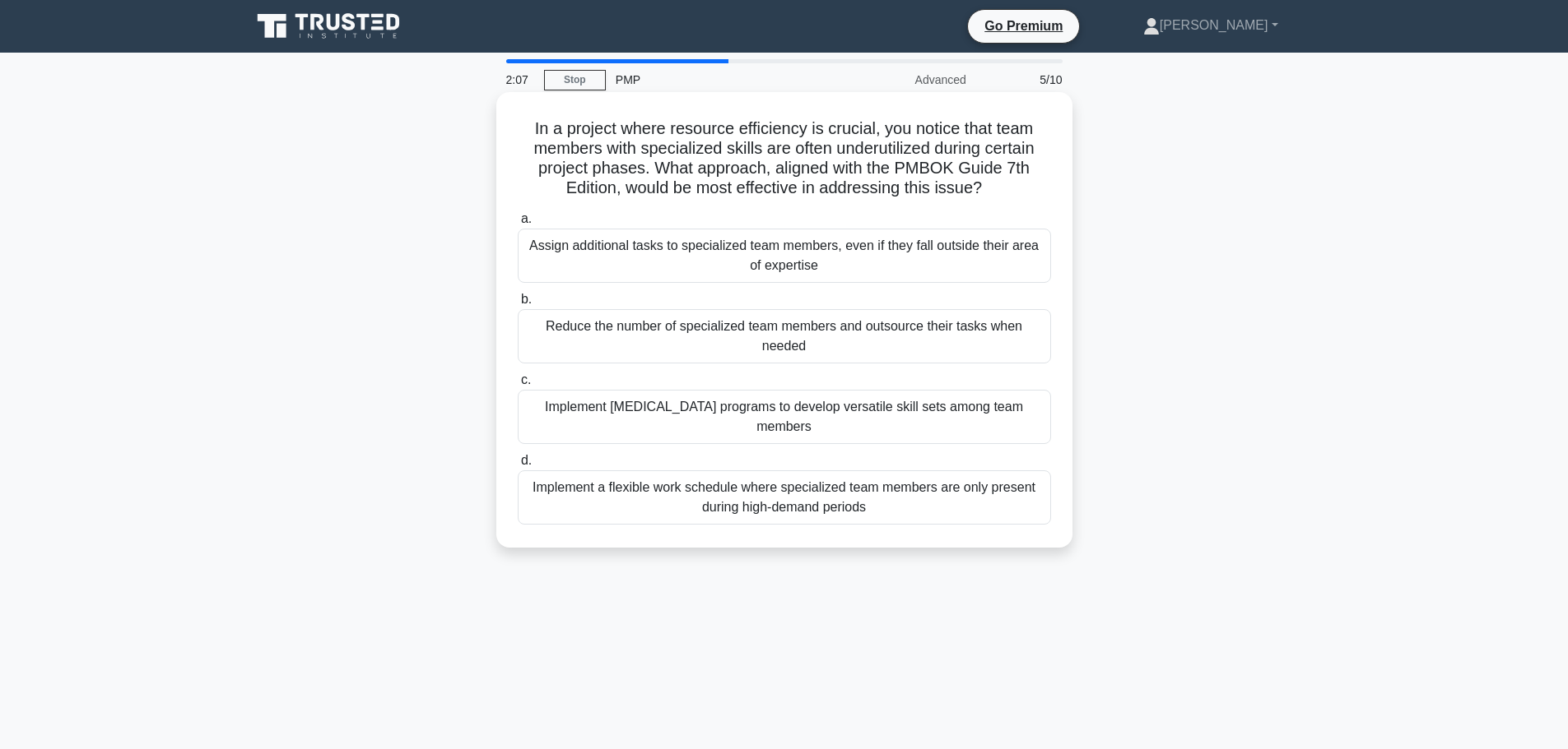
click at [846, 493] on div "Implement a flexible work schedule where specialized team members are only pres…" at bounding box center [784, 497] width 533 height 55
click at [517, 466] on input "d. Implement a flexible work schedule where specialized team members are only p…" at bounding box center [517, 460] width 0 height 11
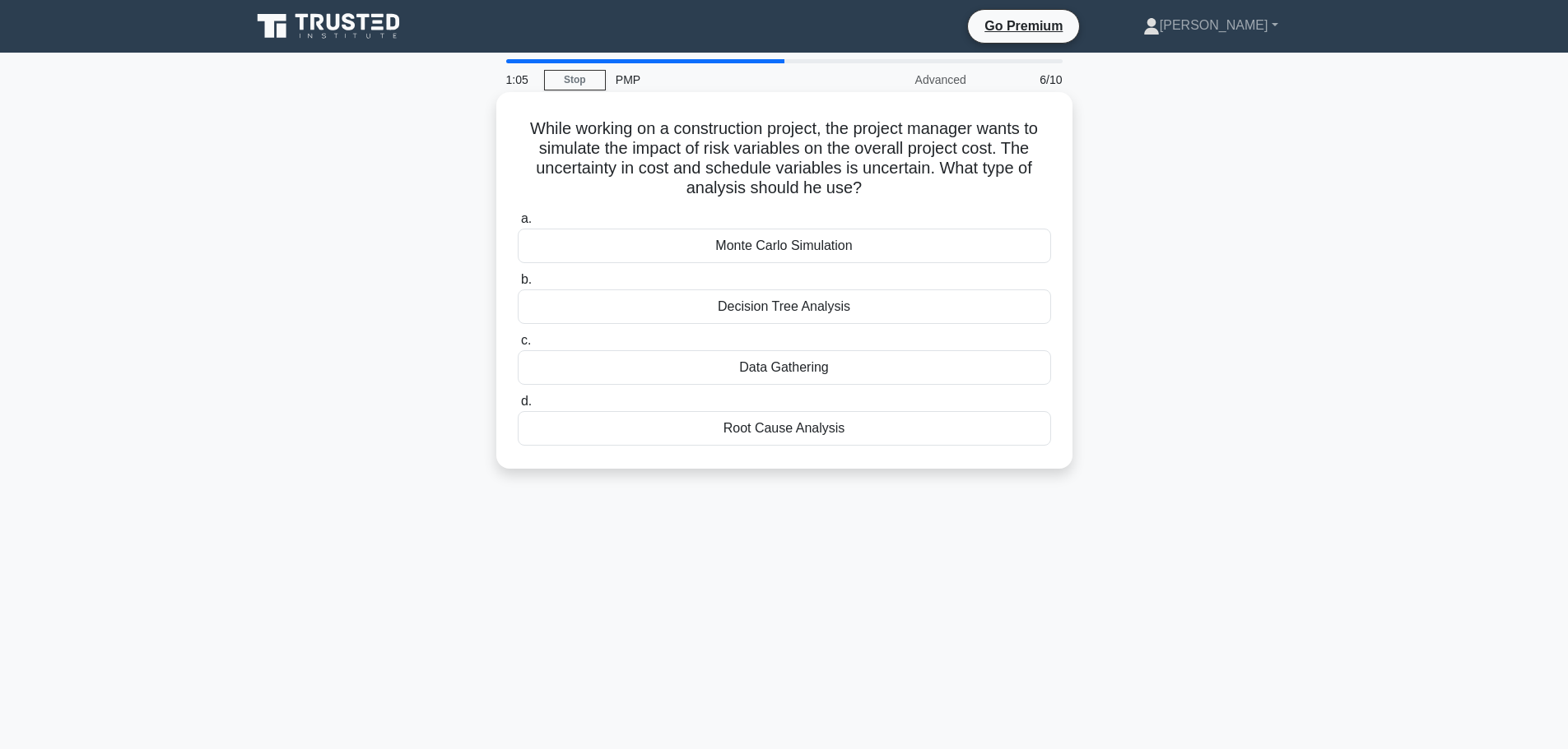
click at [824, 436] on div "Root Cause Analysis" at bounding box center [784, 428] width 533 height 34
click at [517, 407] on input "d. Root Cause Analysis" at bounding box center [517, 401] width 0 height 11
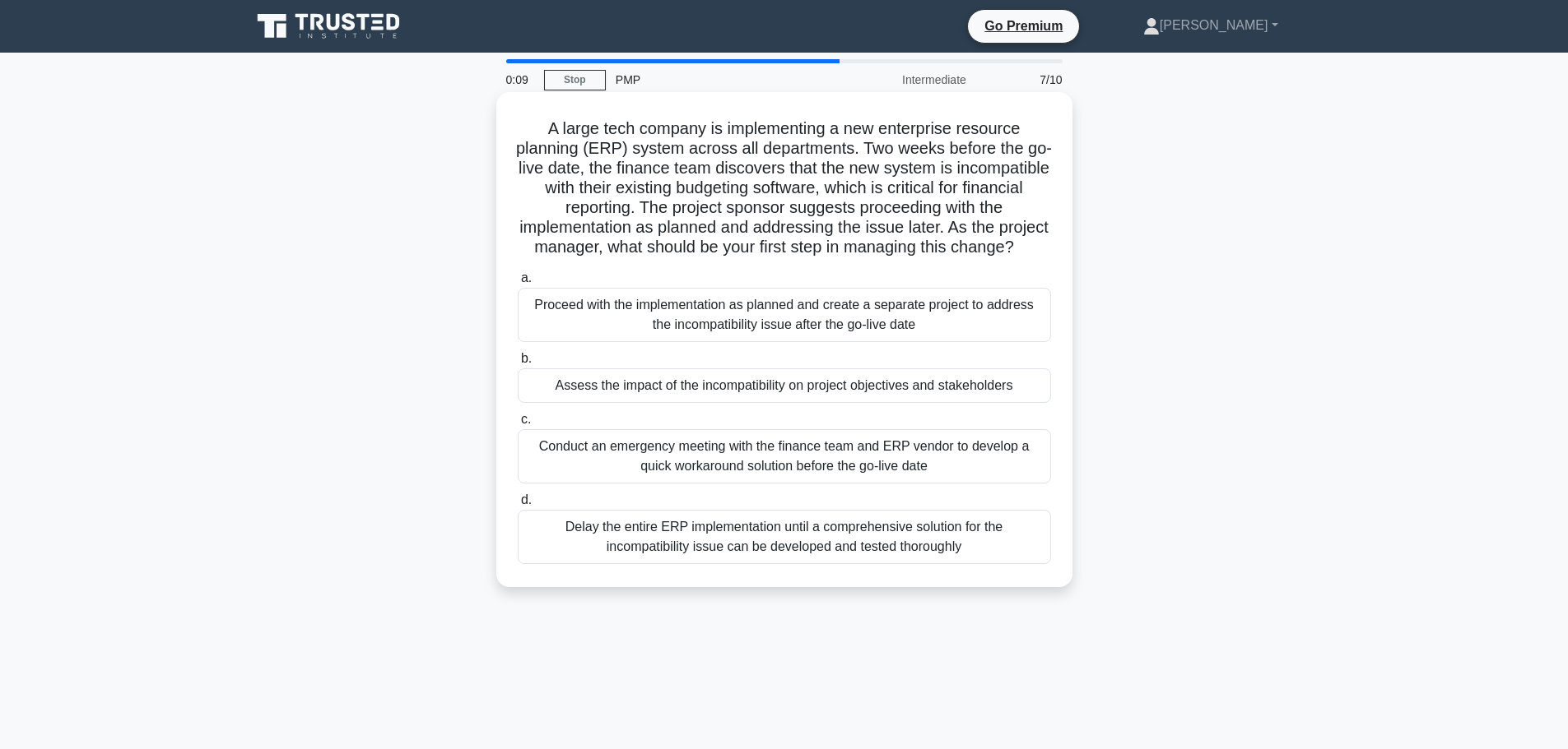
click at [924, 403] on div "Assess the impact of the incompatibility on project objectives and stakeholders" at bounding box center [784, 385] width 533 height 34
click at [517, 365] on input "b. Assess the impact of the incompatibility on project objectives and stakehold…" at bounding box center [517, 359] width 0 height 11
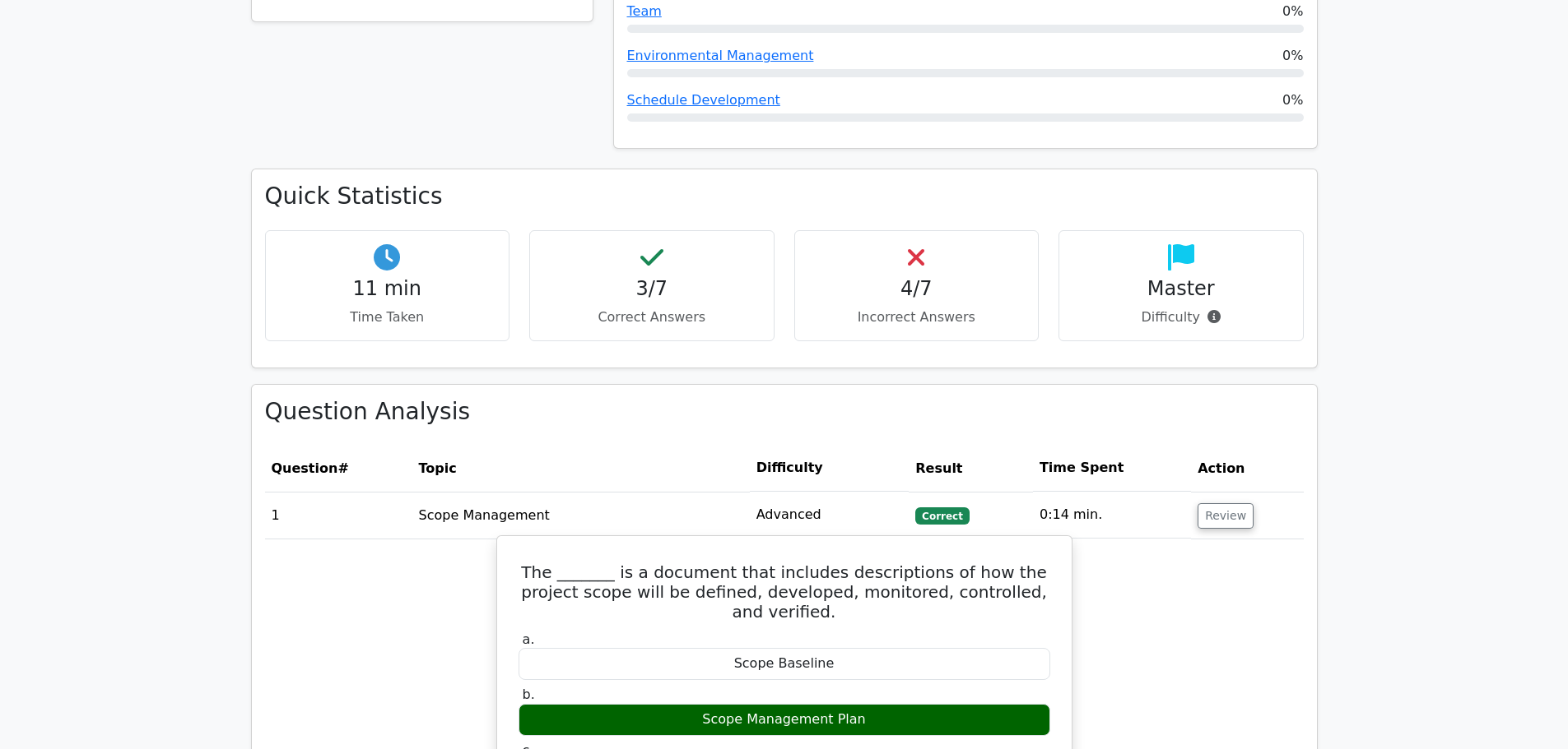
scroll to position [1069, 0]
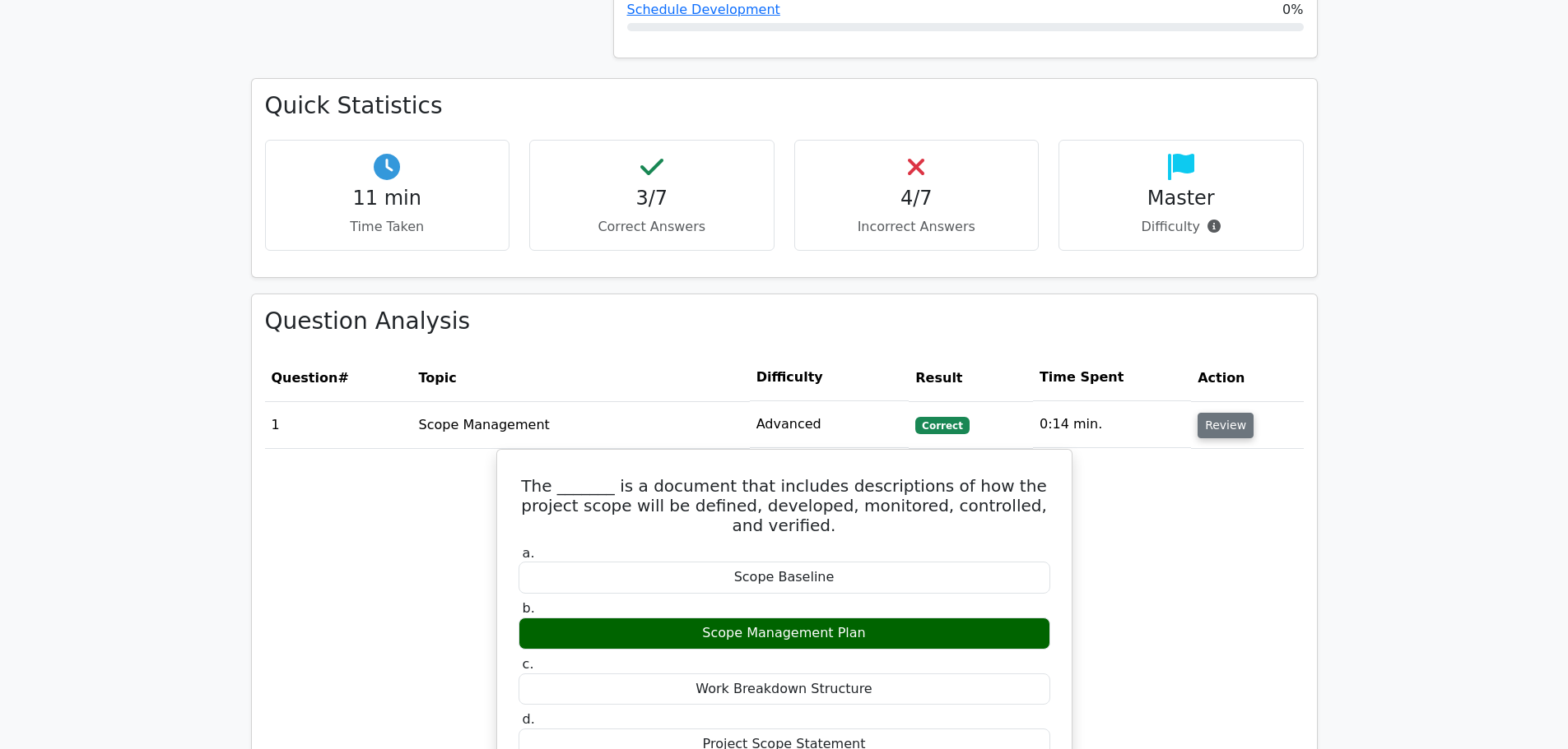
click at [1227, 413] on button "Review" at bounding box center [1225, 425] width 56 height 25
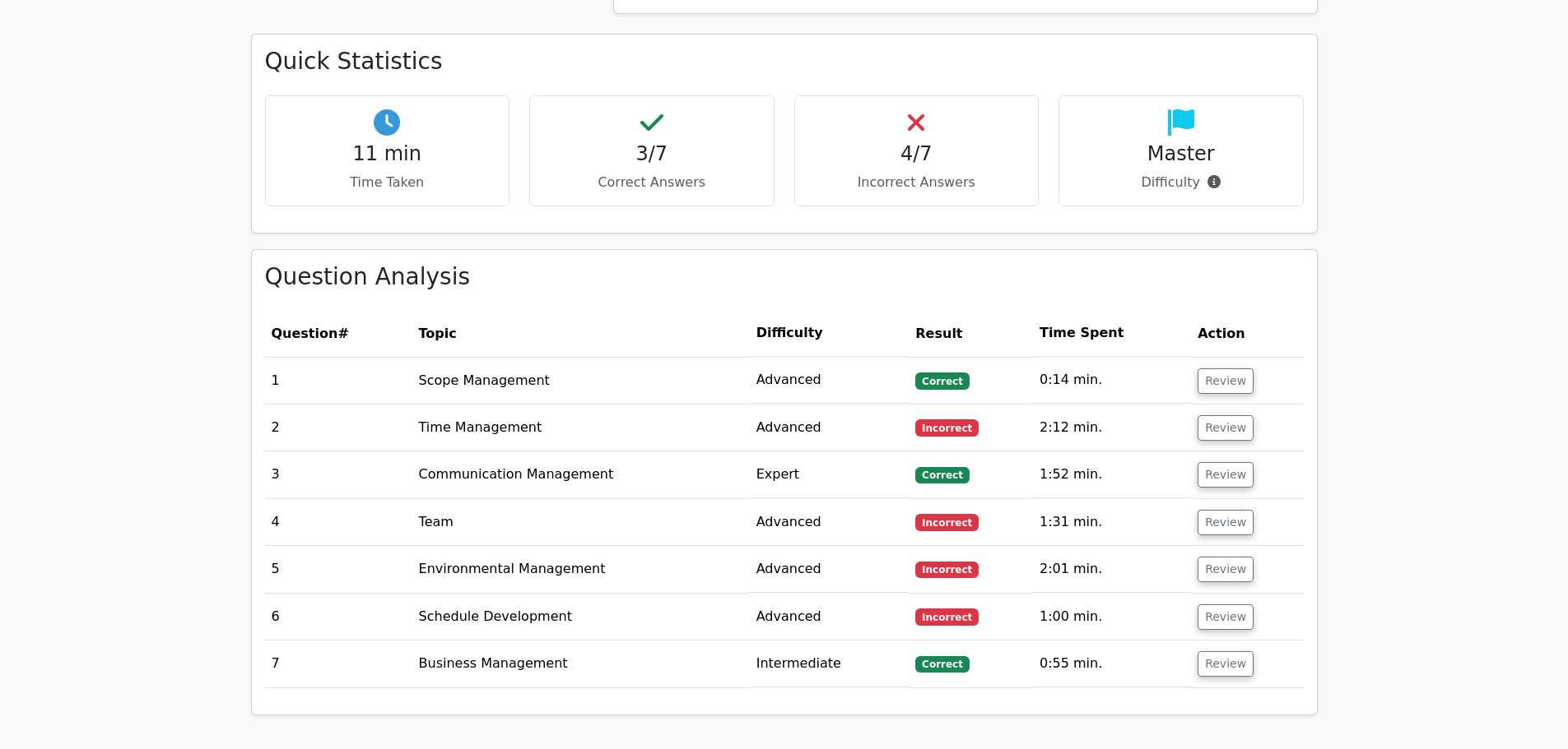
scroll to position [1152, 0]
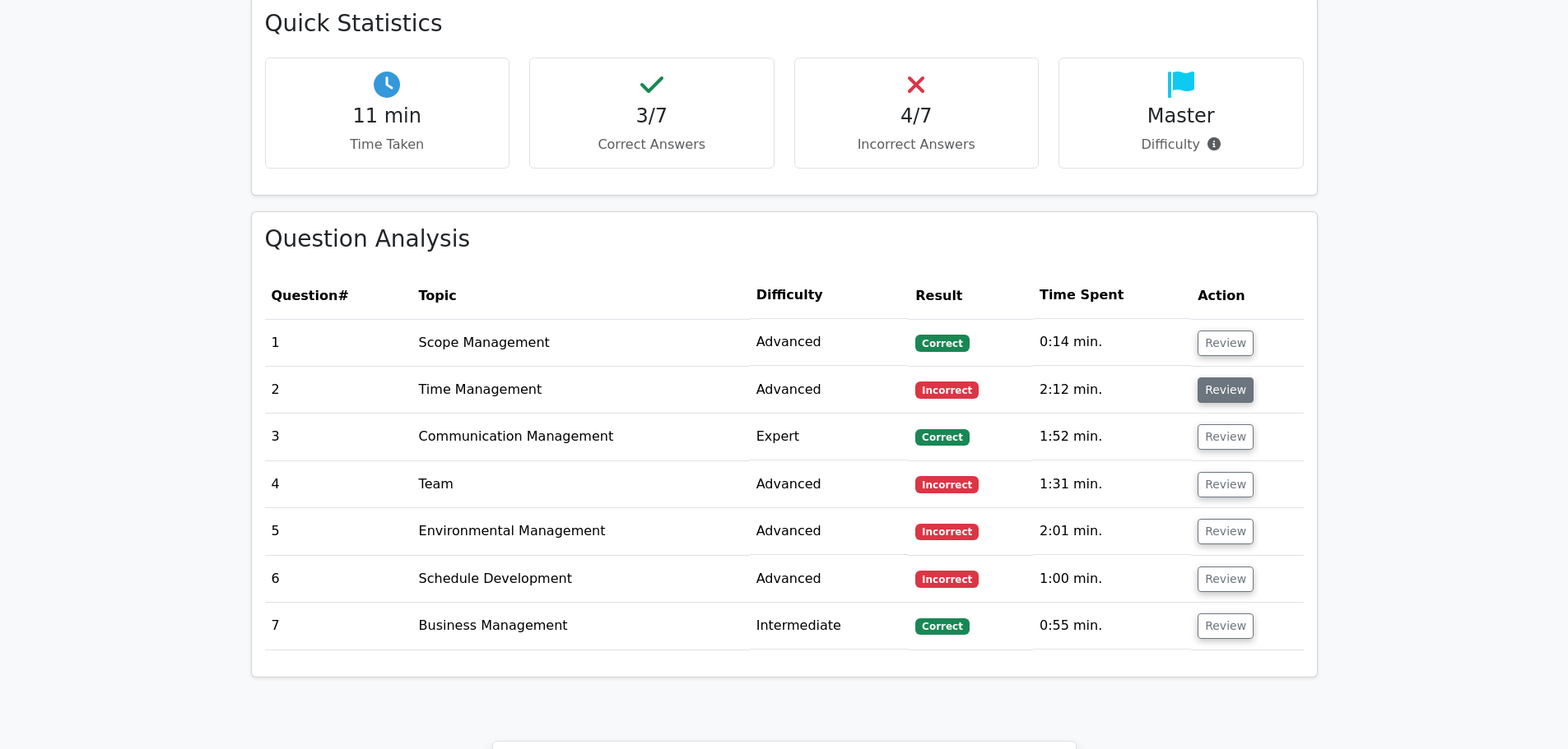
click at [1233, 377] on button "Review" at bounding box center [1225, 390] width 56 height 25
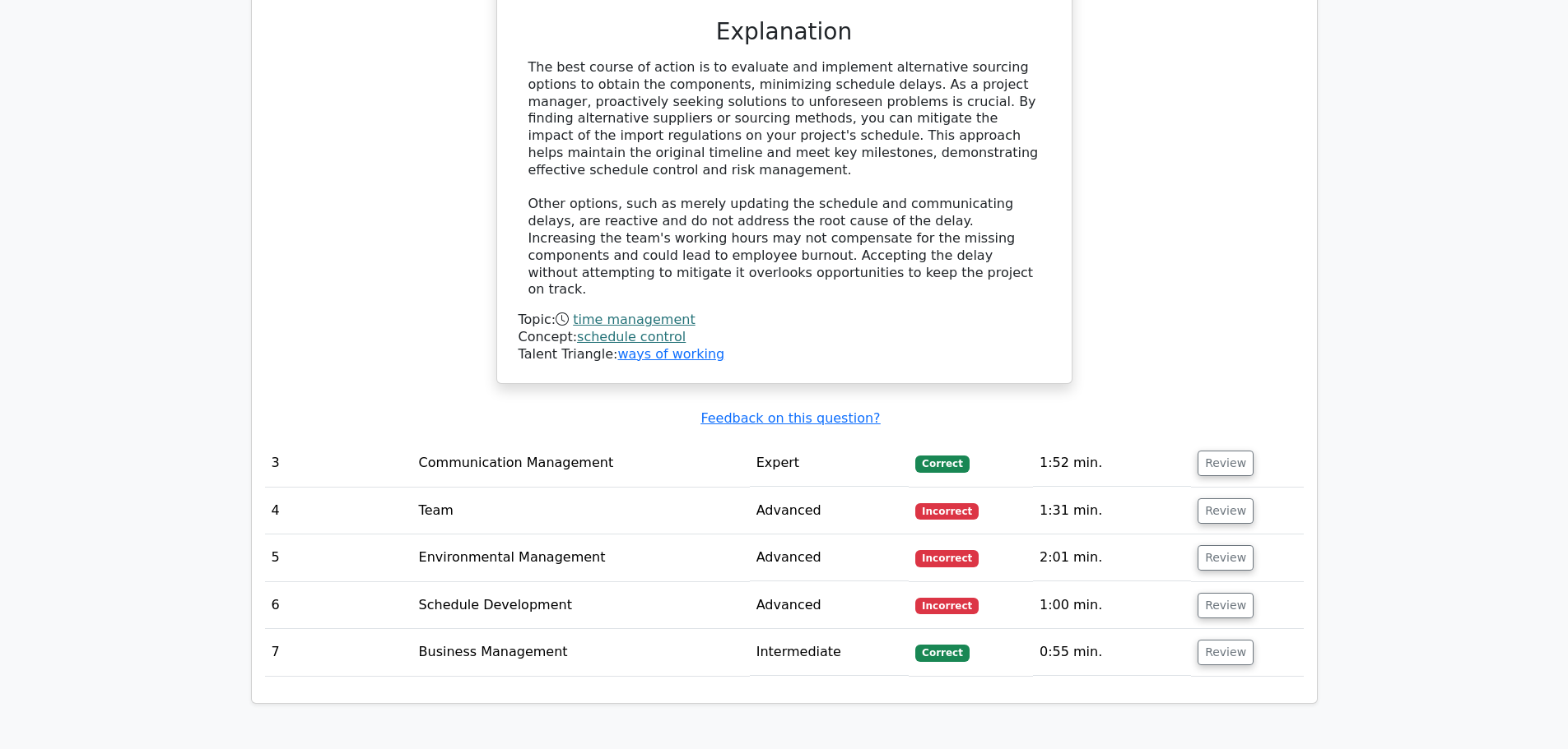
scroll to position [2056, 0]
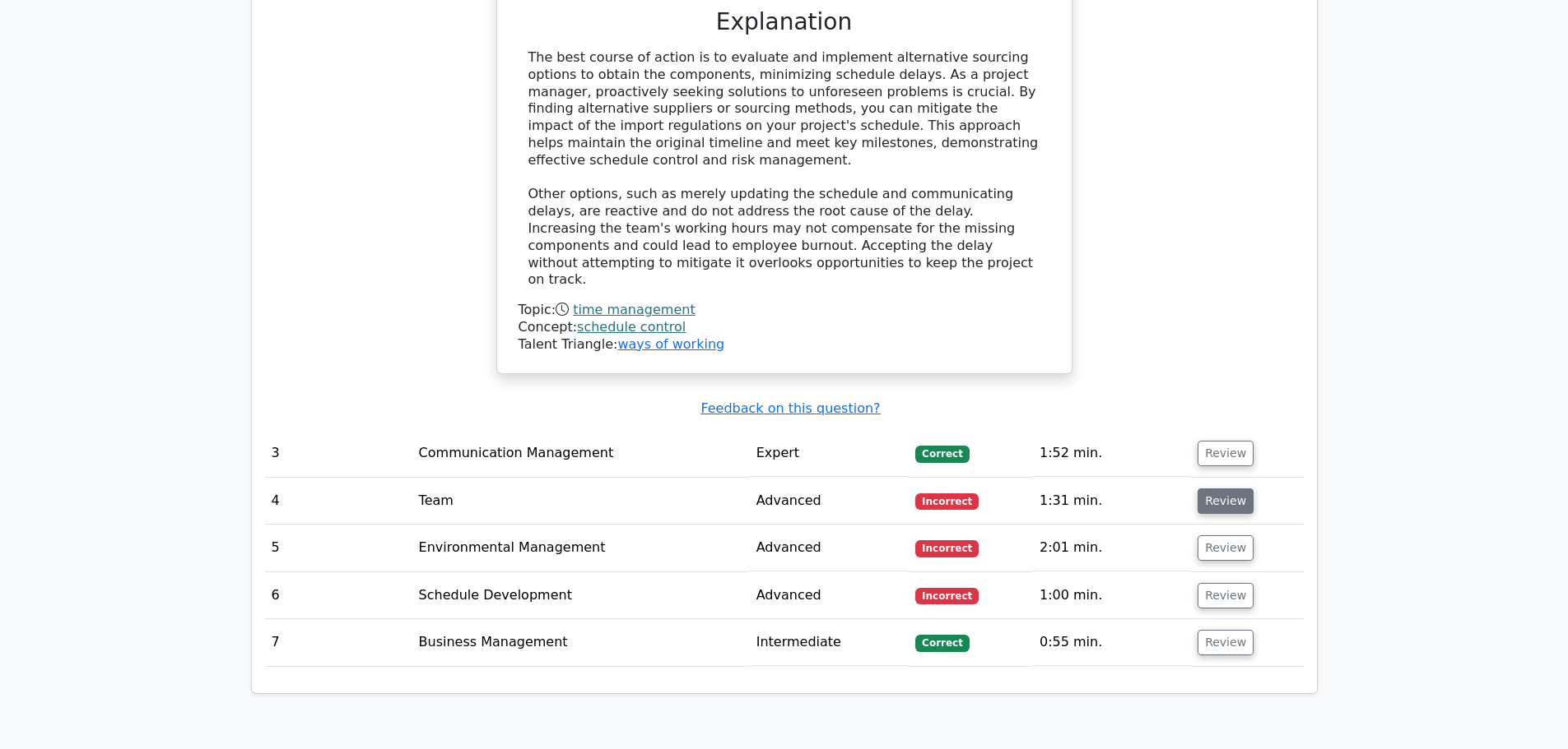
click at [1232, 489] on button "Review" at bounding box center [1225, 501] width 56 height 25
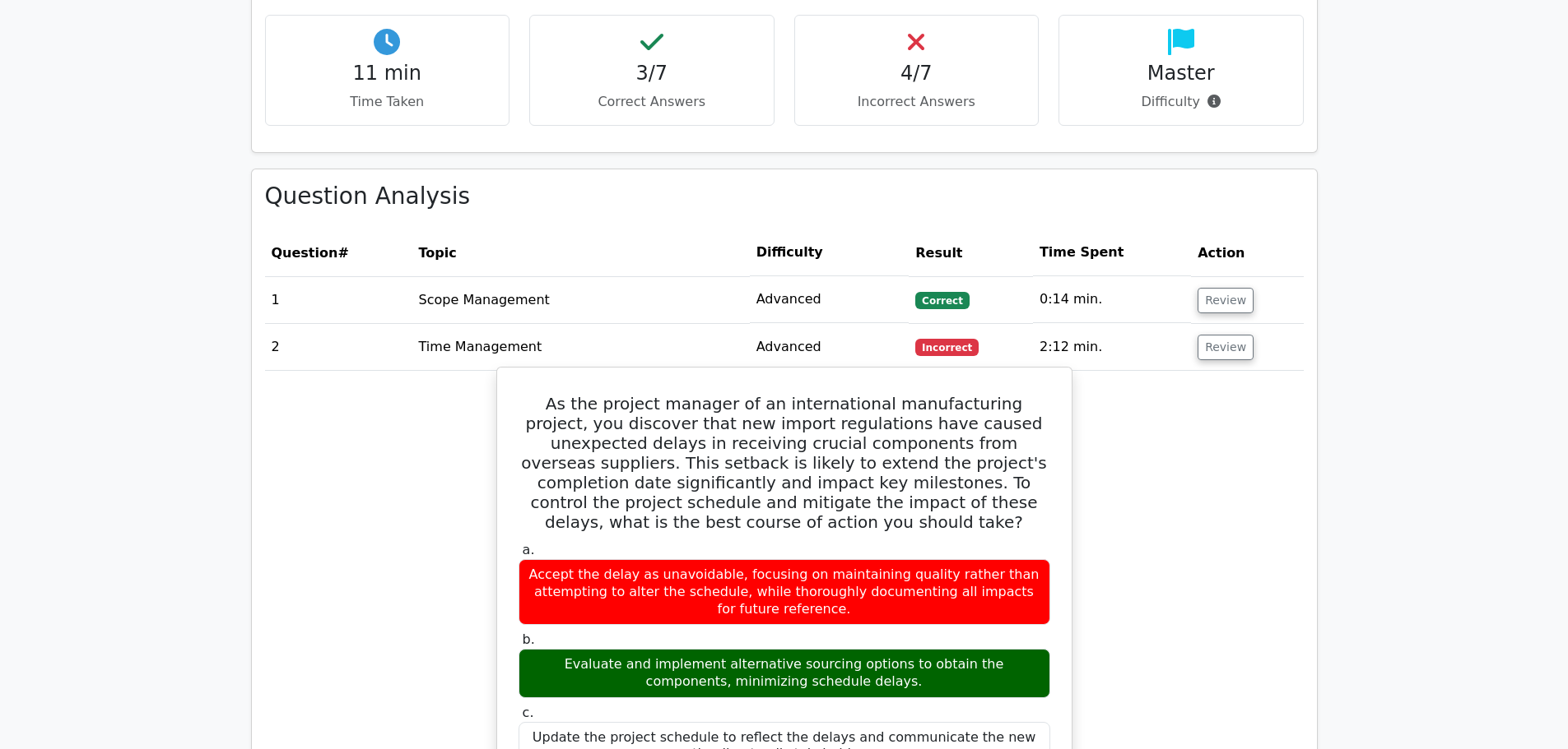
scroll to position [1069, 0]
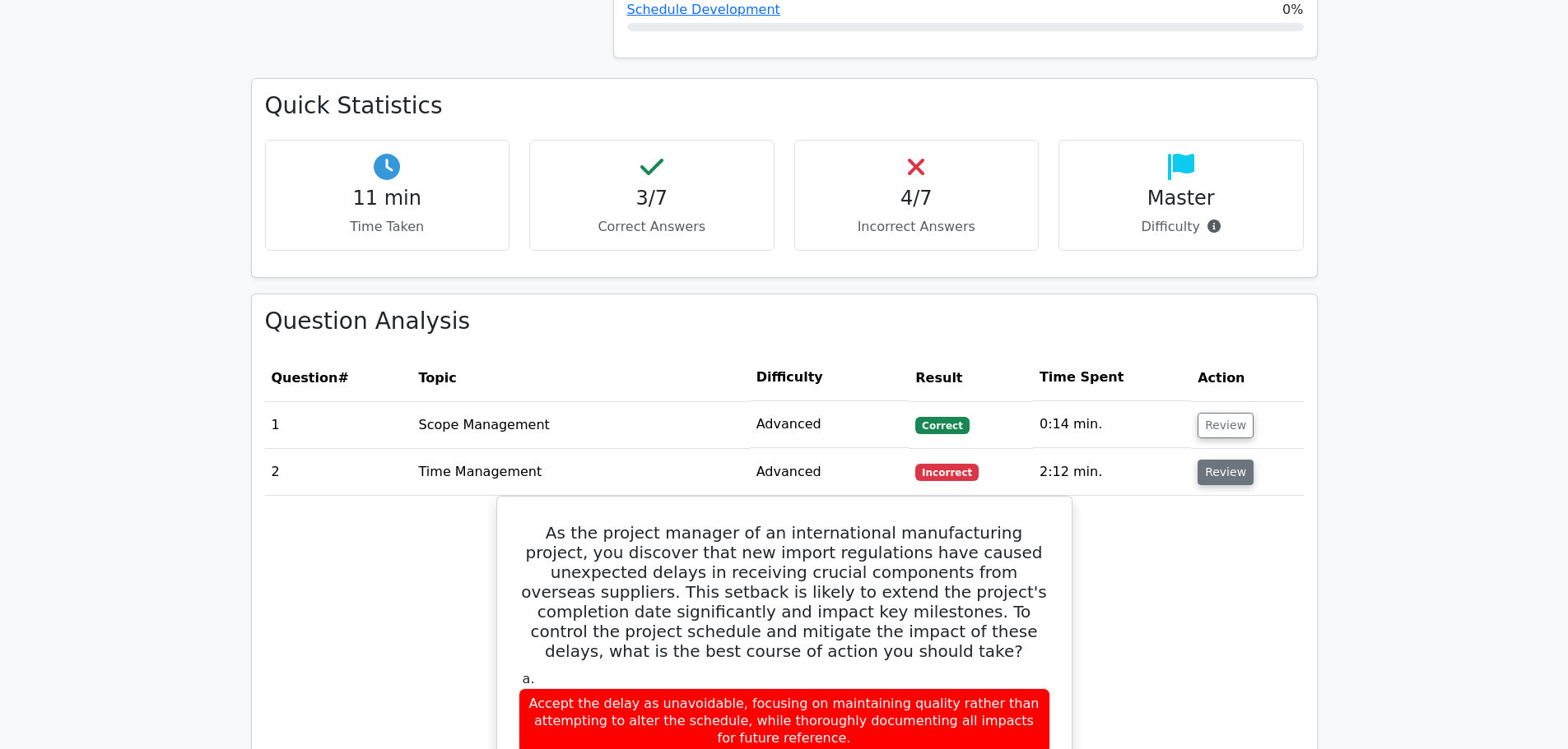
click at [1223, 459] on button "Review" at bounding box center [1225, 472] width 56 height 25
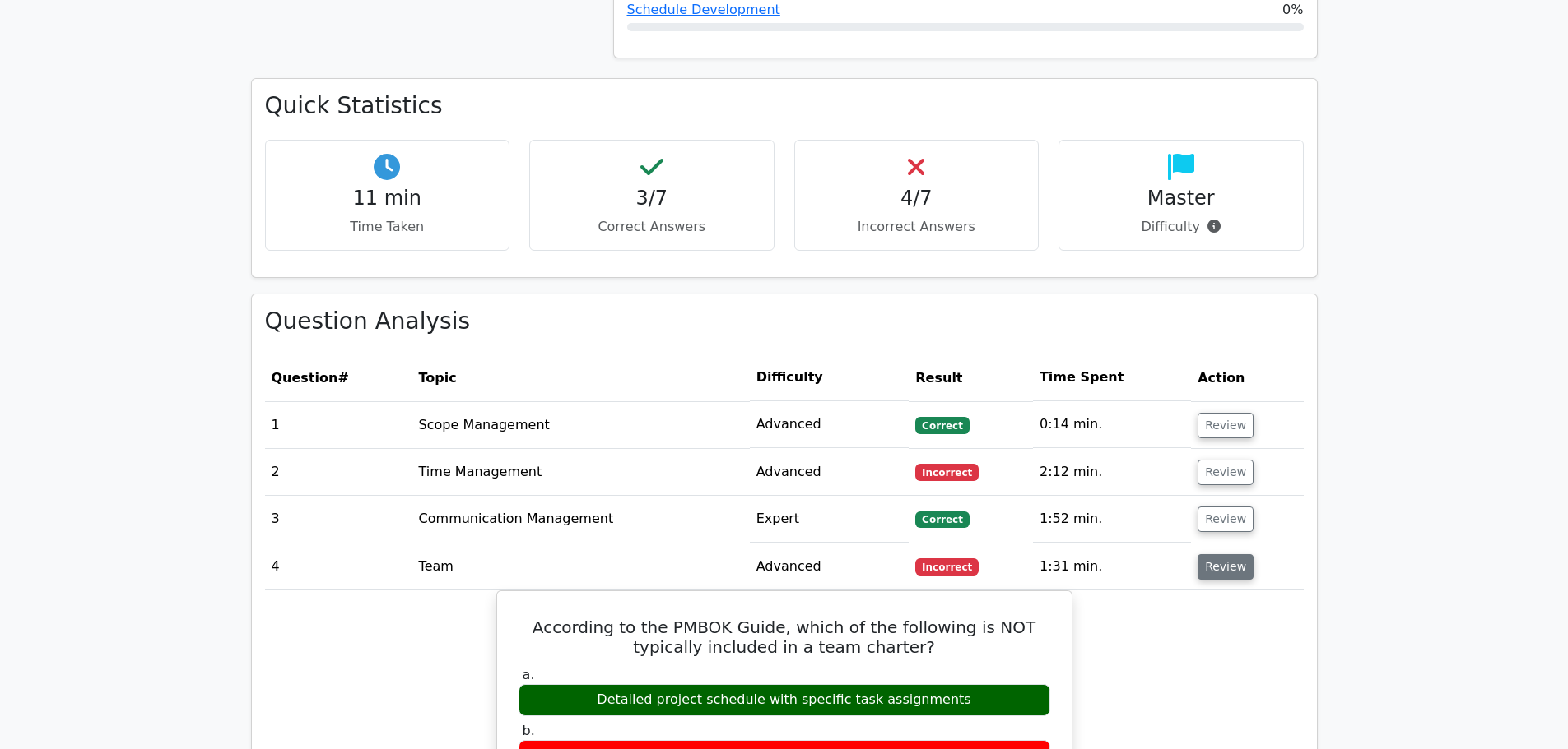
click at [1226, 554] on button "Review" at bounding box center [1225, 567] width 56 height 25
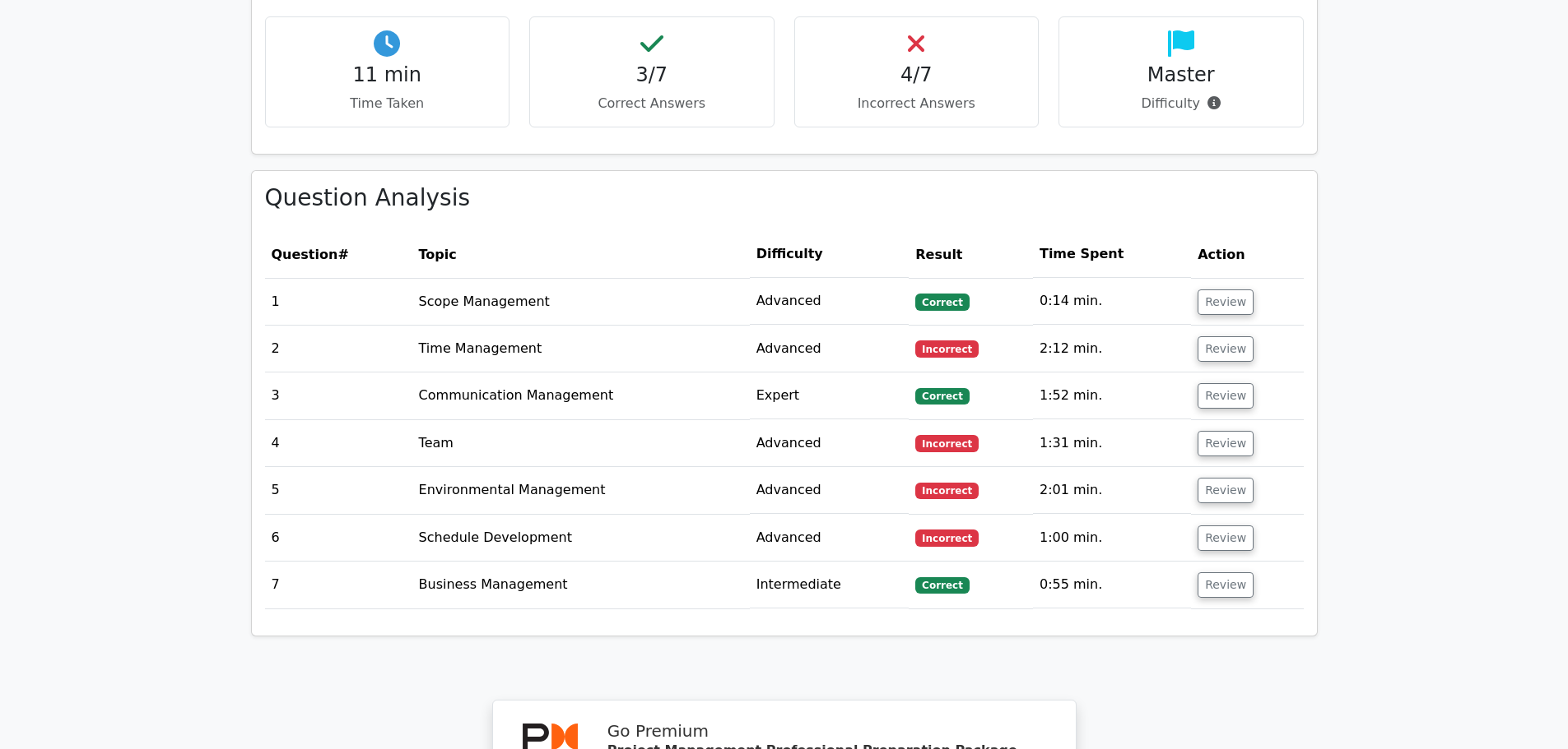
scroll to position [1234, 0]
